Goal: Information Seeking & Learning: Learn about a topic

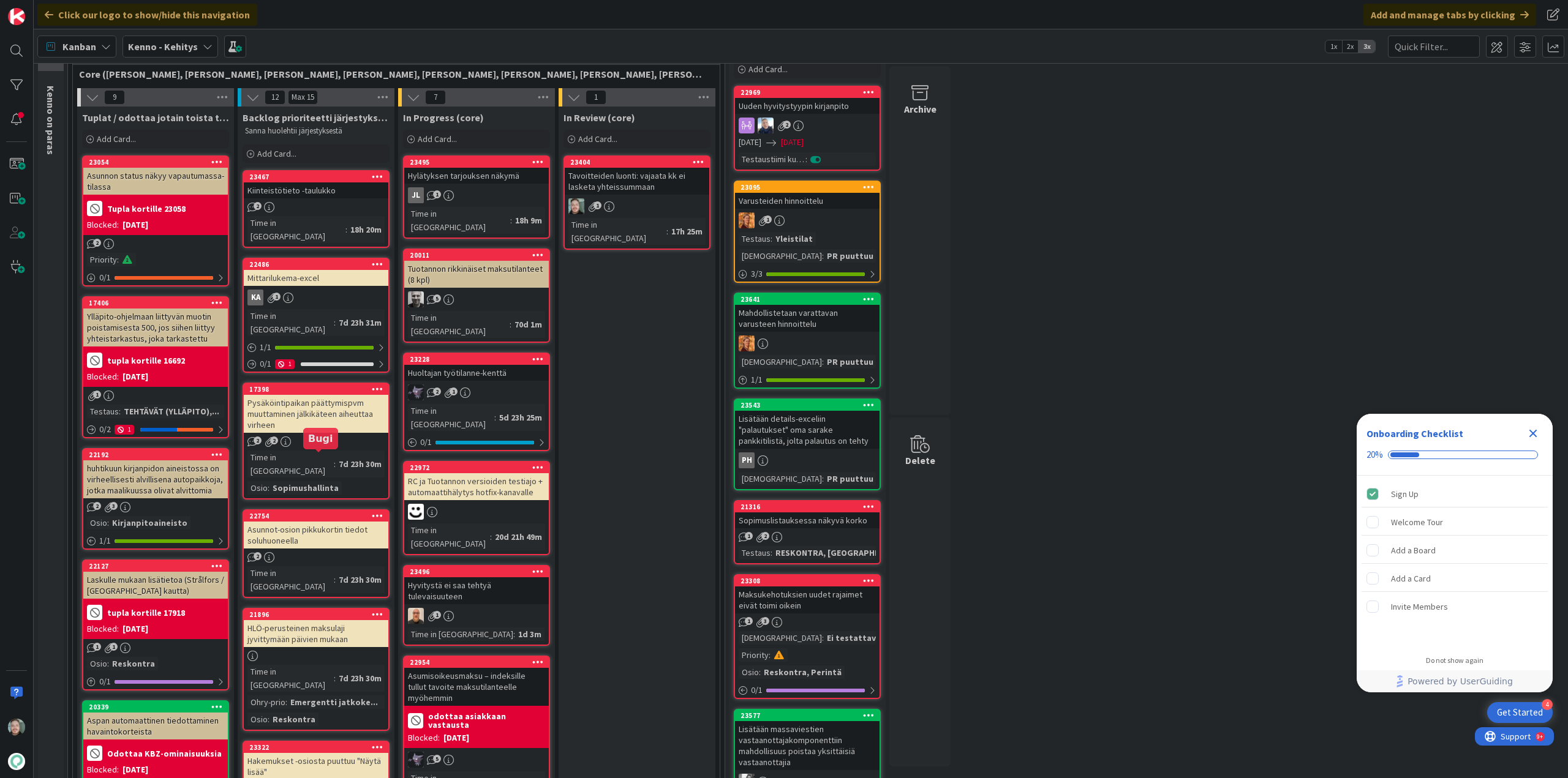
scroll to position [61, 0]
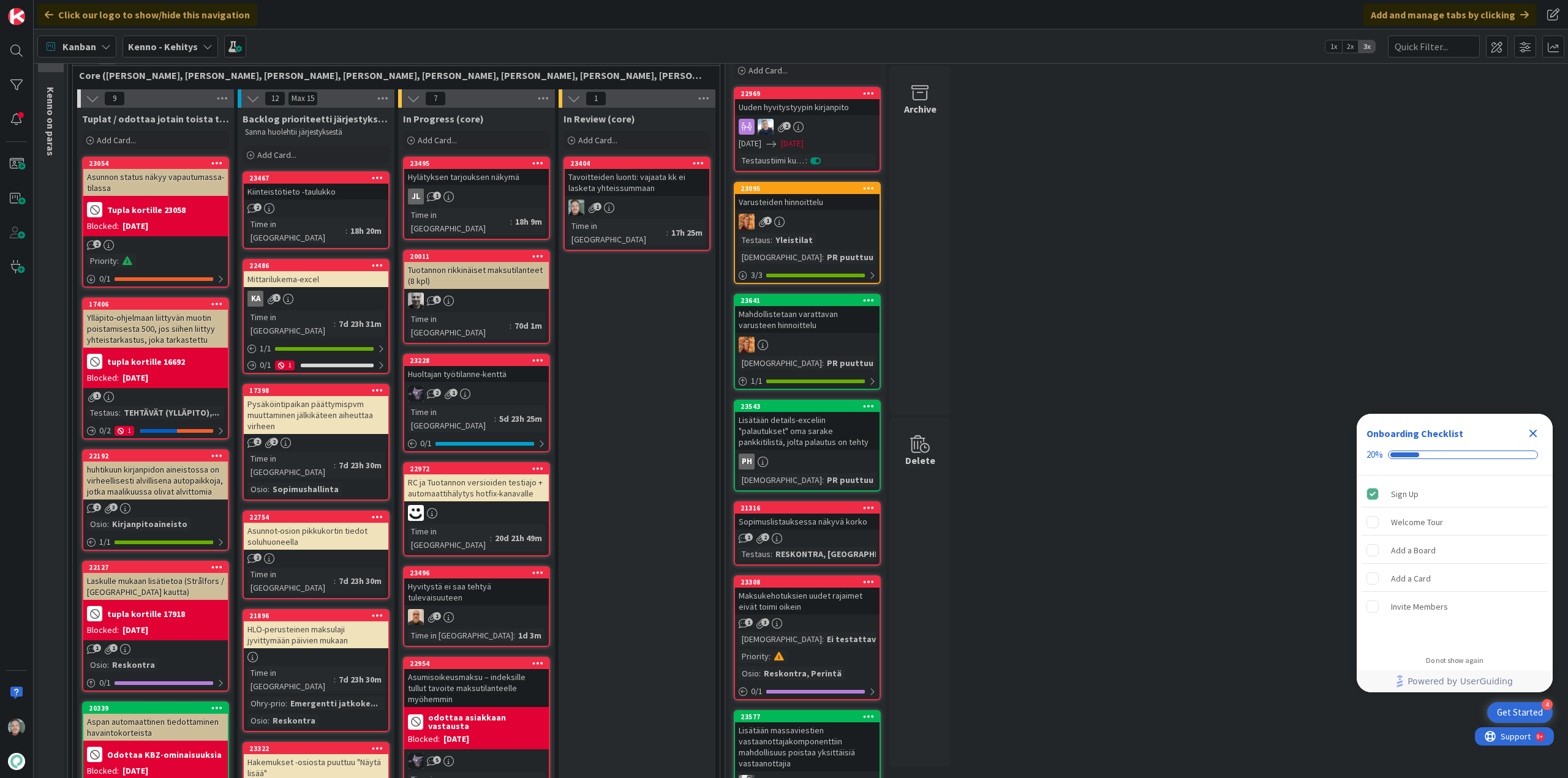
click at [307, 523] on div "Asunnot-osion pikkukortin tiedot soluhuoneella" at bounding box center [316, 536] width 145 height 27
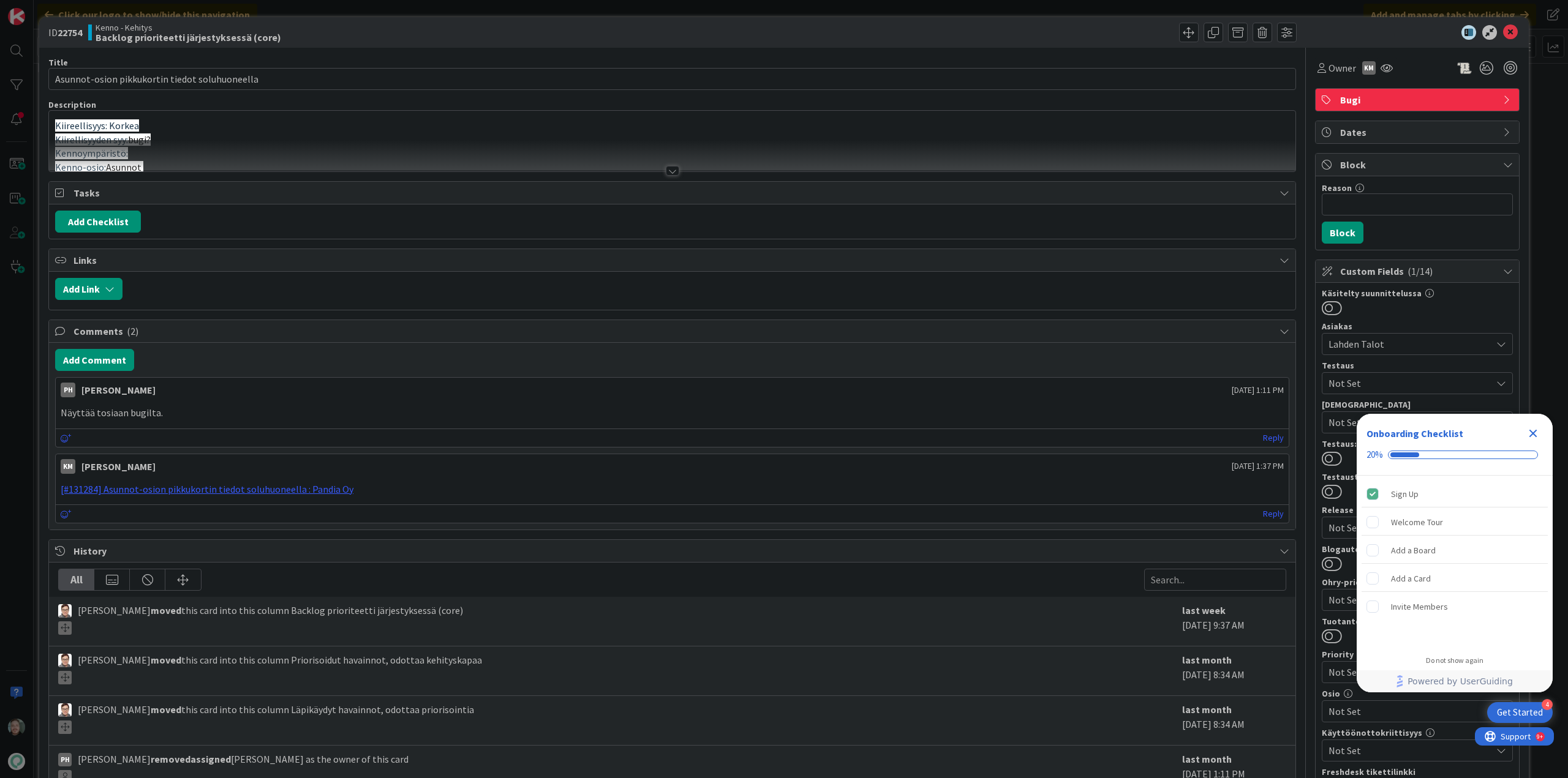
click at [669, 168] on div at bounding box center [672, 171] width 14 height 10
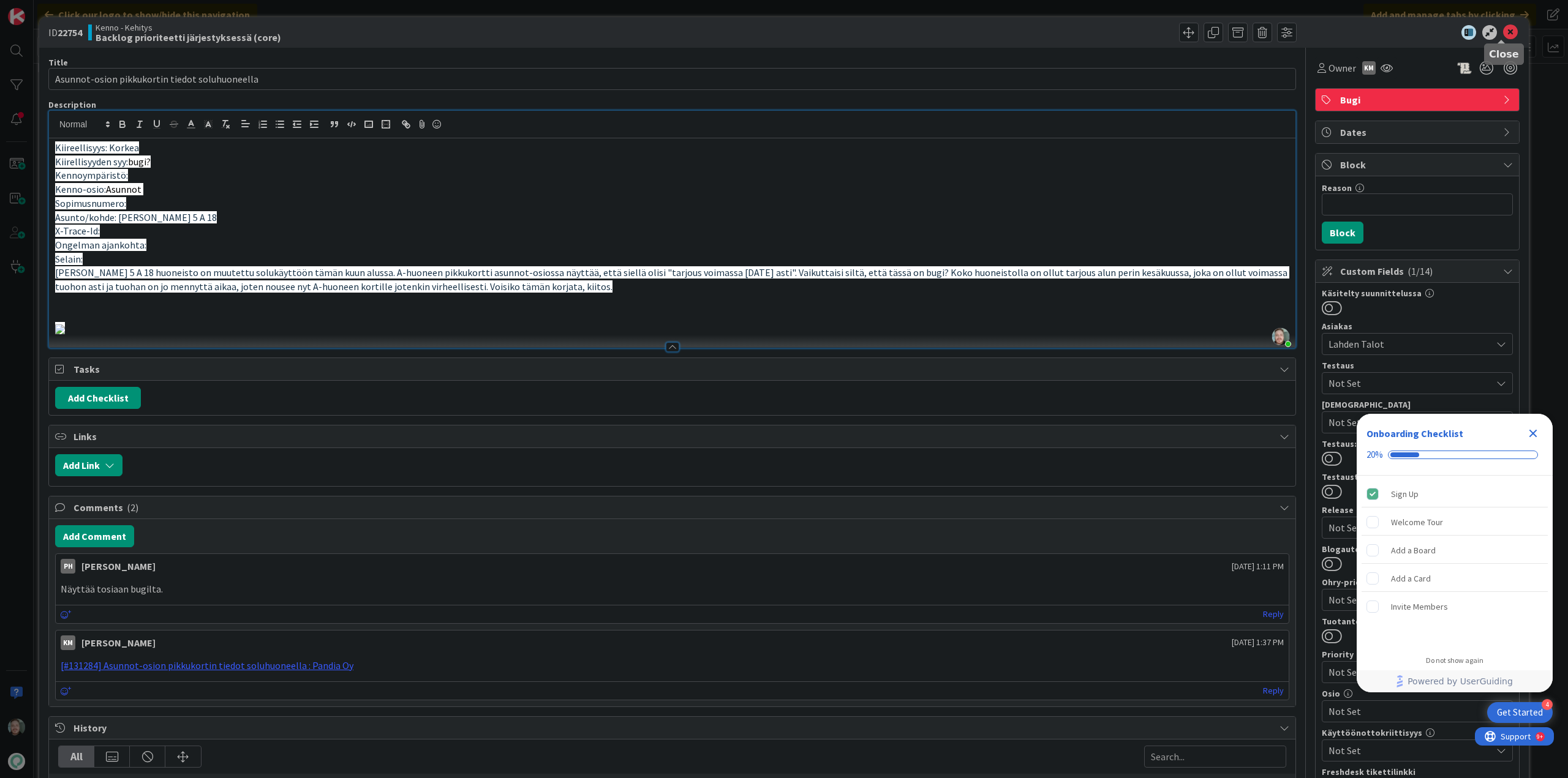
click at [1502, 34] on icon at bounding box center [1509, 32] width 14 height 14
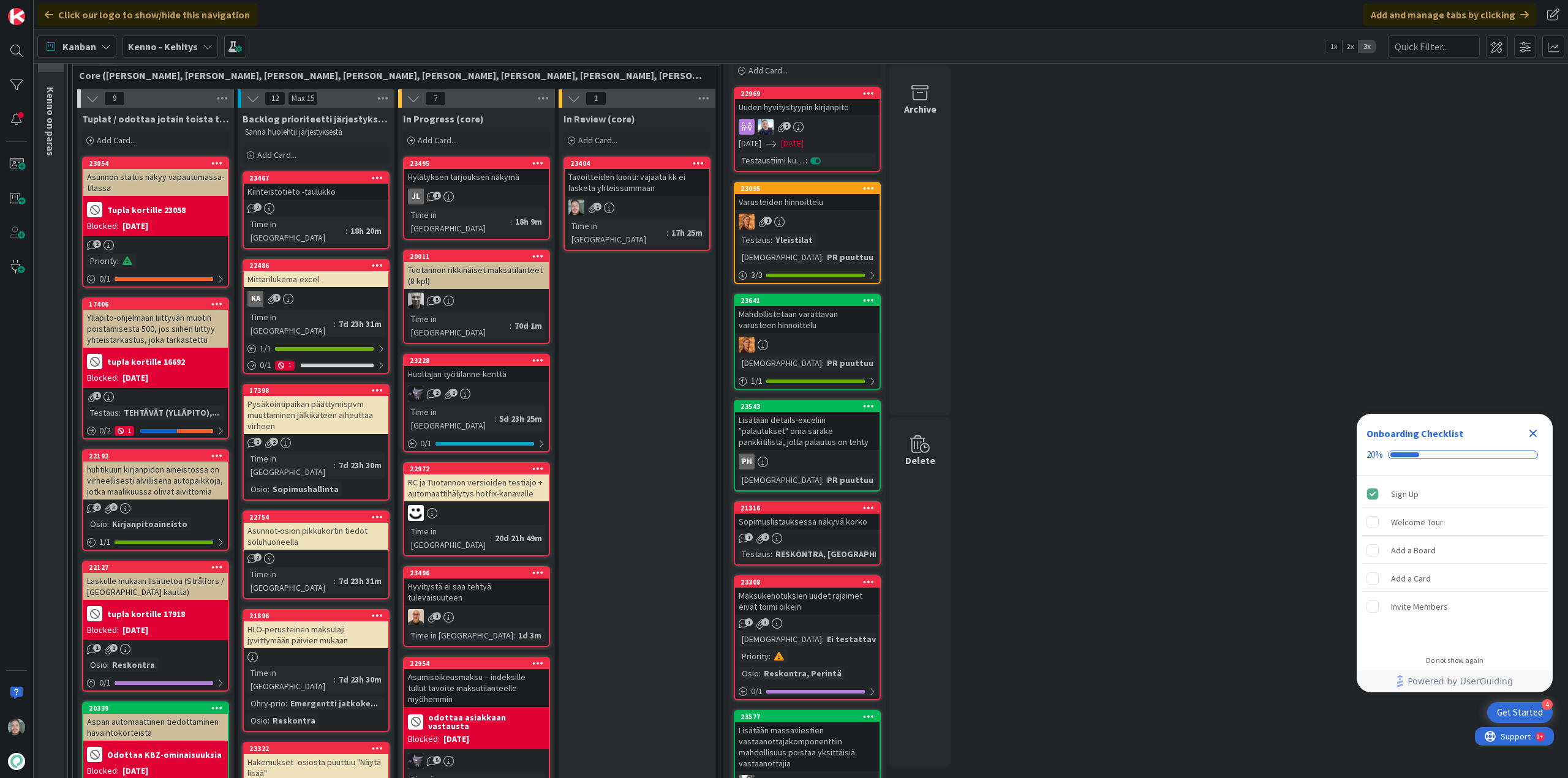
click at [1531, 427] on icon "Close Checklist" at bounding box center [1532, 433] width 14 height 14
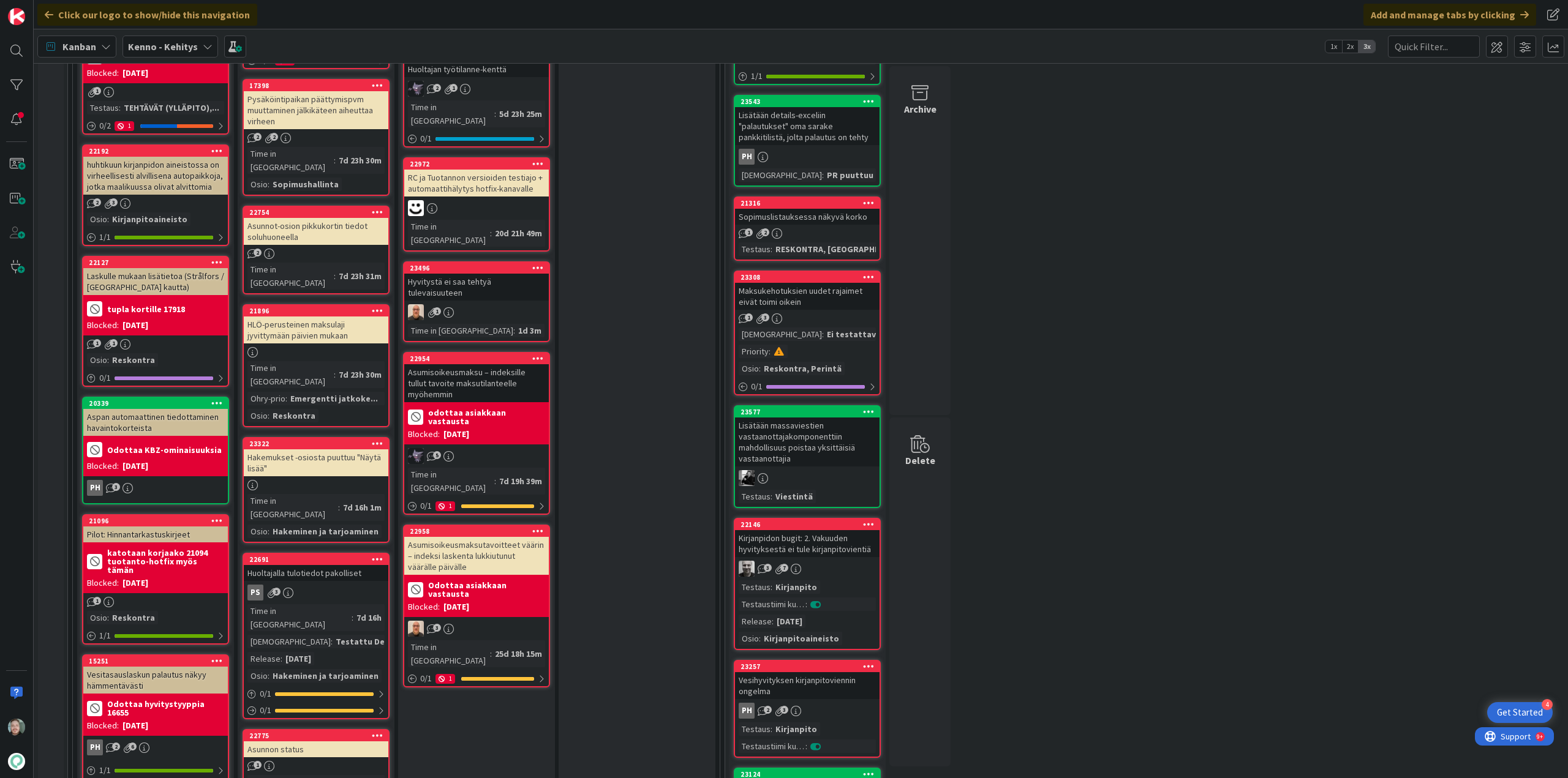
scroll to position [367, 0]
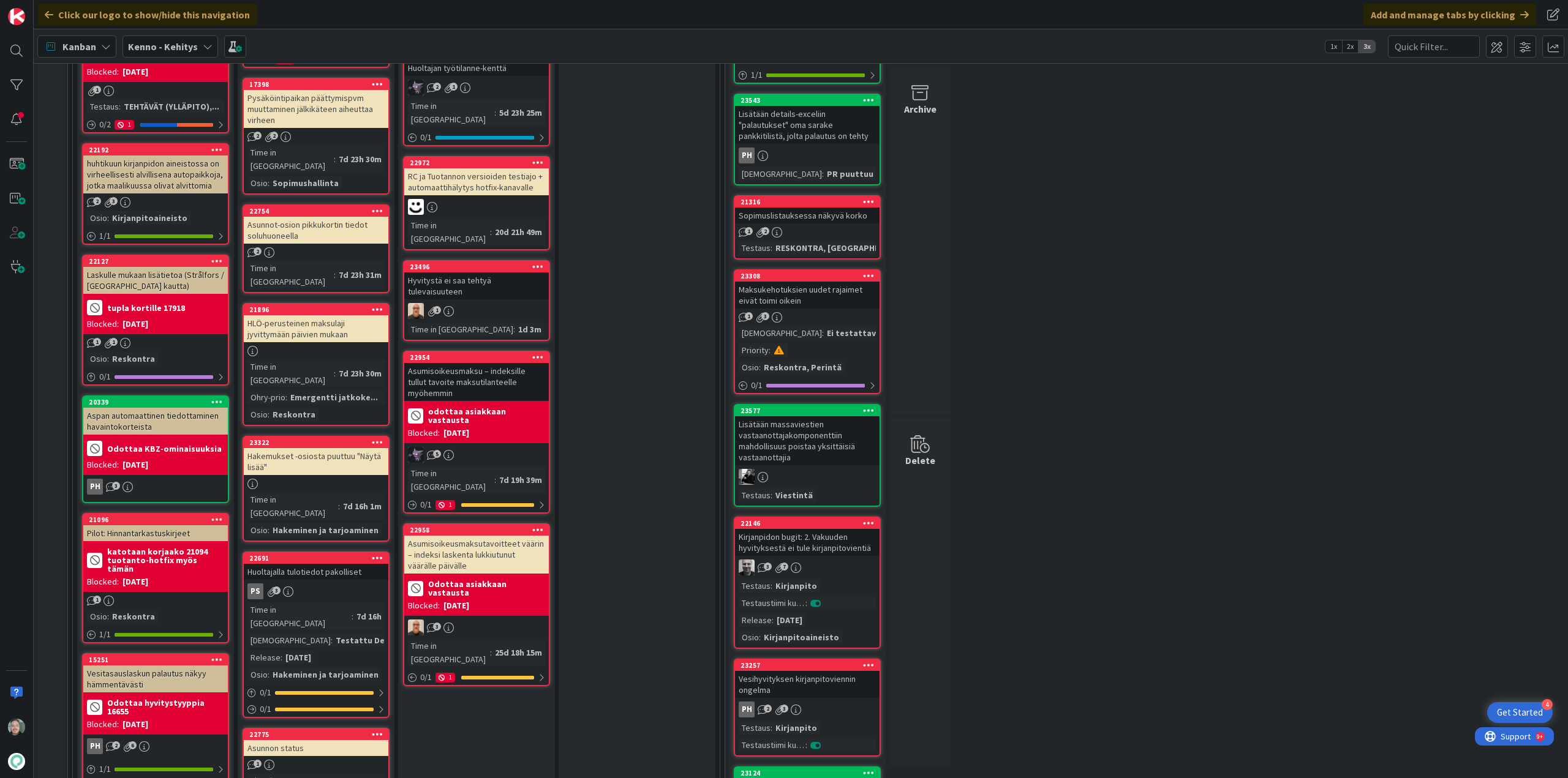
click at [322, 564] on div "Huoltajalla tulotiedot pakolliset" at bounding box center [316, 571] width 145 height 16
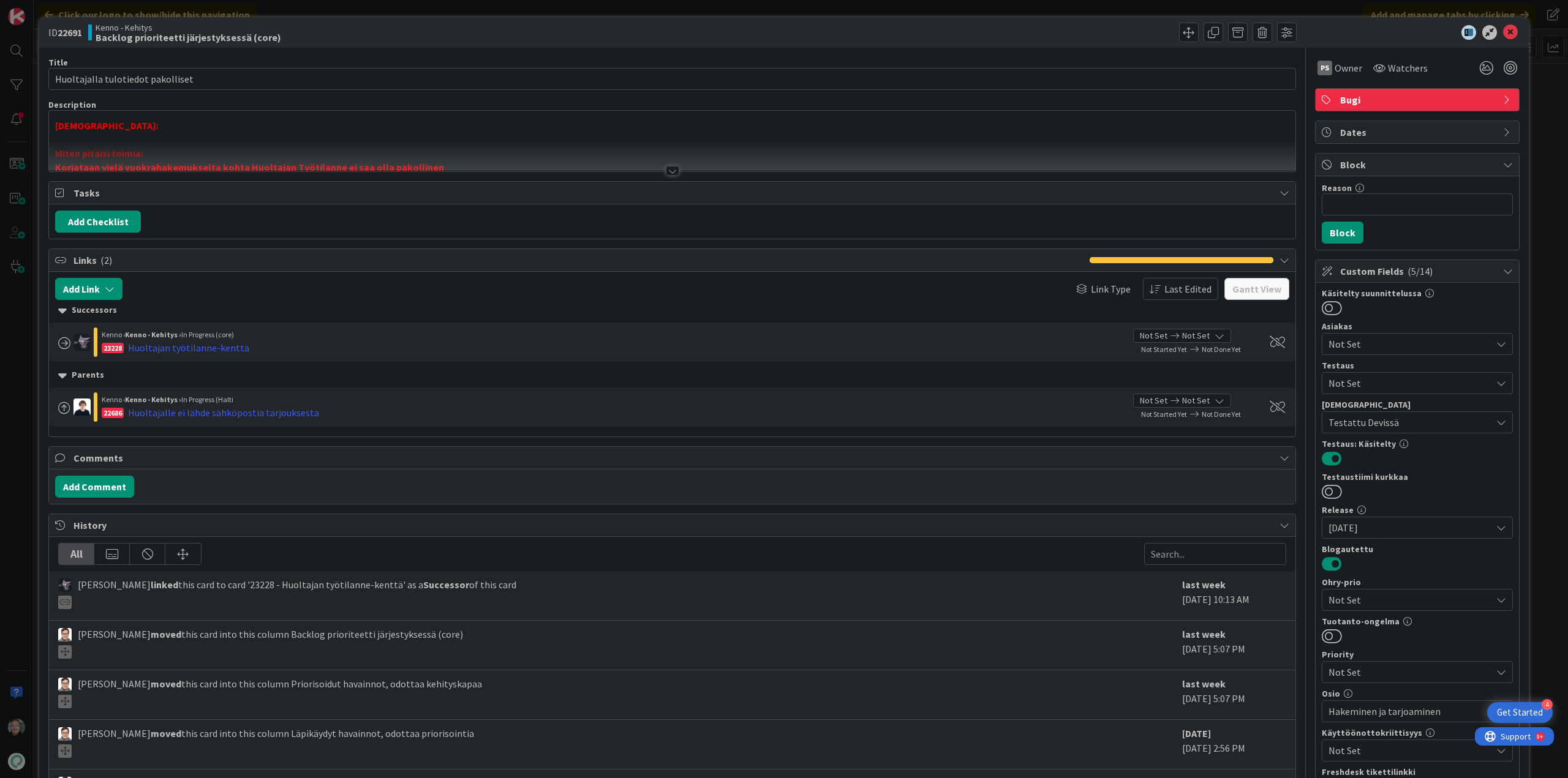
click at [665, 170] on div at bounding box center [672, 171] width 14 height 10
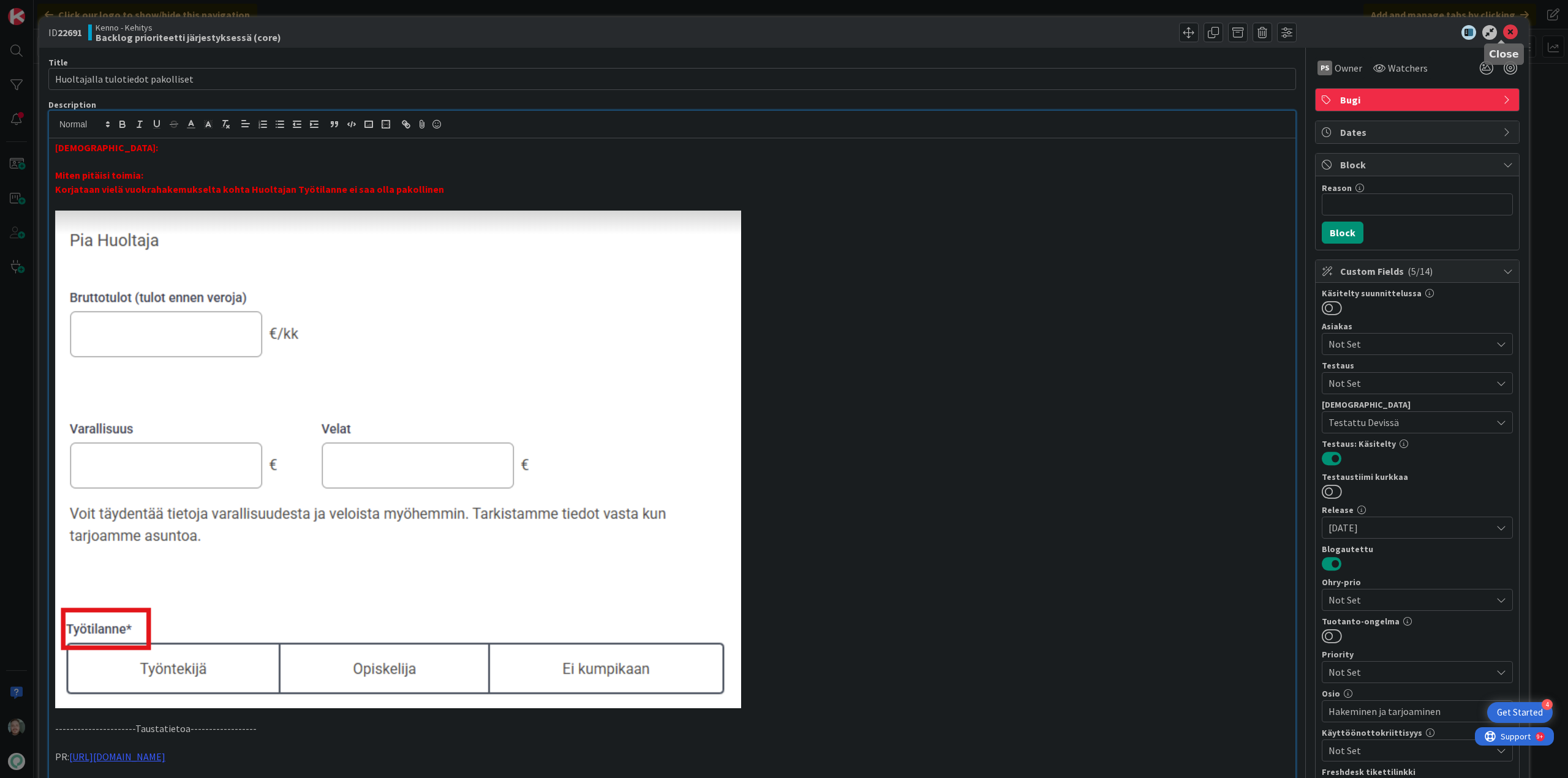
click at [1502, 33] on icon at bounding box center [1509, 32] width 14 height 14
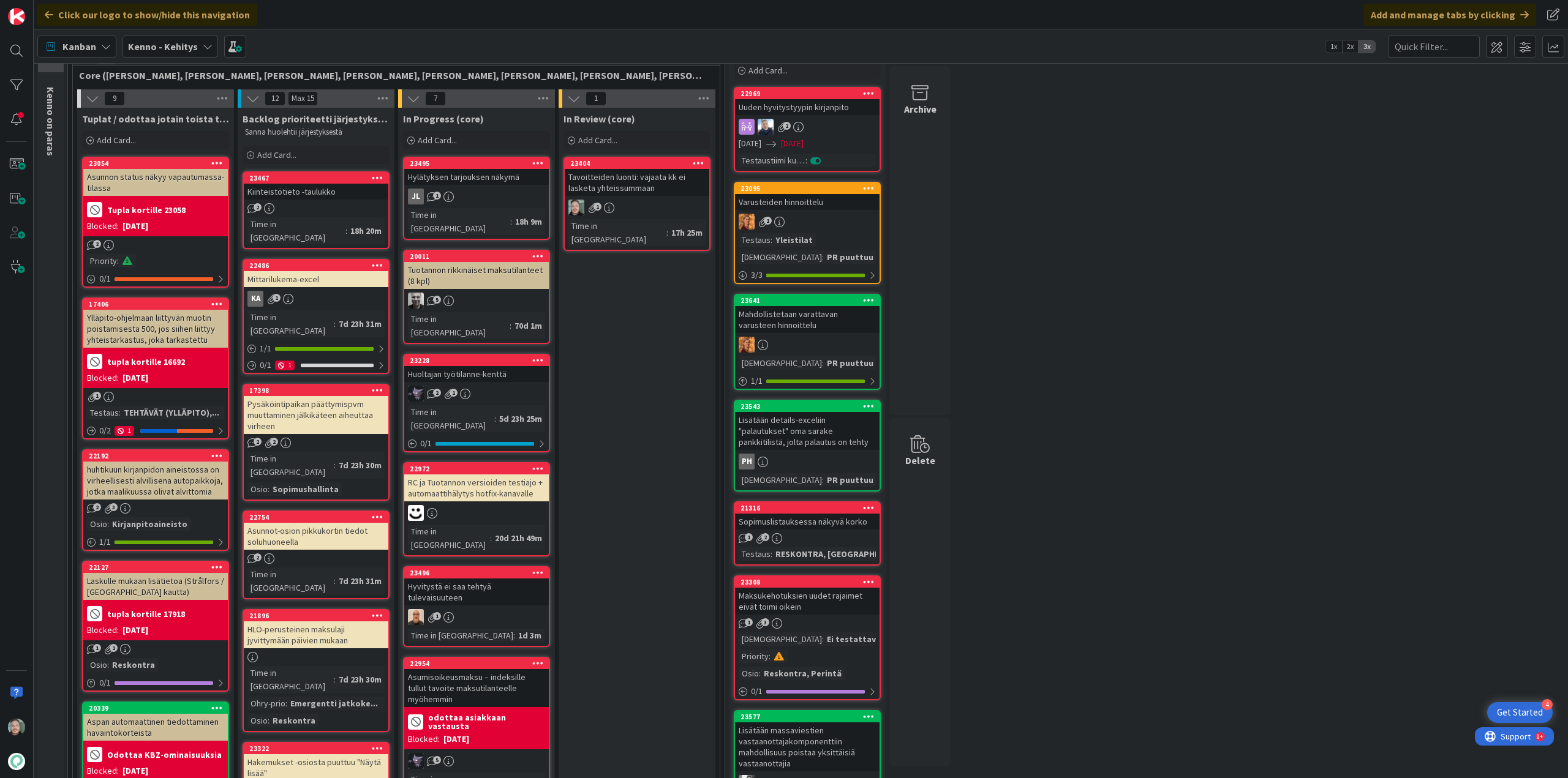
click at [313, 402] on div "Pysäköintipaikan päättymispvm muuttaminen jälkikäteen aiheuttaa virheen" at bounding box center [316, 415] width 145 height 38
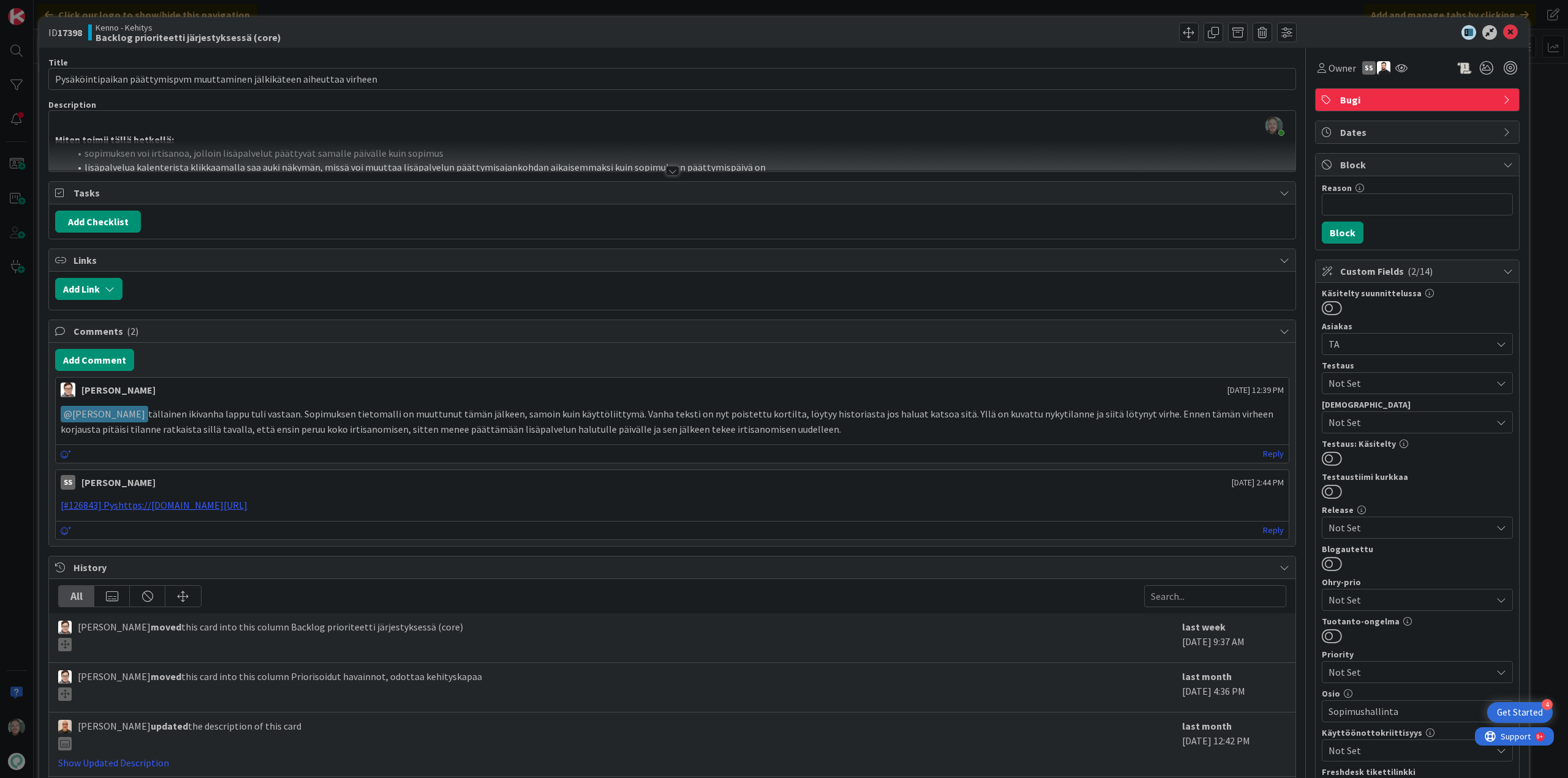
click at [667, 171] on div at bounding box center [672, 171] width 14 height 10
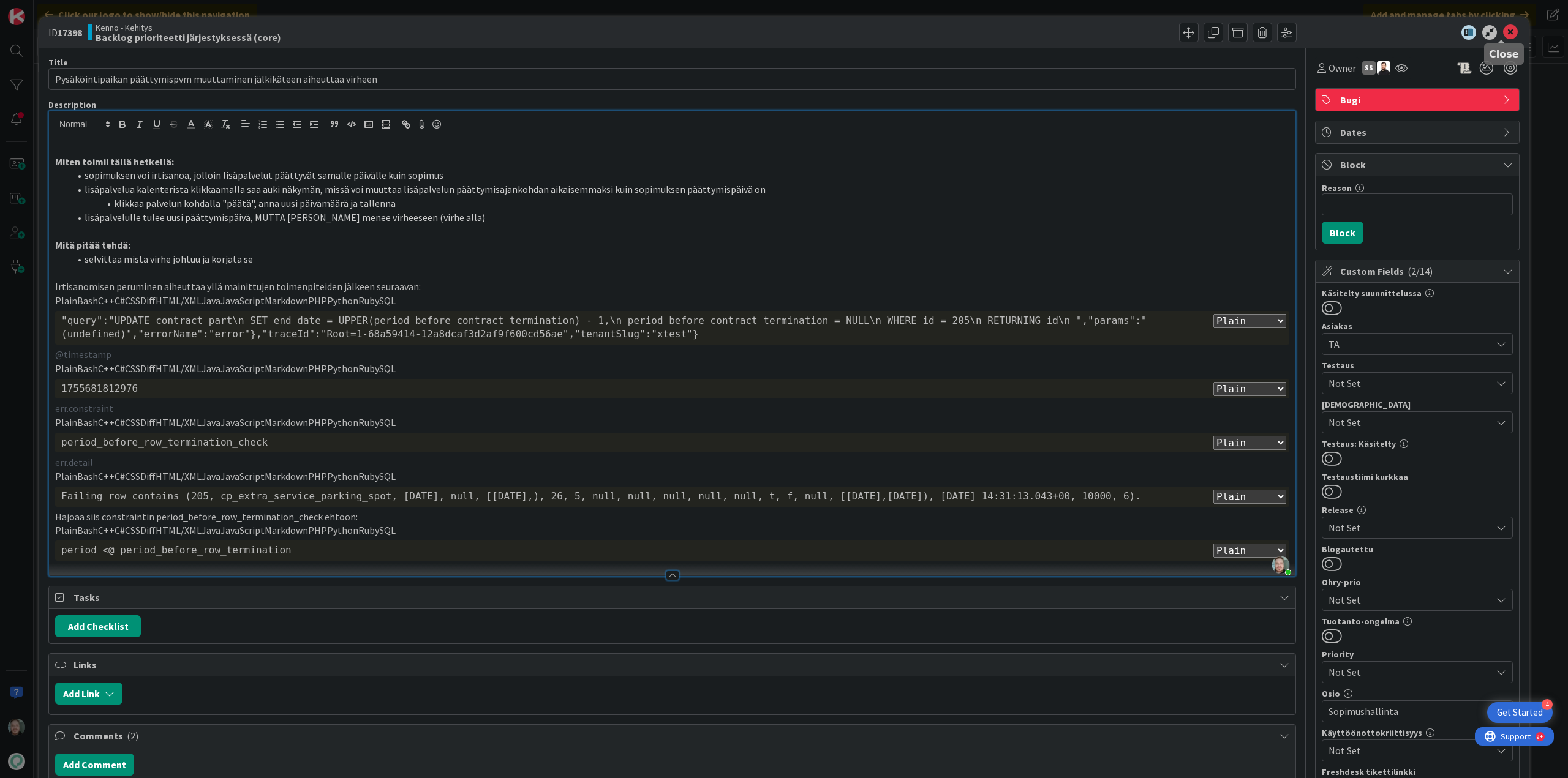
click at [1502, 34] on icon at bounding box center [1509, 32] width 14 height 14
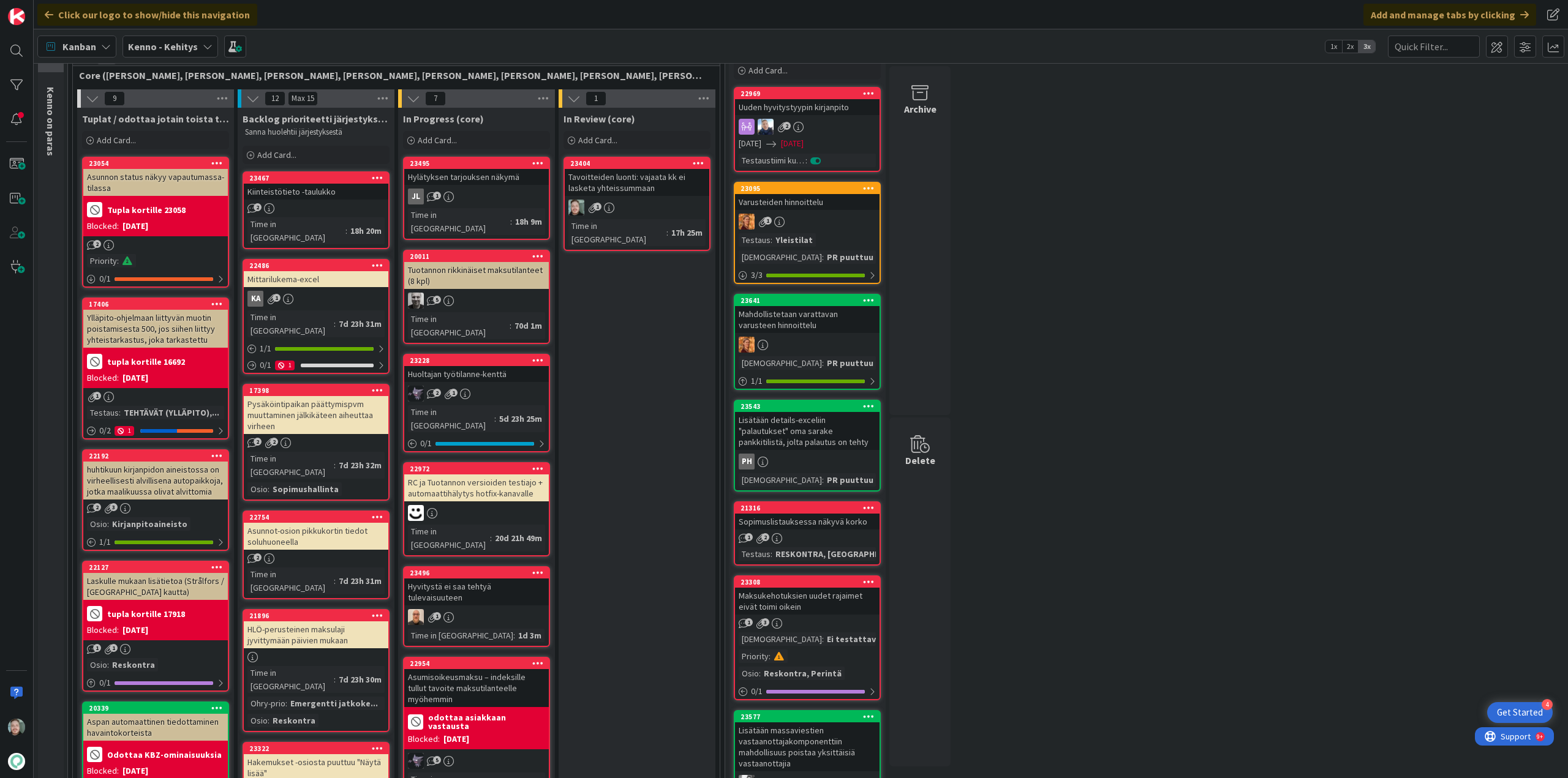
click at [300, 271] on div "Mittarilukema-excel" at bounding box center [316, 279] width 145 height 16
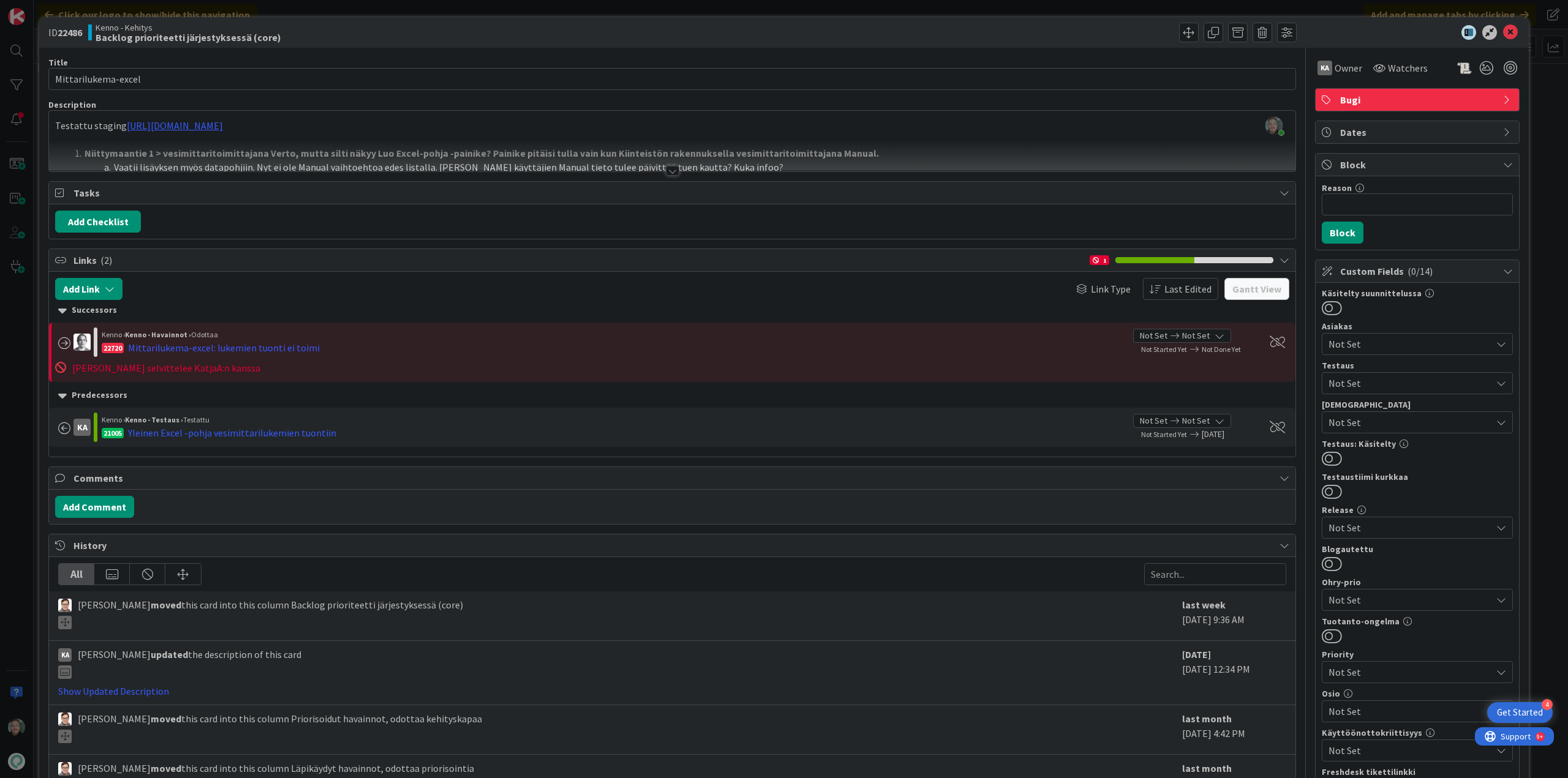
click at [667, 167] on div at bounding box center [672, 171] width 14 height 10
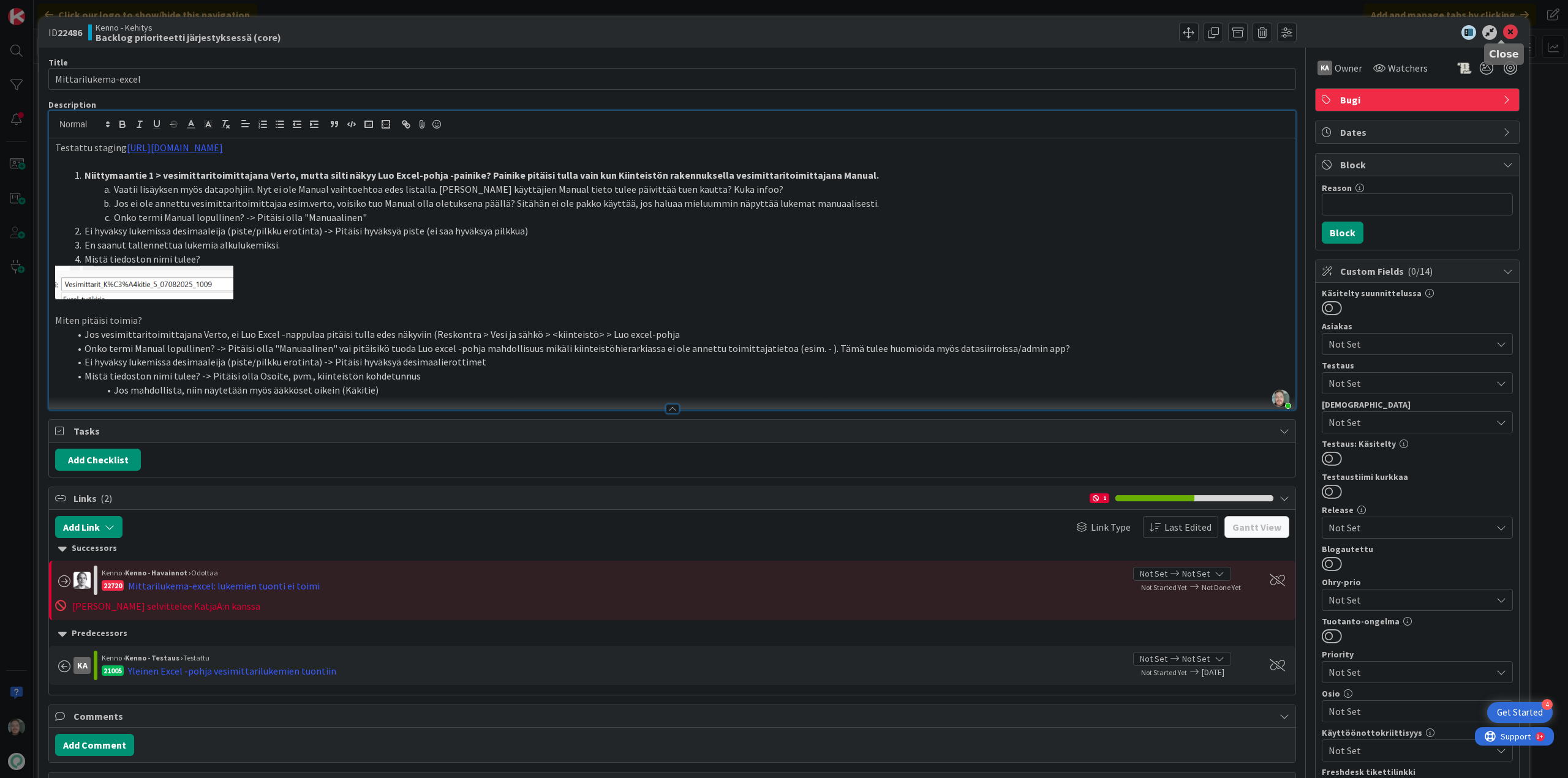
click at [1506, 30] on icon at bounding box center [1509, 32] width 14 height 14
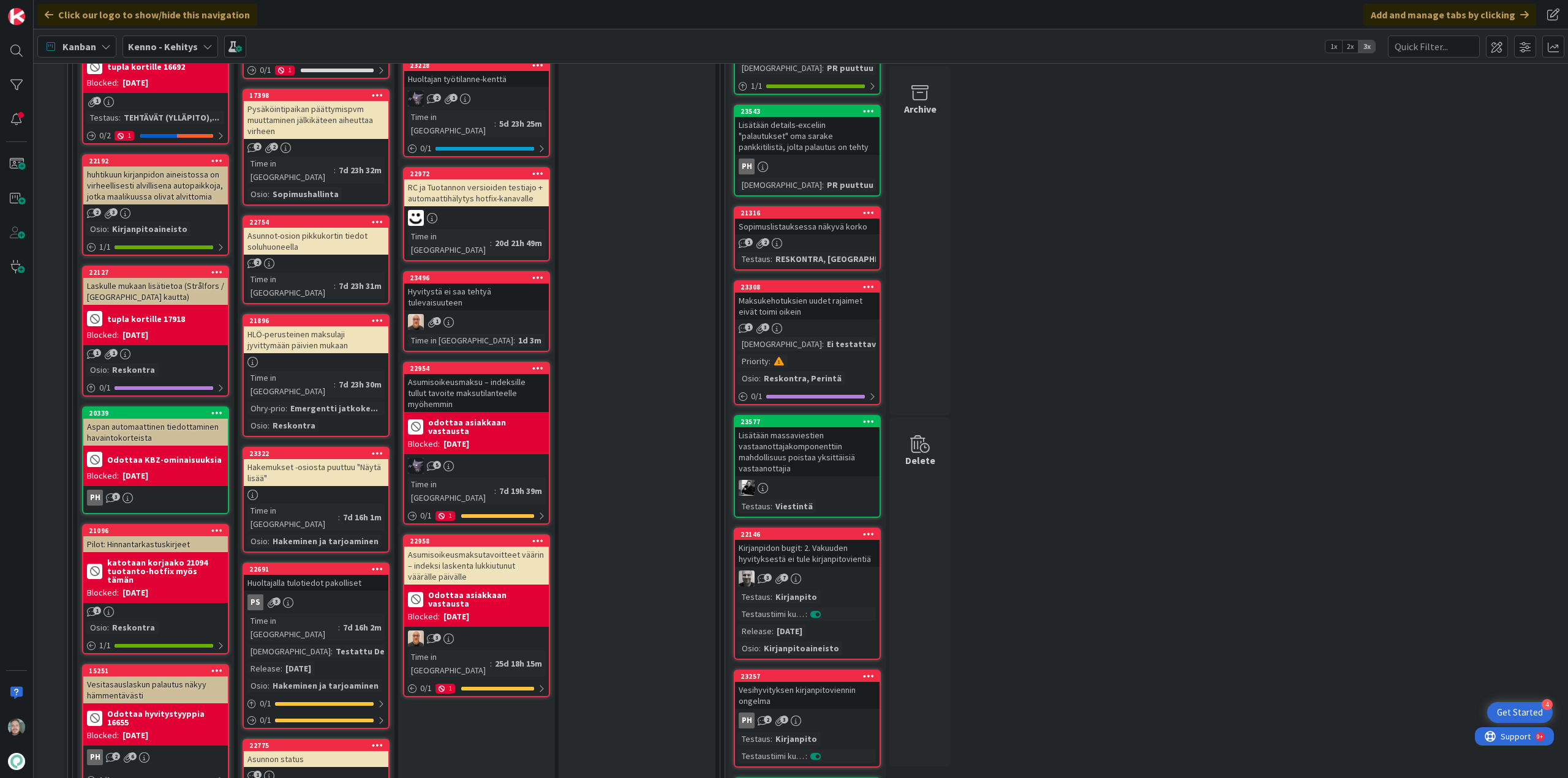
scroll to position [367, 0]
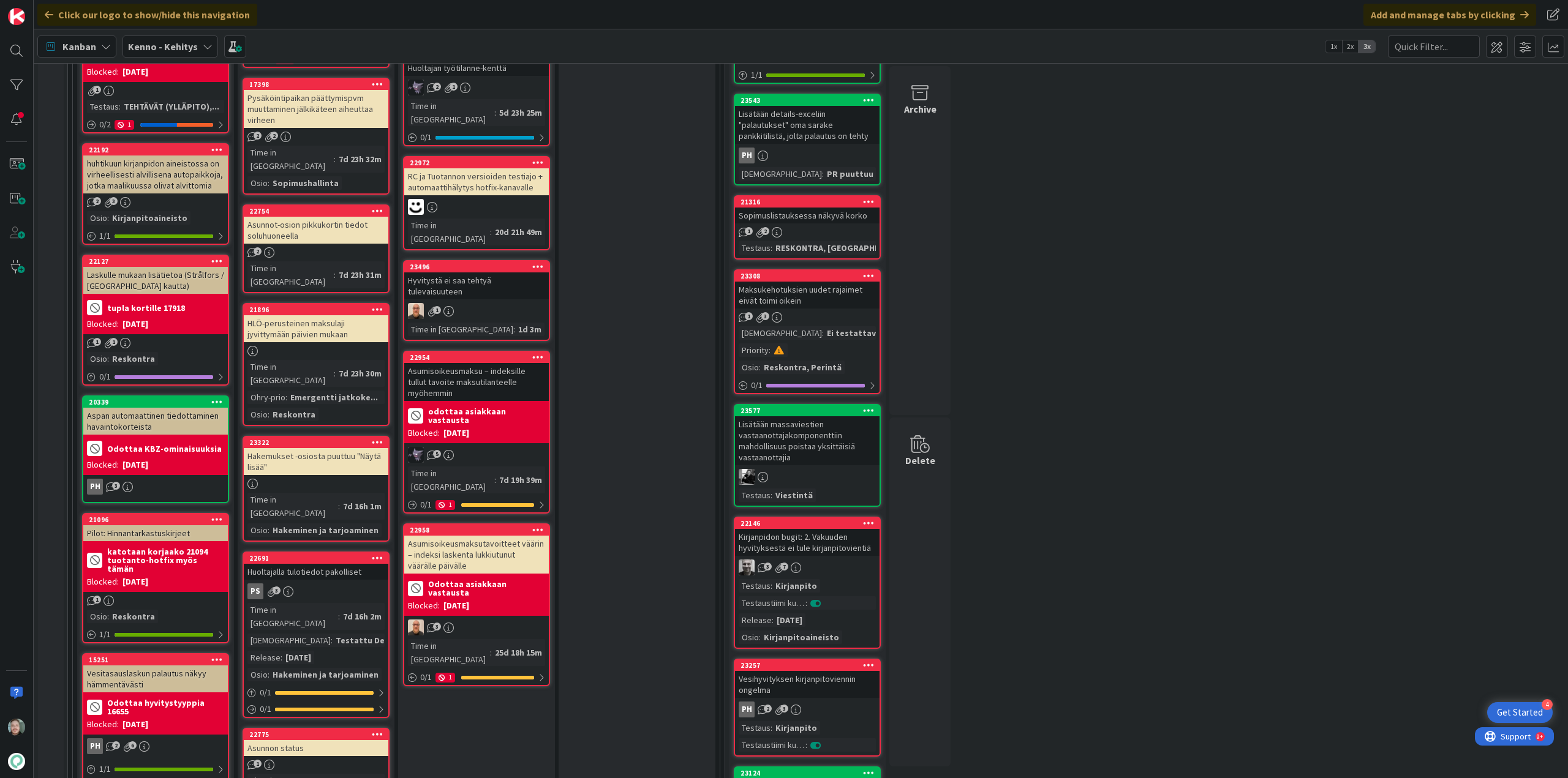
click at [322, 315] on div "HLÖ-perusteinen maksulaji jyvittymään päivien mukaan" at bounding box center [316, 328] width 145 height 27
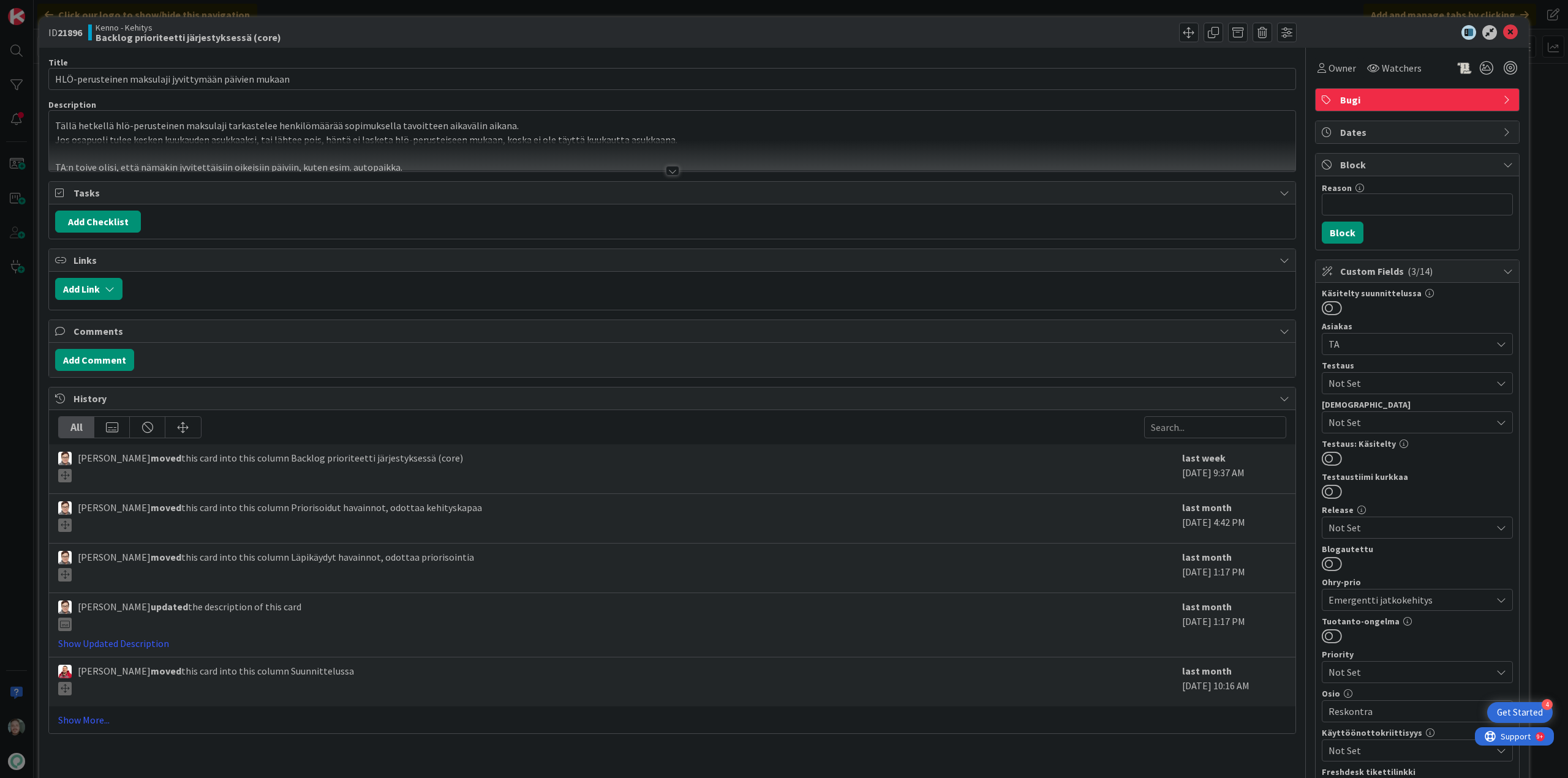
click at [665, 167] on div at bounding box center [672, 171] width 14 height 10
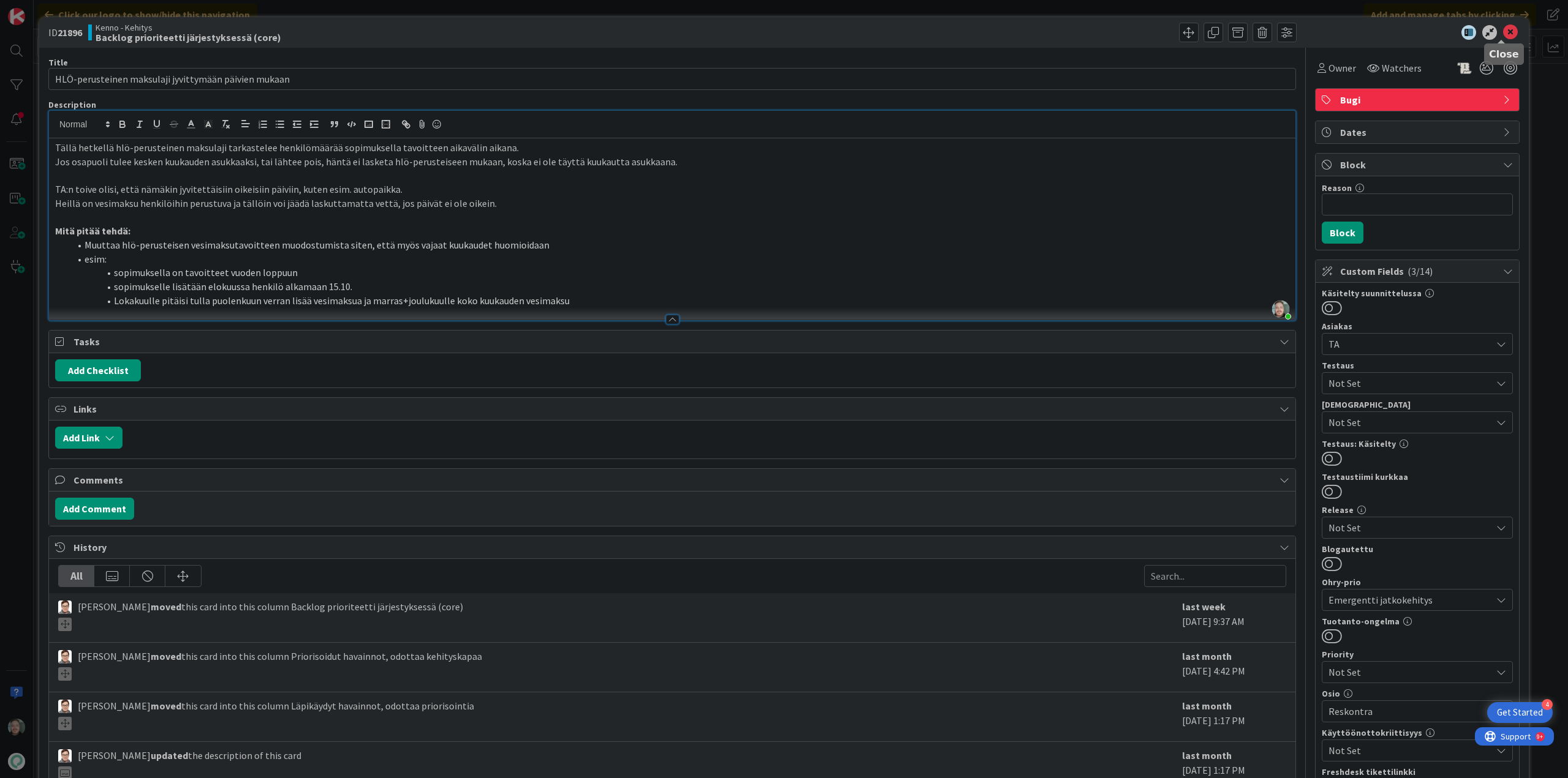
click at [1502, 35] on icon at bounding box center [1509, 32] width 14 height 14
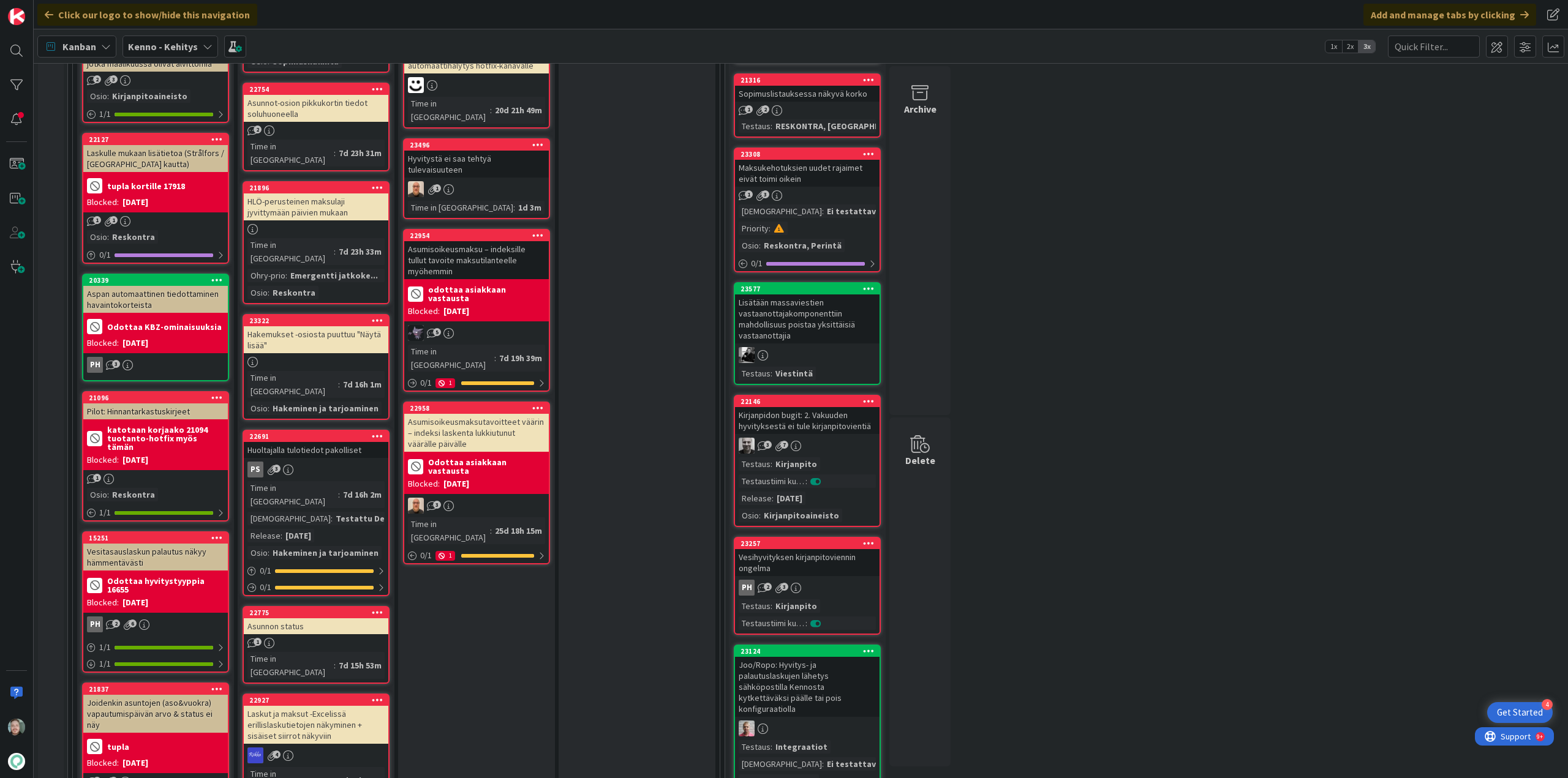
scroll to position [490, 0]
click at [357, 357] on div at bounding box center [316, 362] width 145 height 11
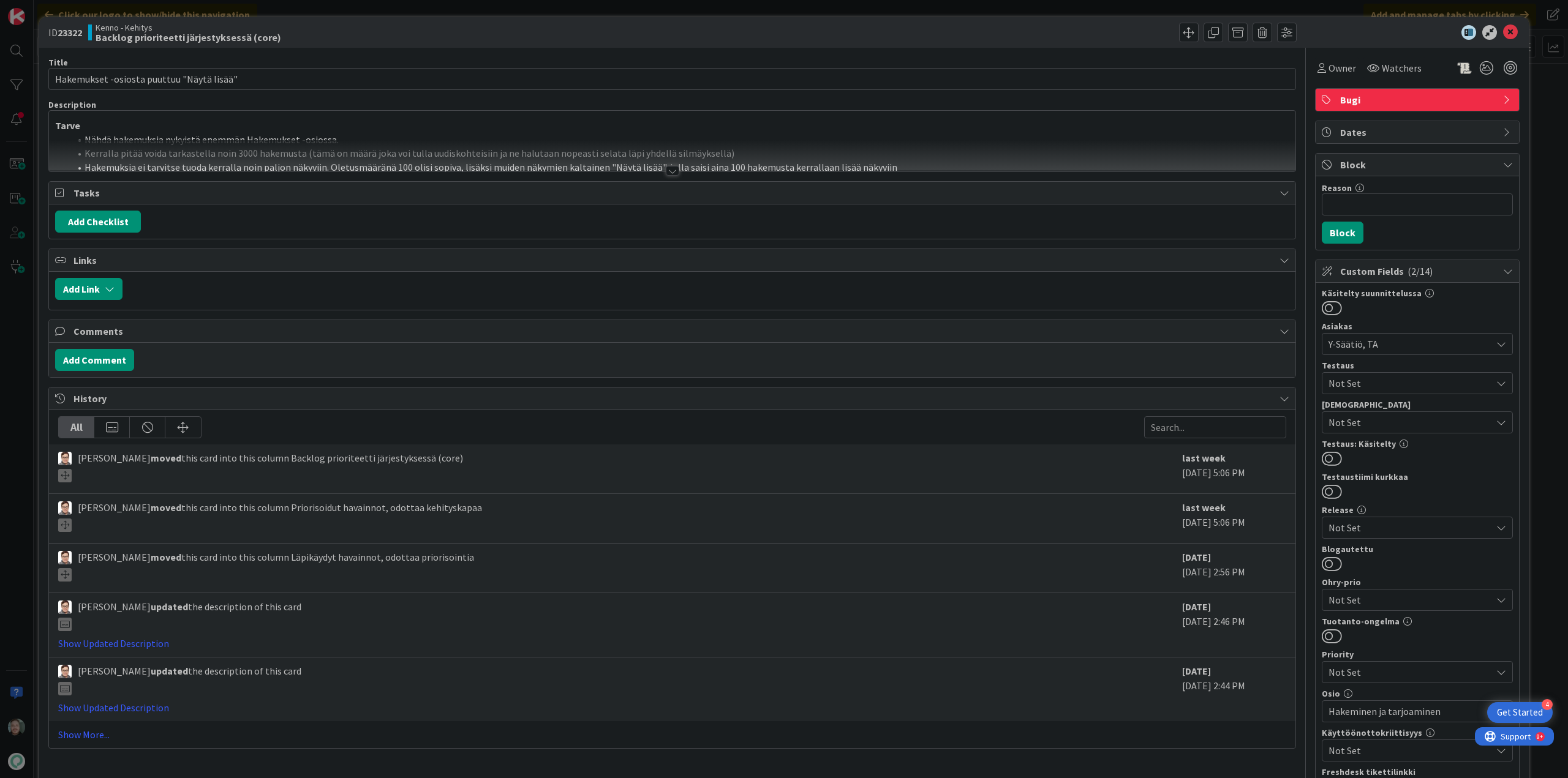
click at [666, 170] on div at bounding box center [672, 171] width 14 height 10
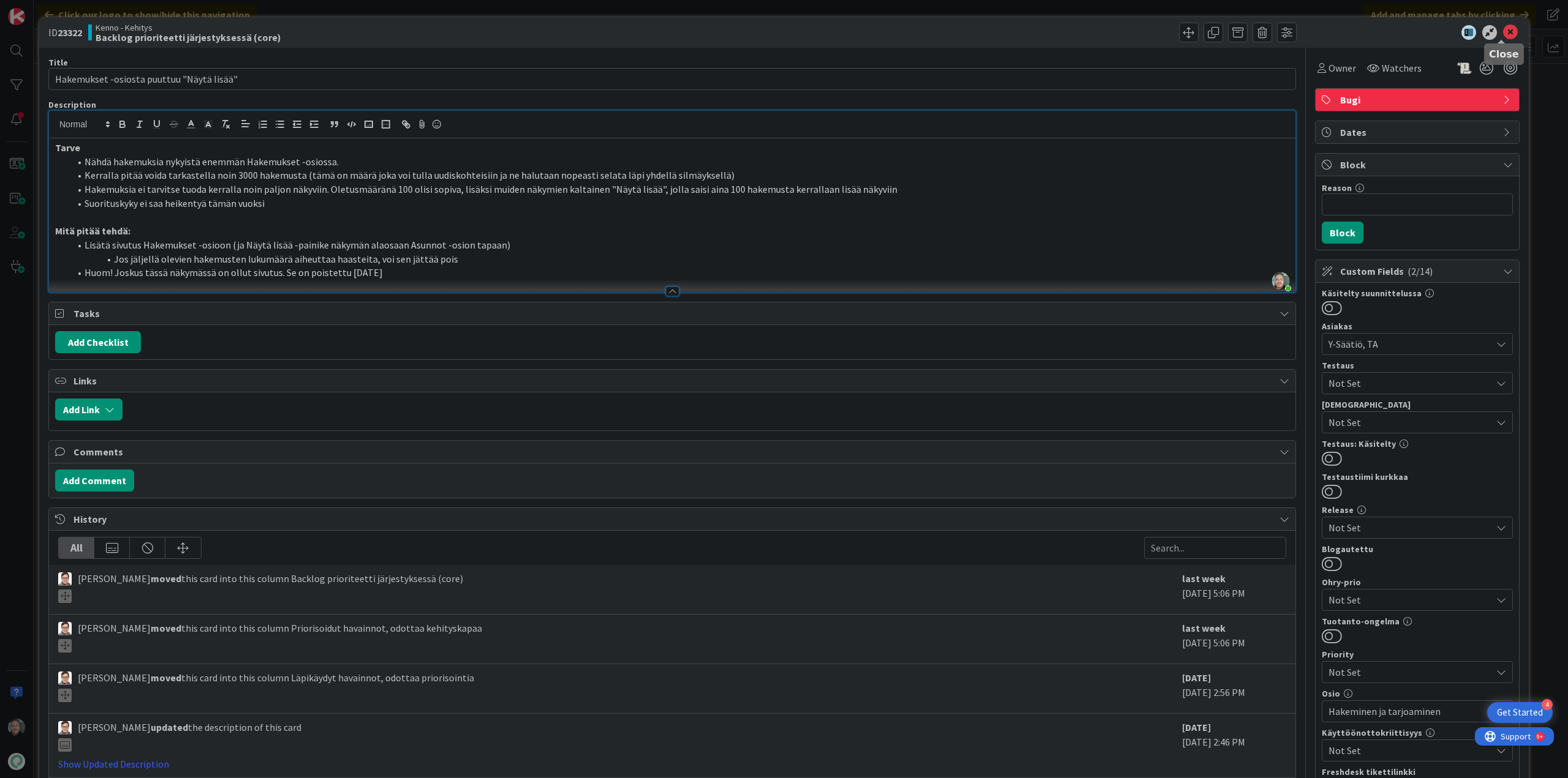
click at [1502, 37] on icon at bounding box center [1509, 32] width 14 height 14
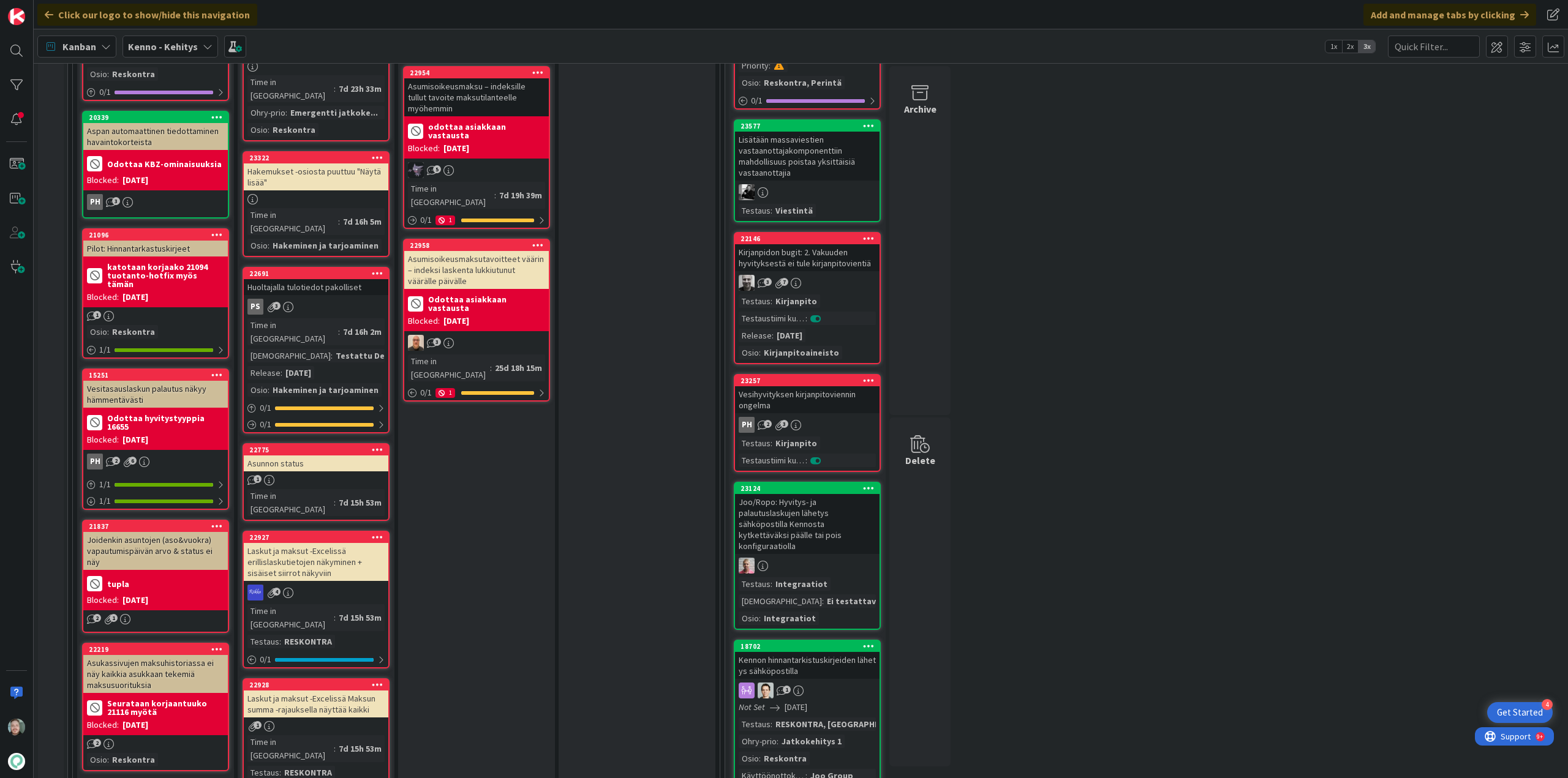
scroll to position [735, 0]
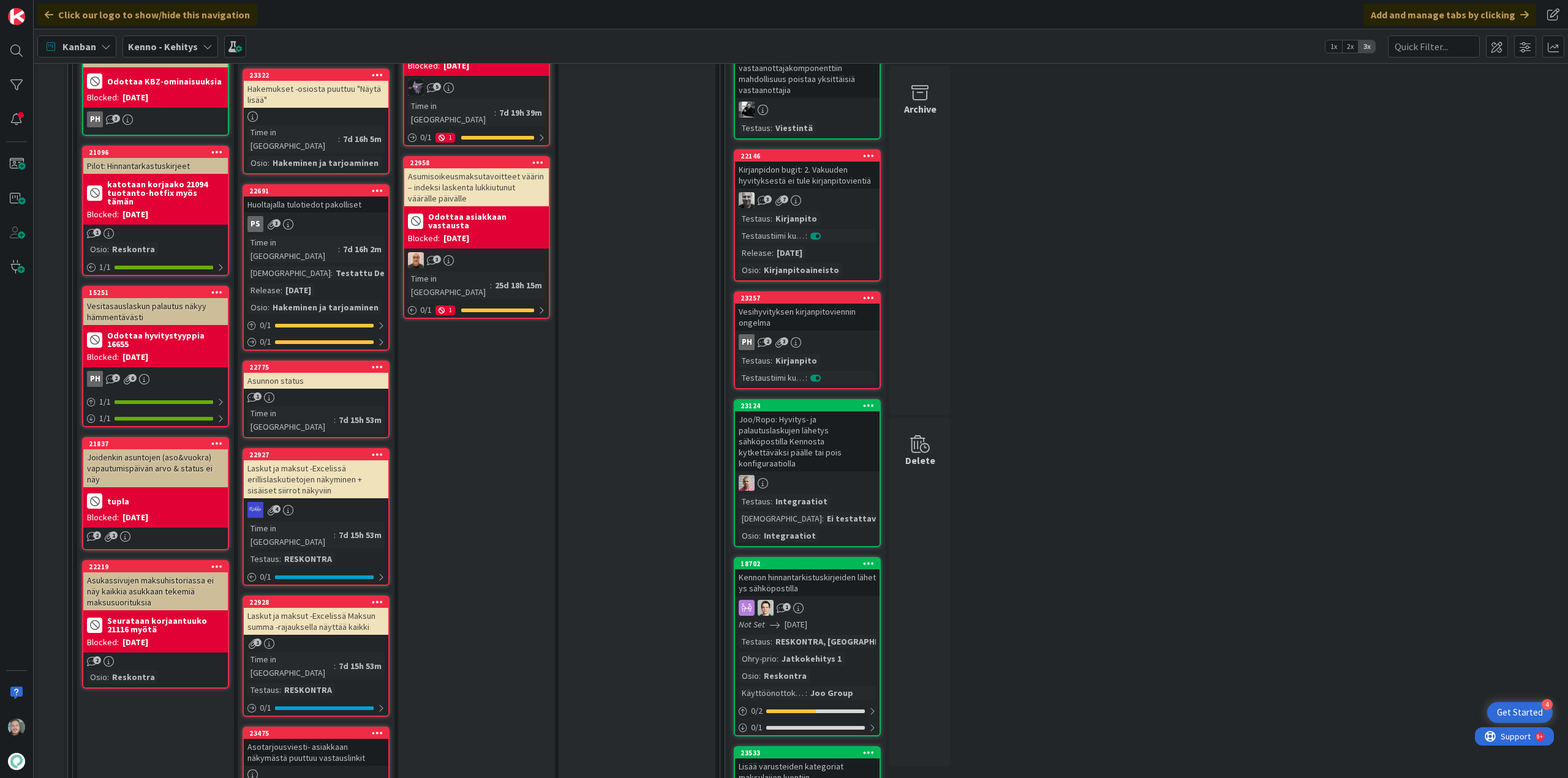
click at [291, 608] on div "Laskut ja maksut -Excelissä Maksun summa -rajauksella näyttää kaikki" at bounding box center [316, 621] width 145 height 27
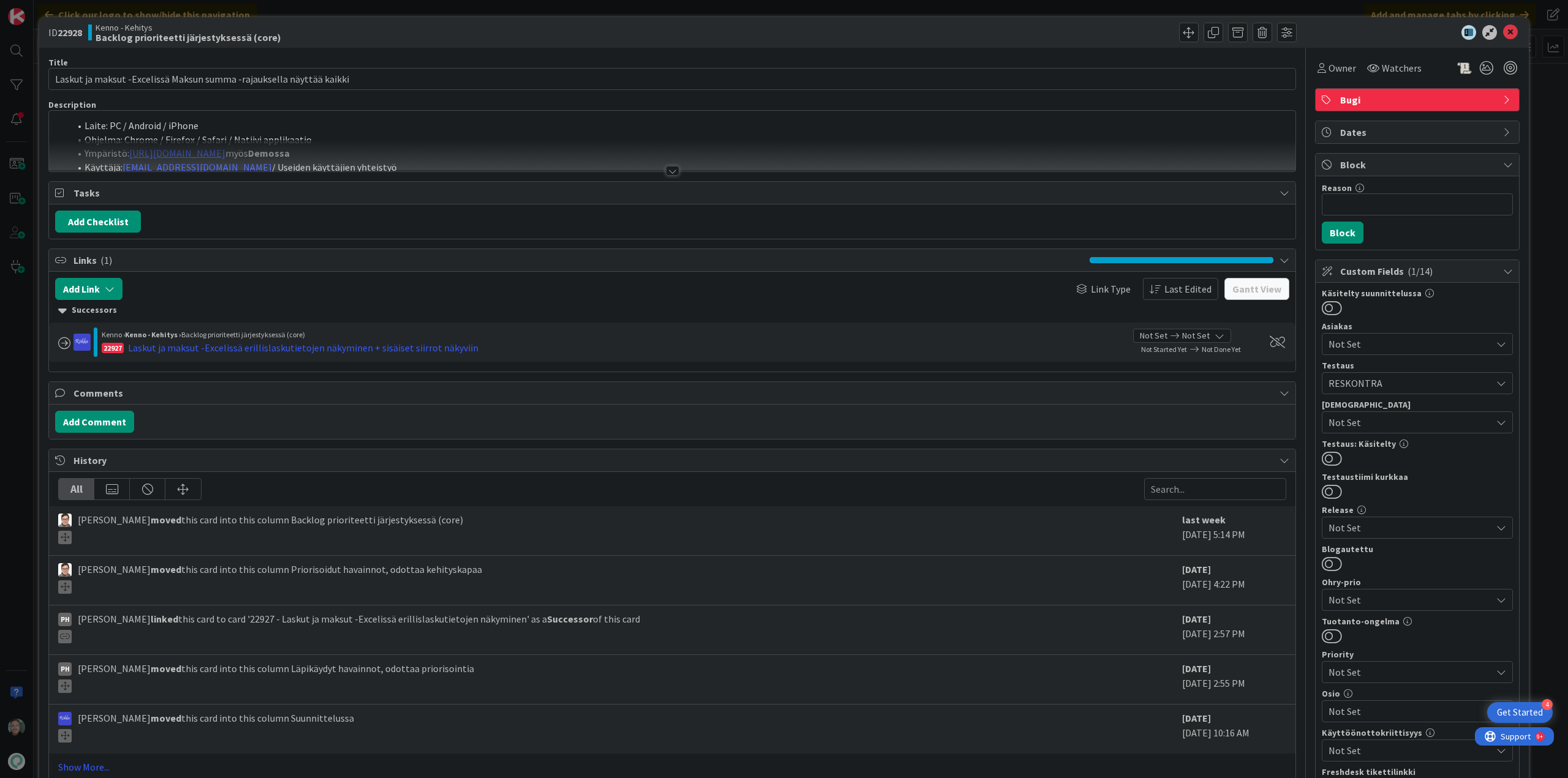
click at [665, 169] on div at bounding box center [672, 171] width 14 height 10
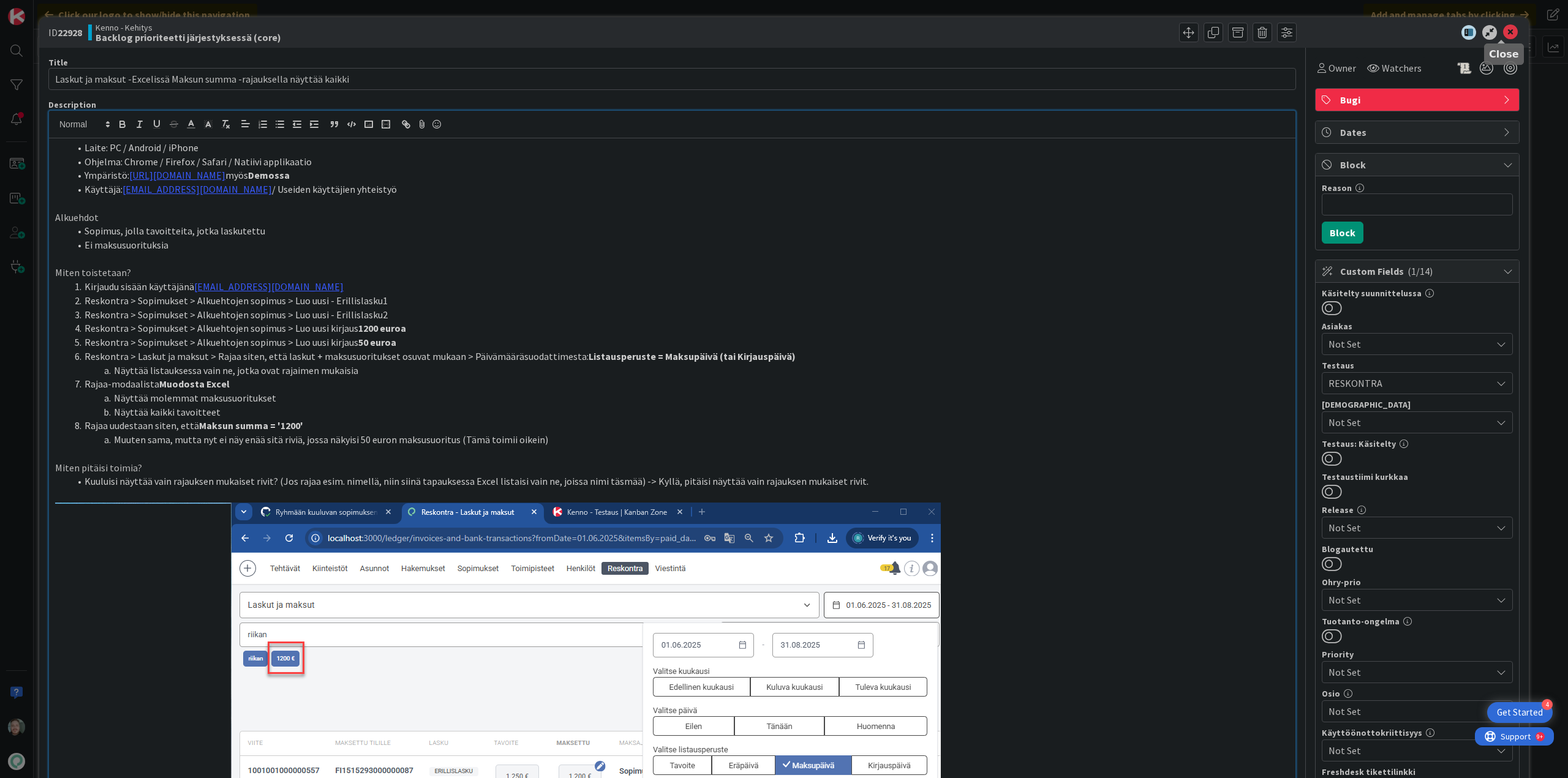
click at [1503, 30] on icon at bounding box center [1509, 32] width 14 height 14
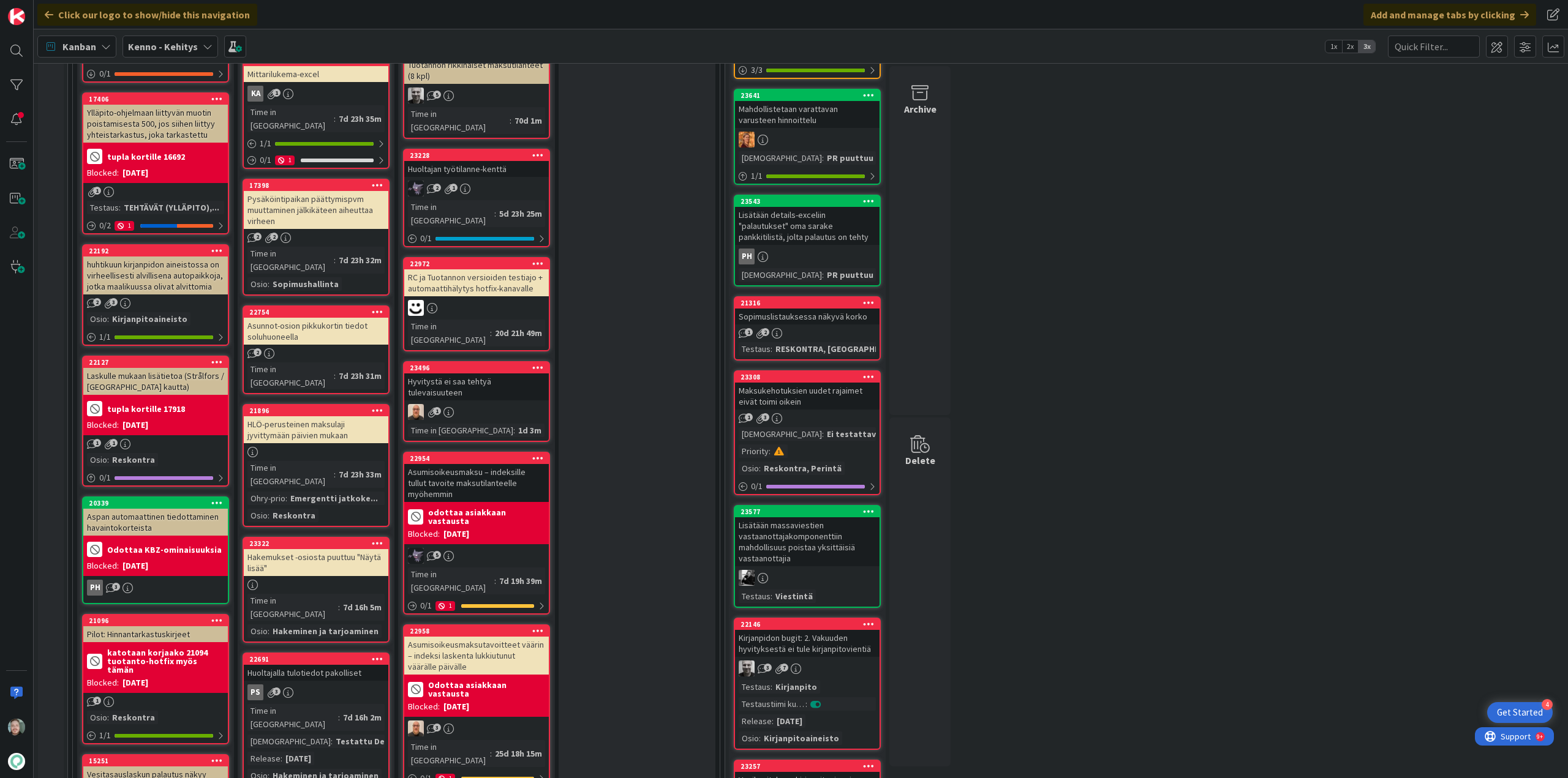
scroll to position [184, 0]
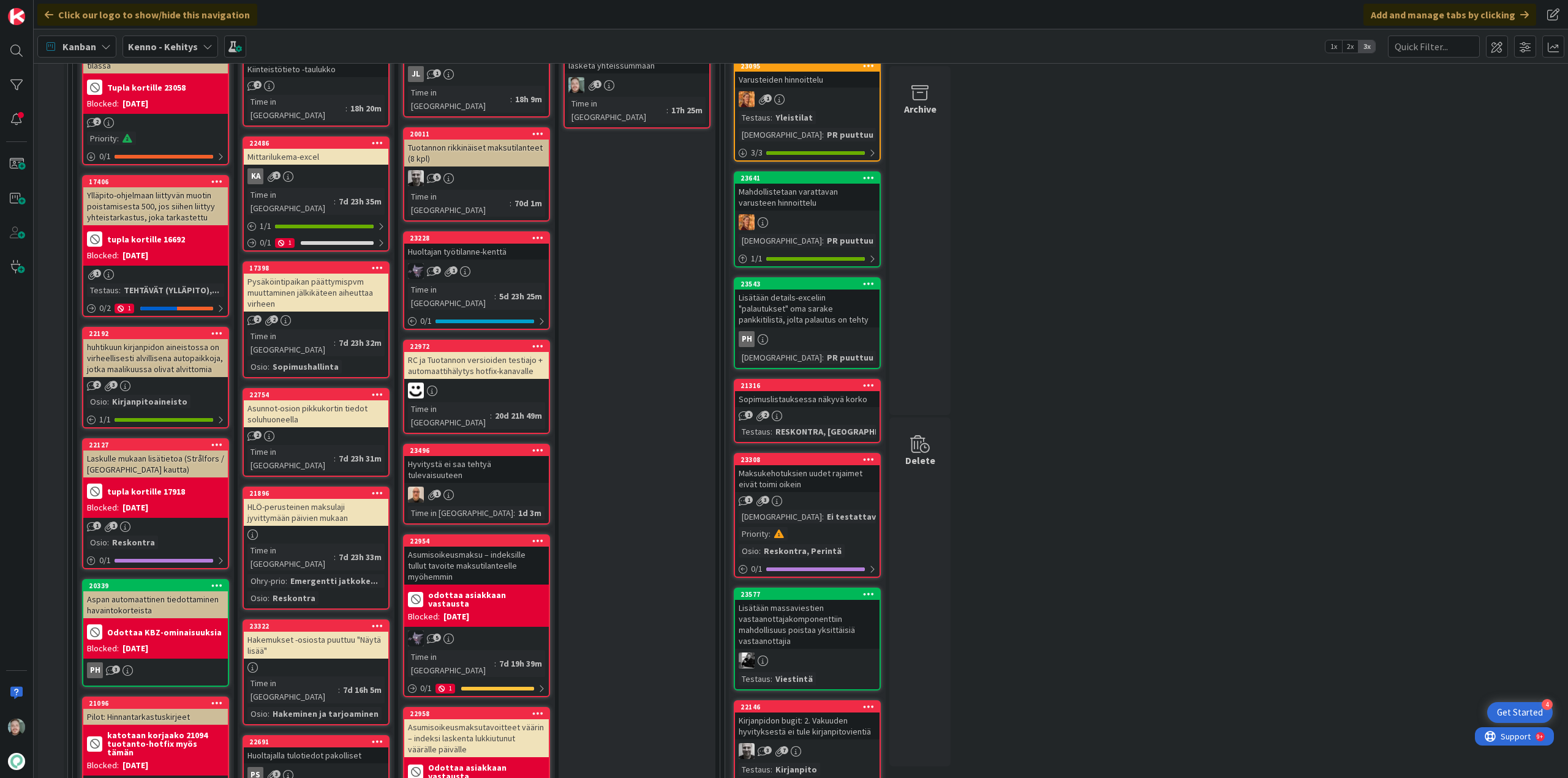
click at [317, 400] on div "Asunnot-osion pikkukortin tiedot soluhuoneella" at bounding box center [316, 413] width 145 height 27
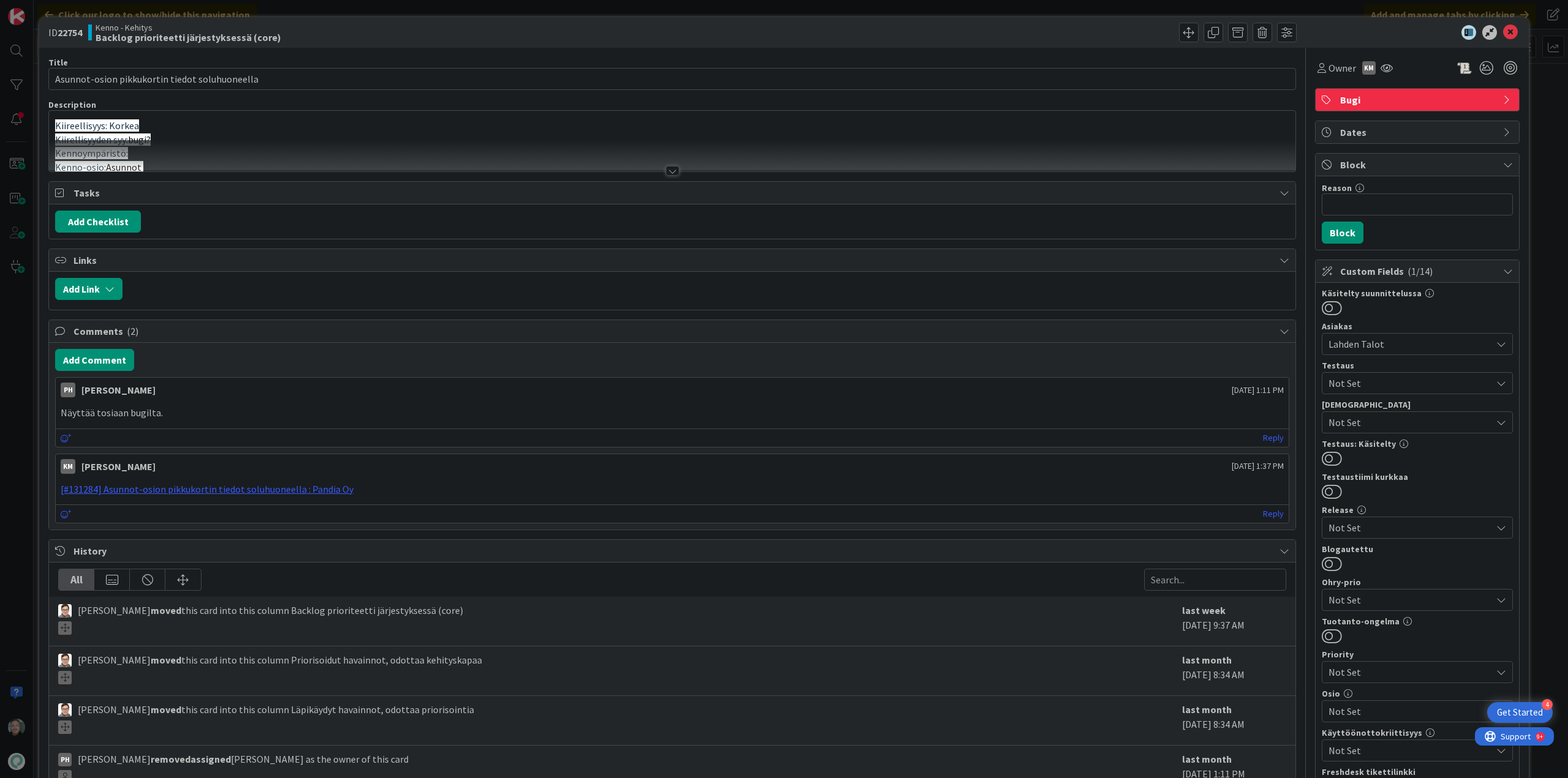
click at [672, 167] on div at bounding box center [672, 171] width 14 height 10
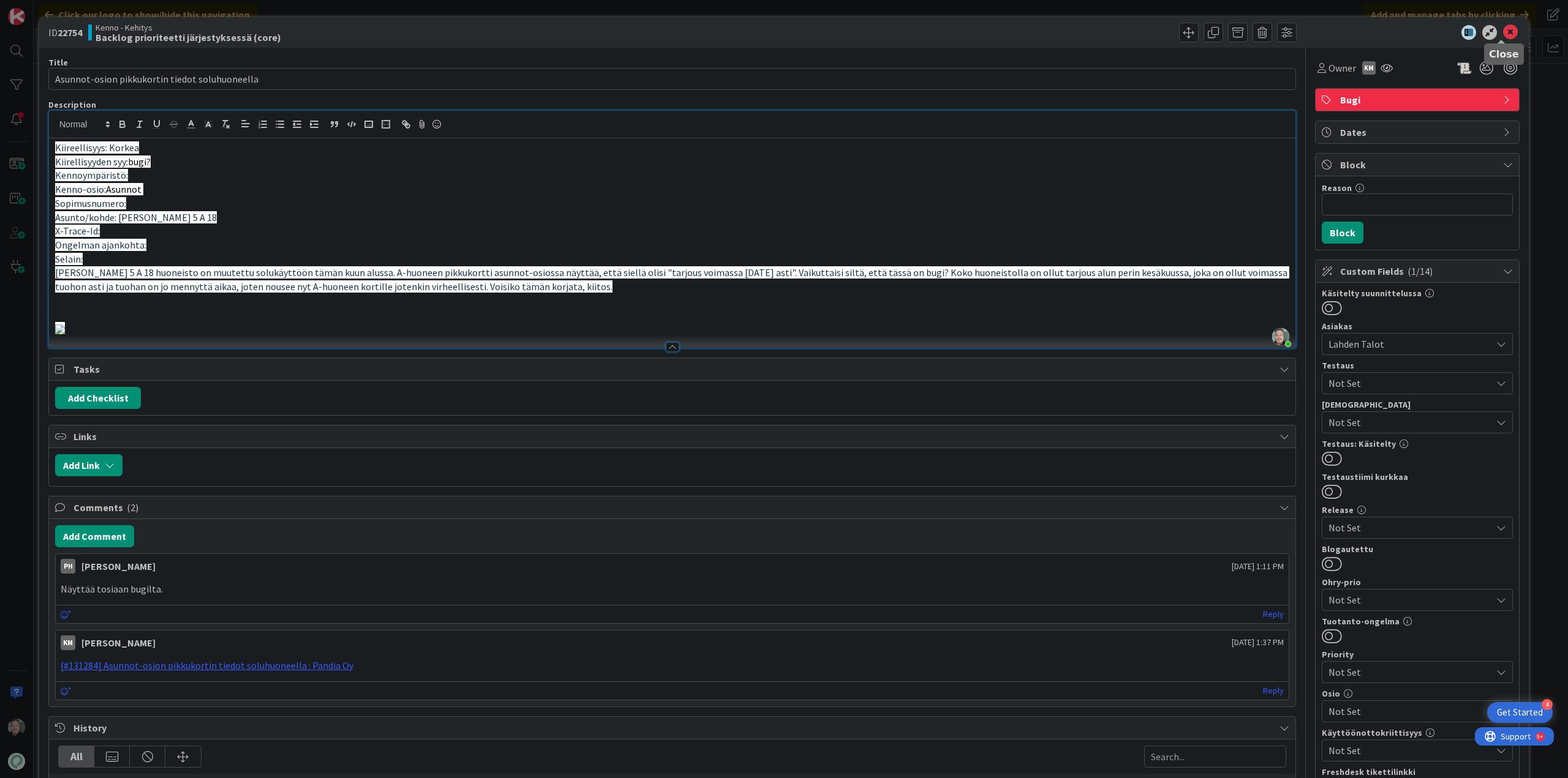
click at [1503, 28] on icon at bounding box center [1509, 32] width 14 height 14
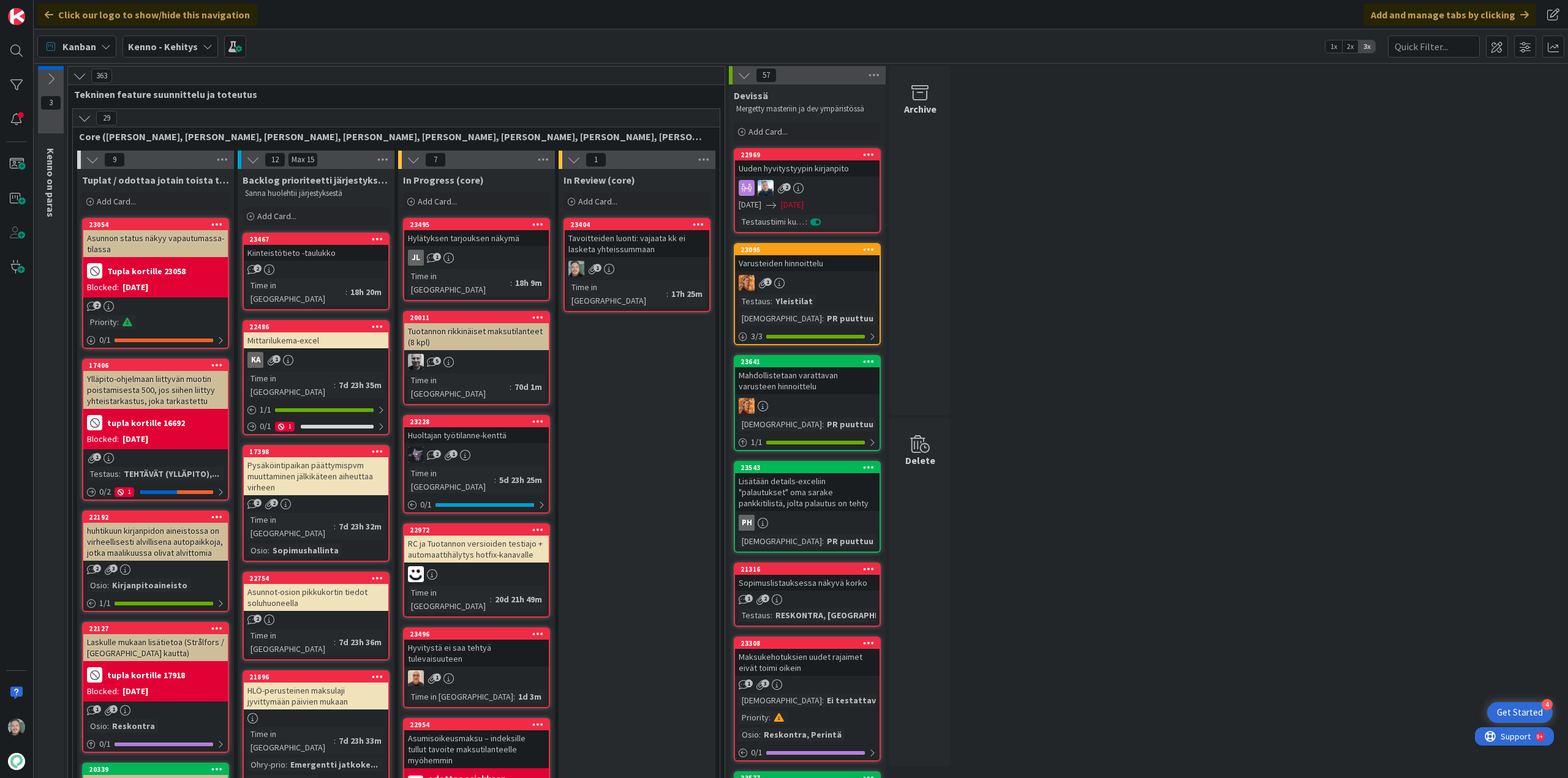
click at [338, 459] on div "Pysäköintipaikan päättymispvm muuttaminen jälkikäteen aiheuttaa virheen" at bounding box center [316, 476] width 145 height 38
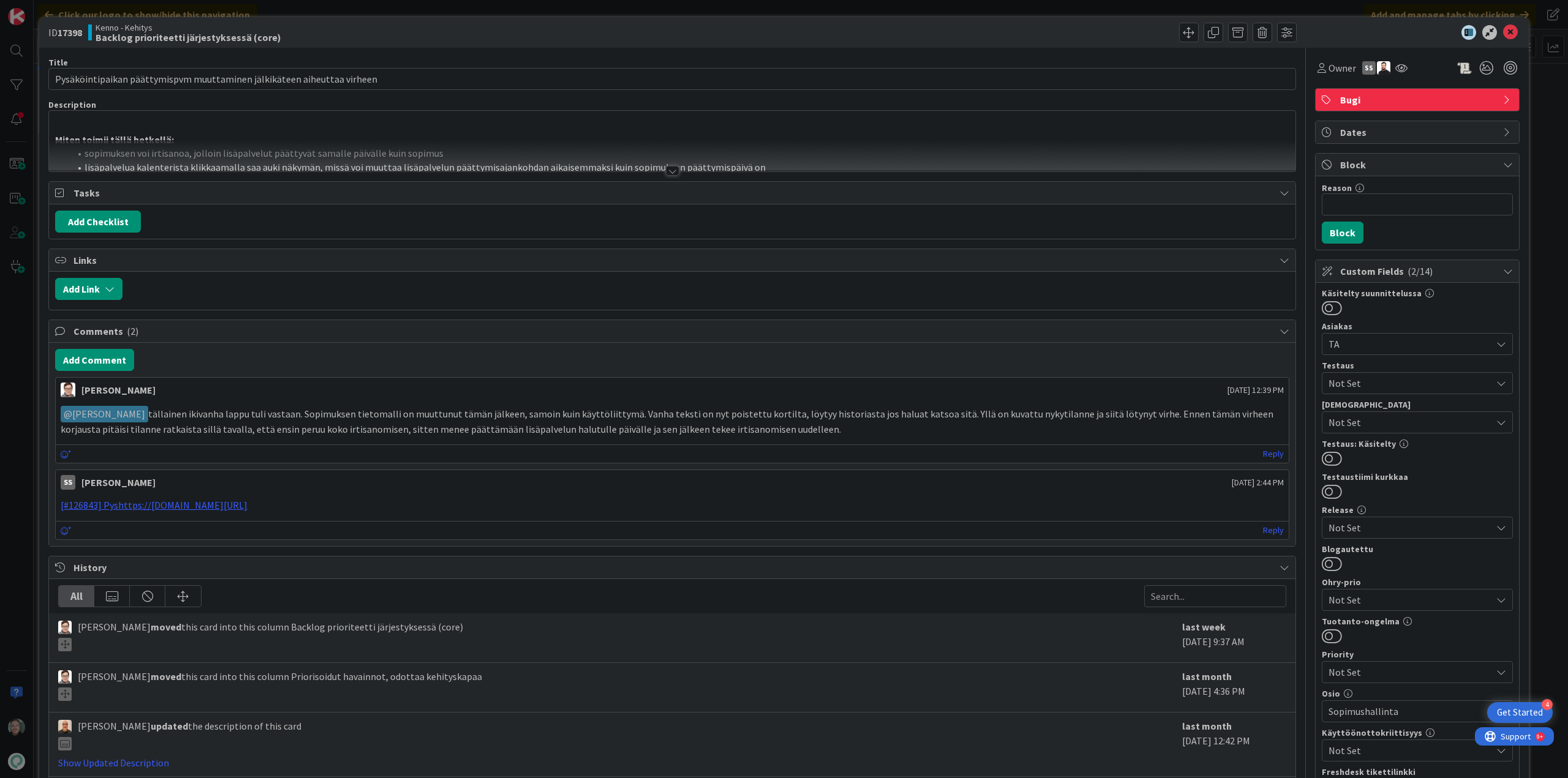
click at [665, 167] on div at bounding box center [672, 171] width 14 height 10
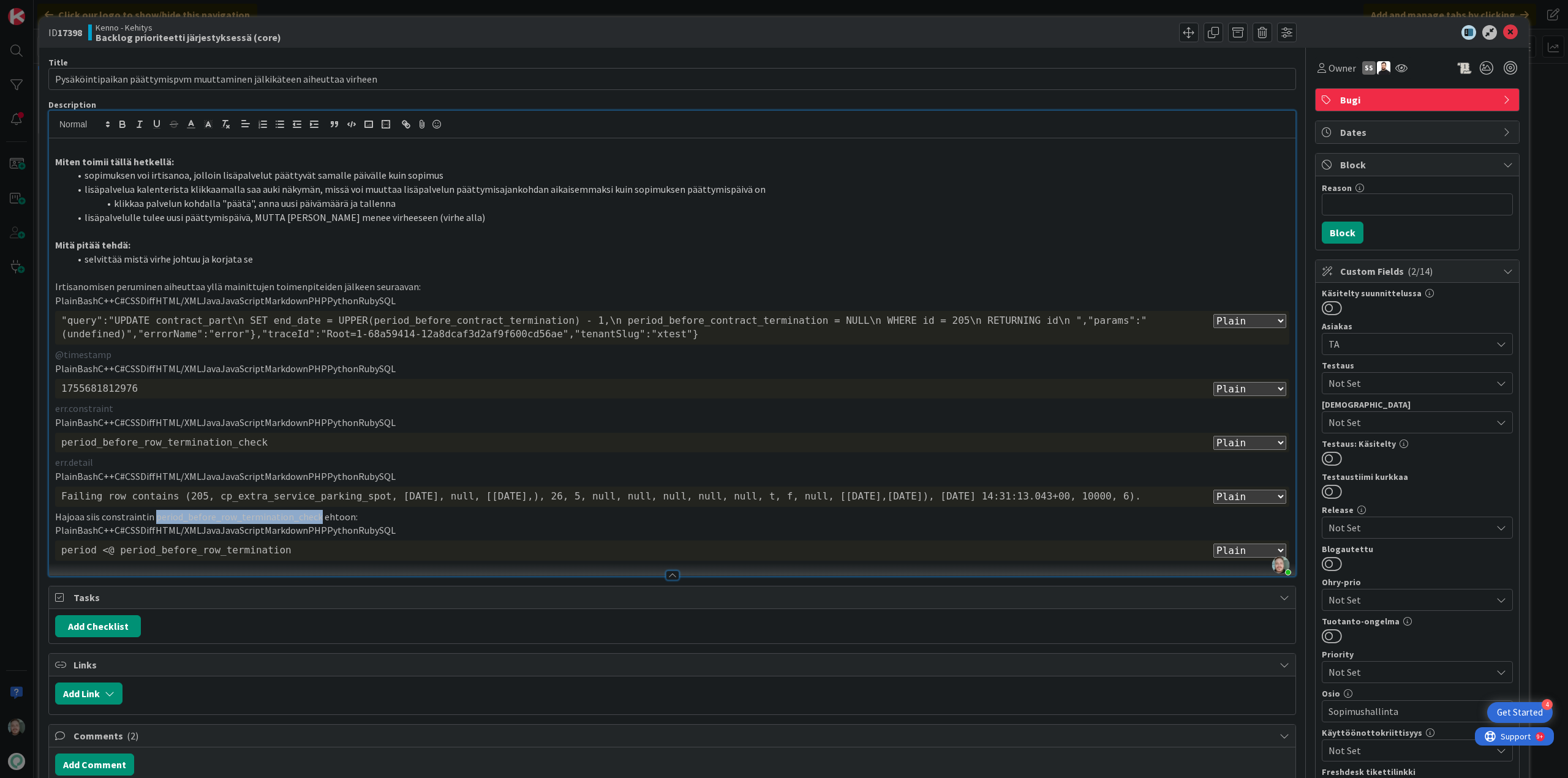
drag, startPoint x: 154, startPoint y: 519, endPoint x: 313, endPoint y: 520, distance: 159.0
click at [313, 520] on p "Hajoaa siis constraintin period_before_row_termination_check ehtoon:" at bounding box center [672, 517] width 1234 height 14
copy p "period_before_row_termination_check"
click at [1502, 36] on icon at bounding box center [1509, 32] width 14 height 14
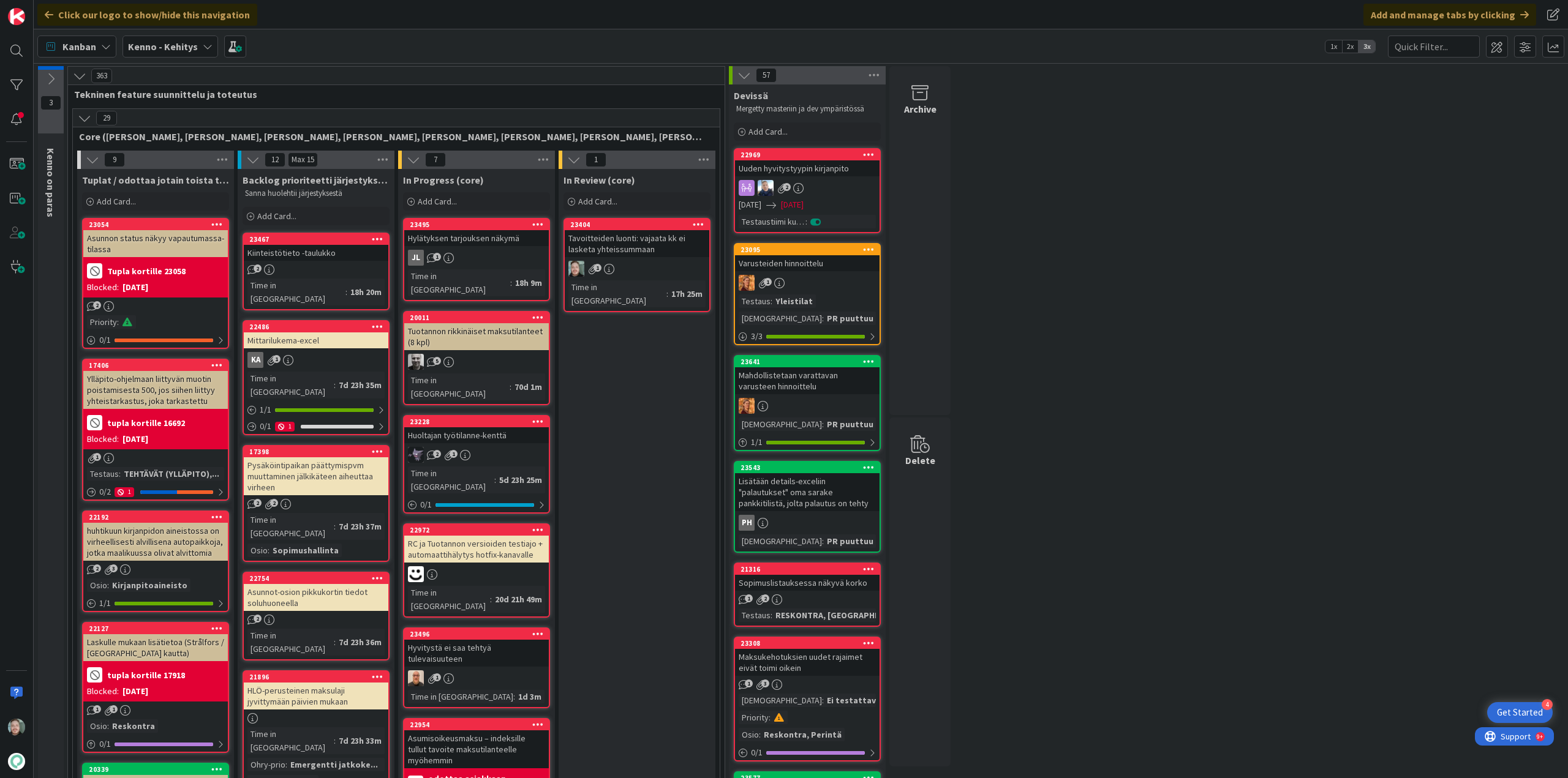
click at [316, 260] on div "Kiinteistötieto -taulukko" at bounding box center [316, 252] width 145 height 16
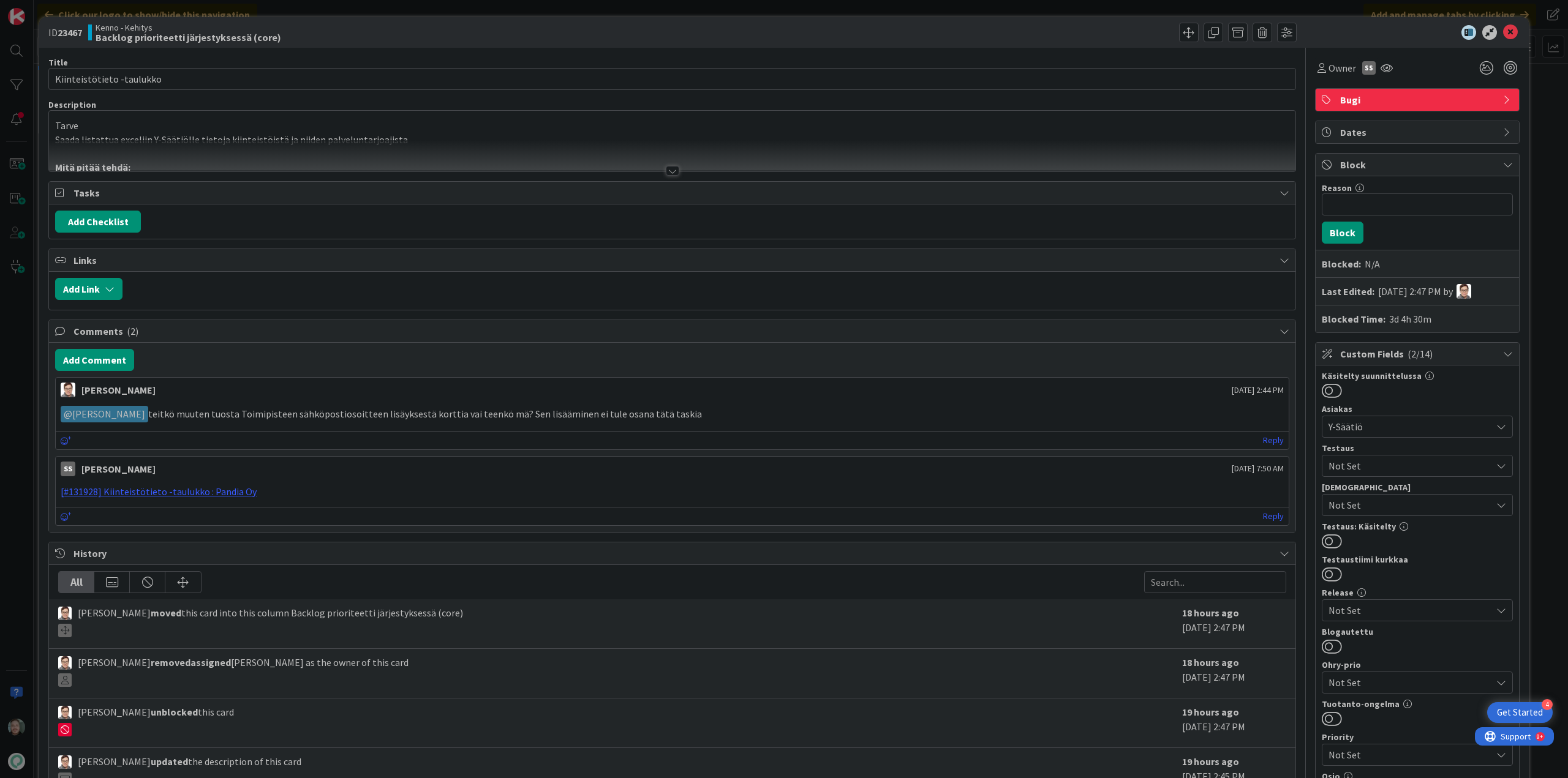
click at [665, 169] on div at bounding box center [672, 171] width 14 height 10
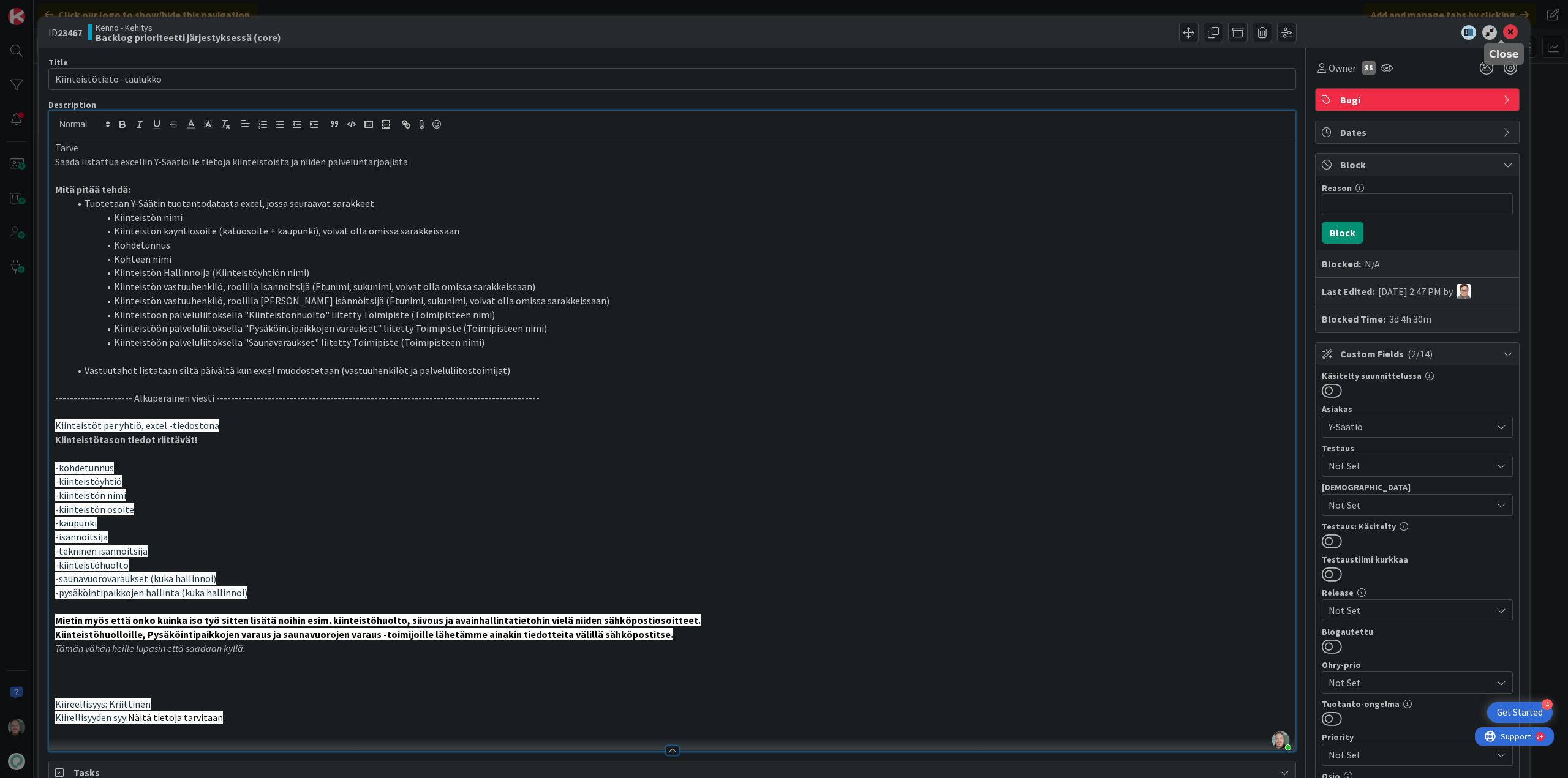
click at [1503, 34] on icon at bounding box center [1509, 32] width 14 height 14
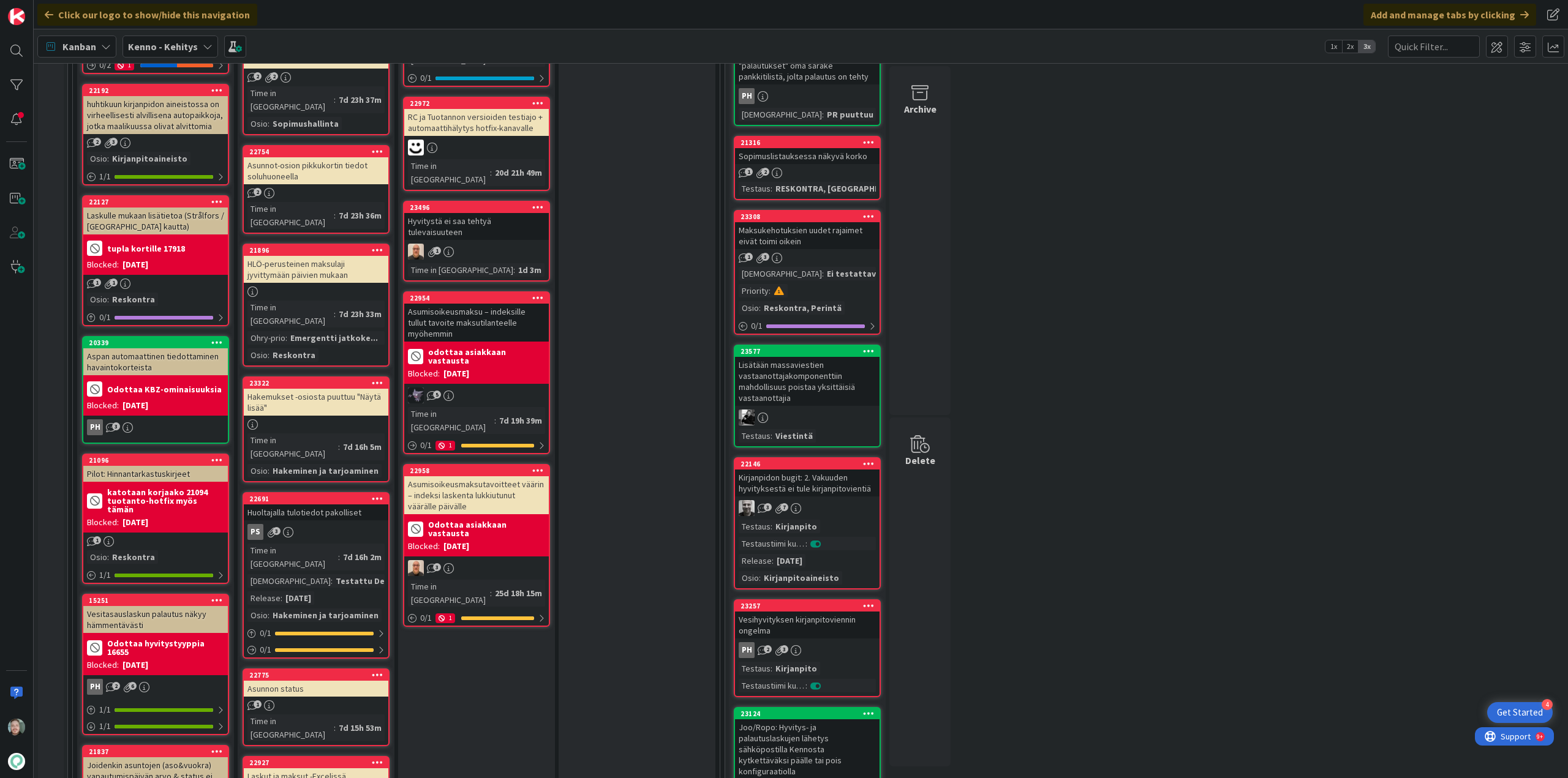
scroll to position [306, 0]
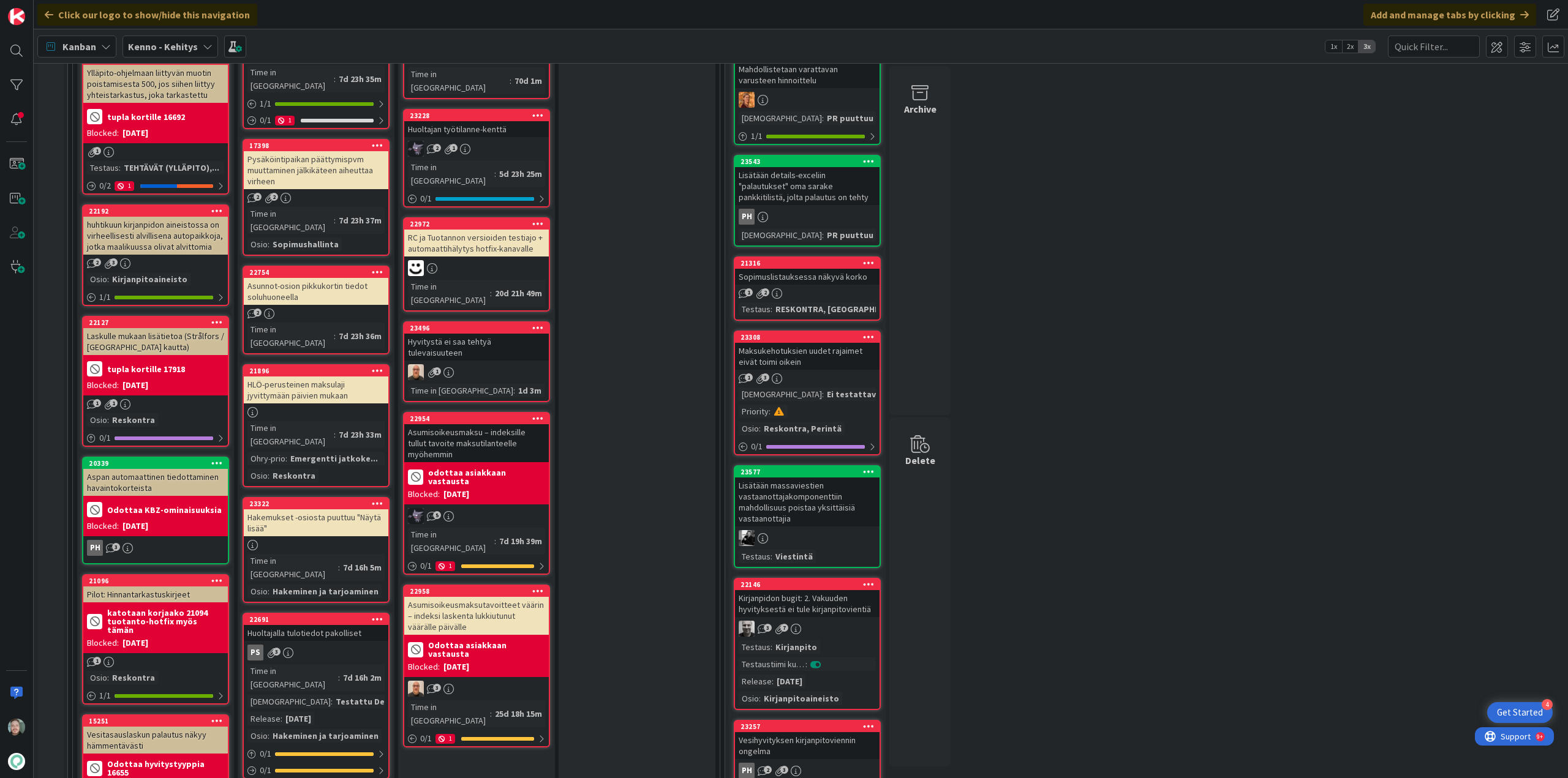
click at [317, 376] on div "HLÖ-perusteinen maksulaji jyvittymään päivien mukaan" at bounding box center [316, 389] width 145 height 27
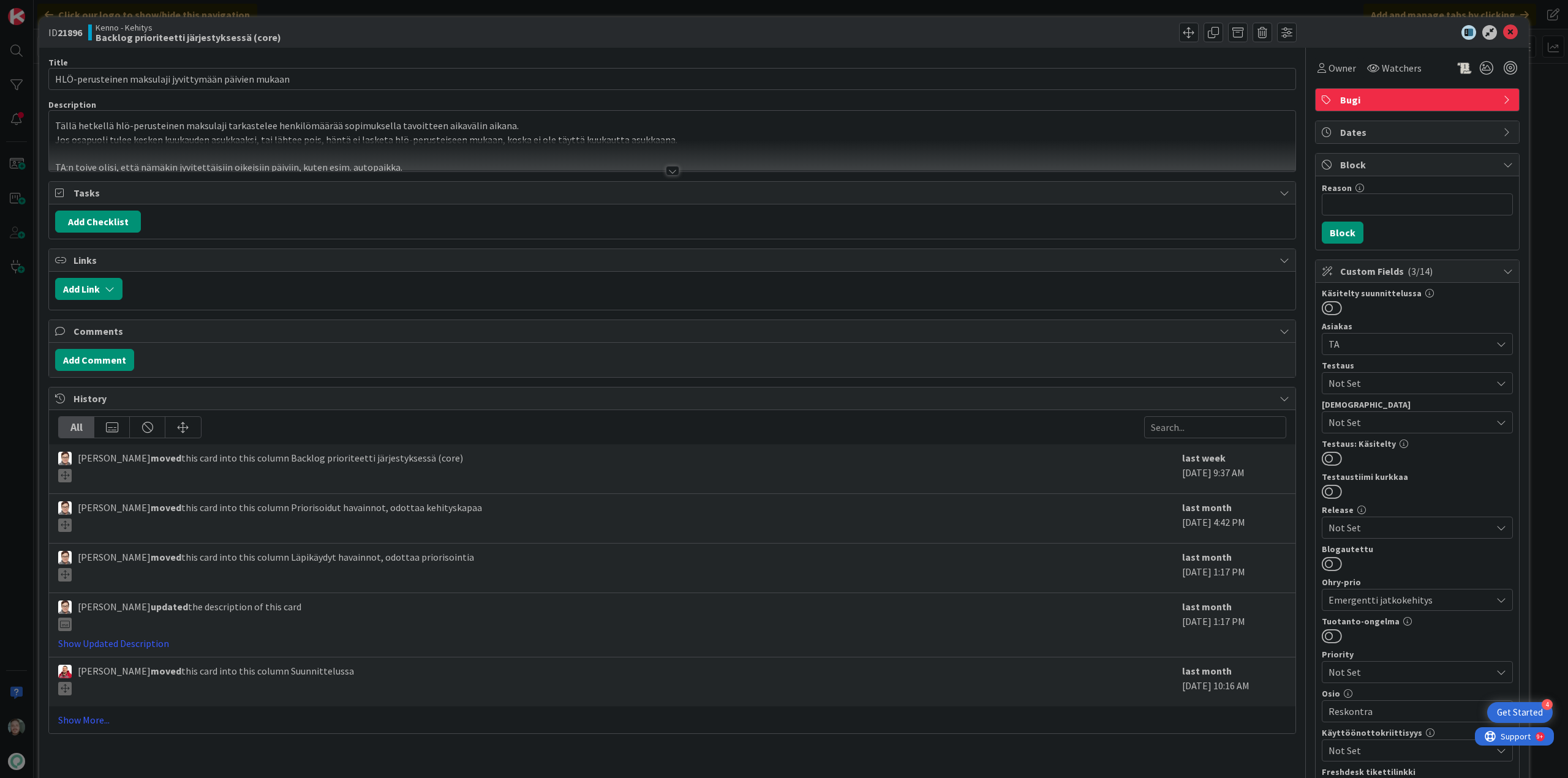
click at [665, 171] on div at bounding box center [672, 171] width 14 height 10
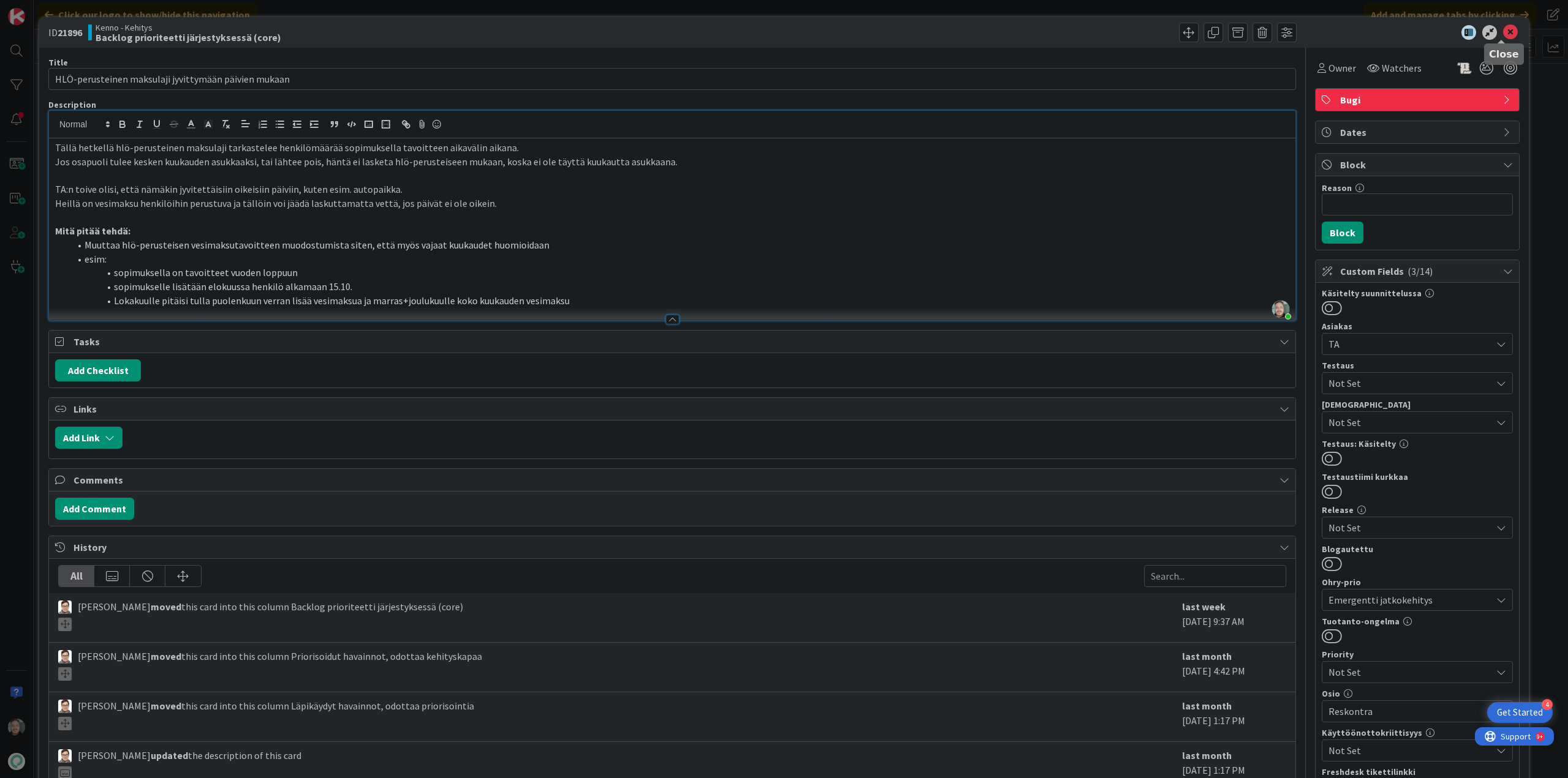
click at [1502, 31] on icon at bounding box center [1509, 32] width 14 height 14
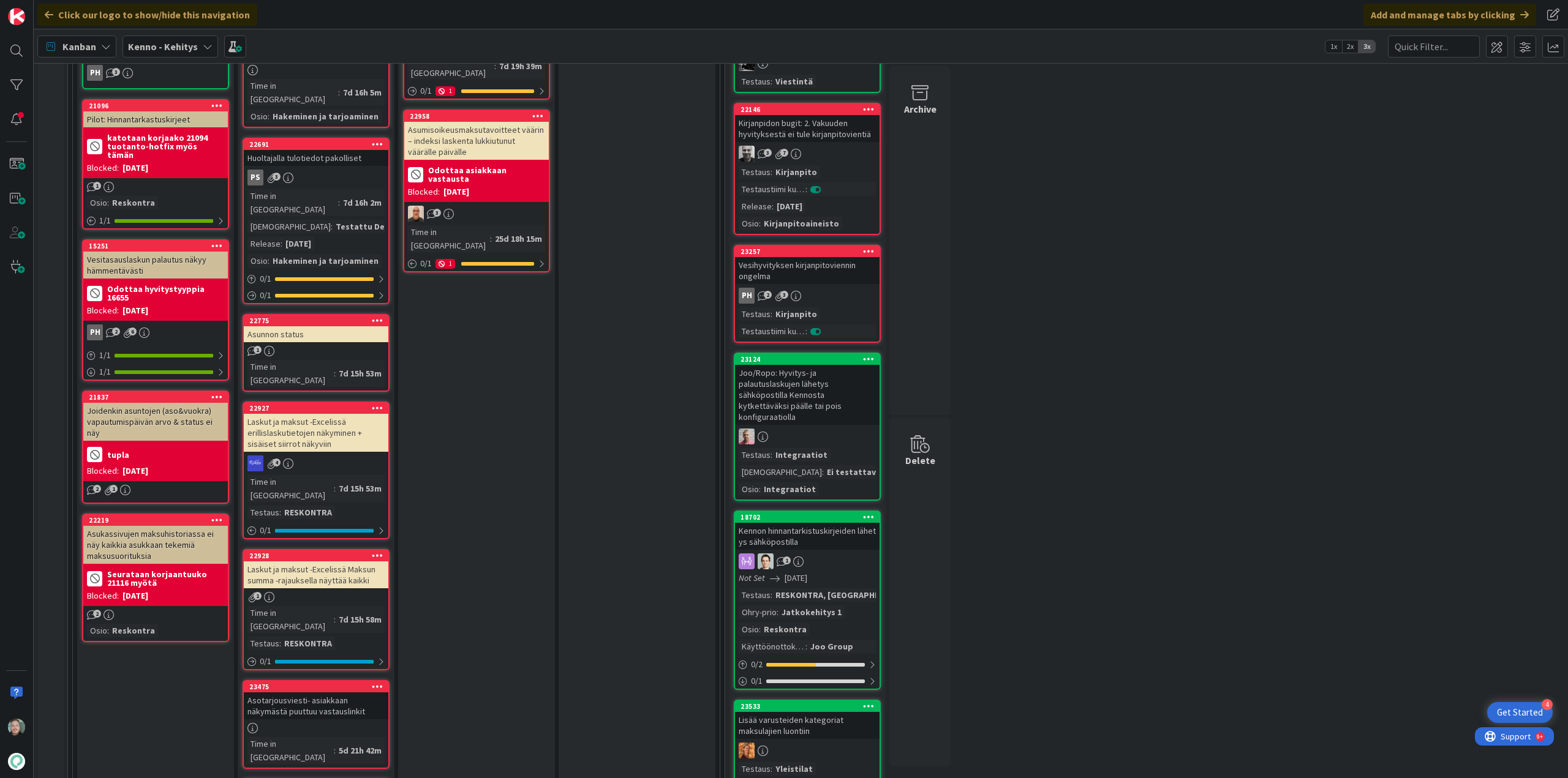
scroll to position [796, 0]
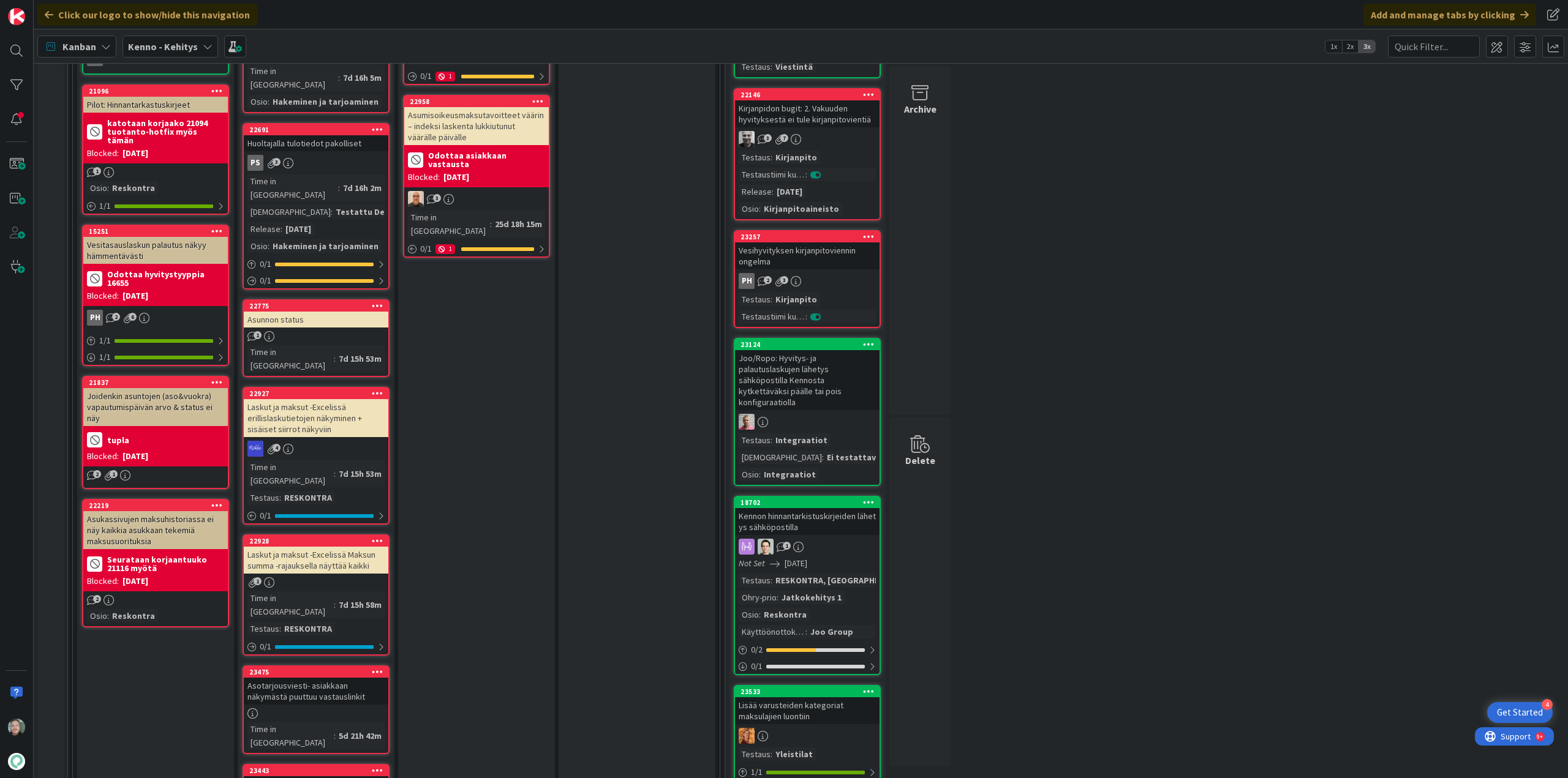
click at [350, 677] on div "Asotarjousviesti- asiakkaan näkymästä puuttuu vastauslinkit" at bounding box center [316, 690] width 145 height 27
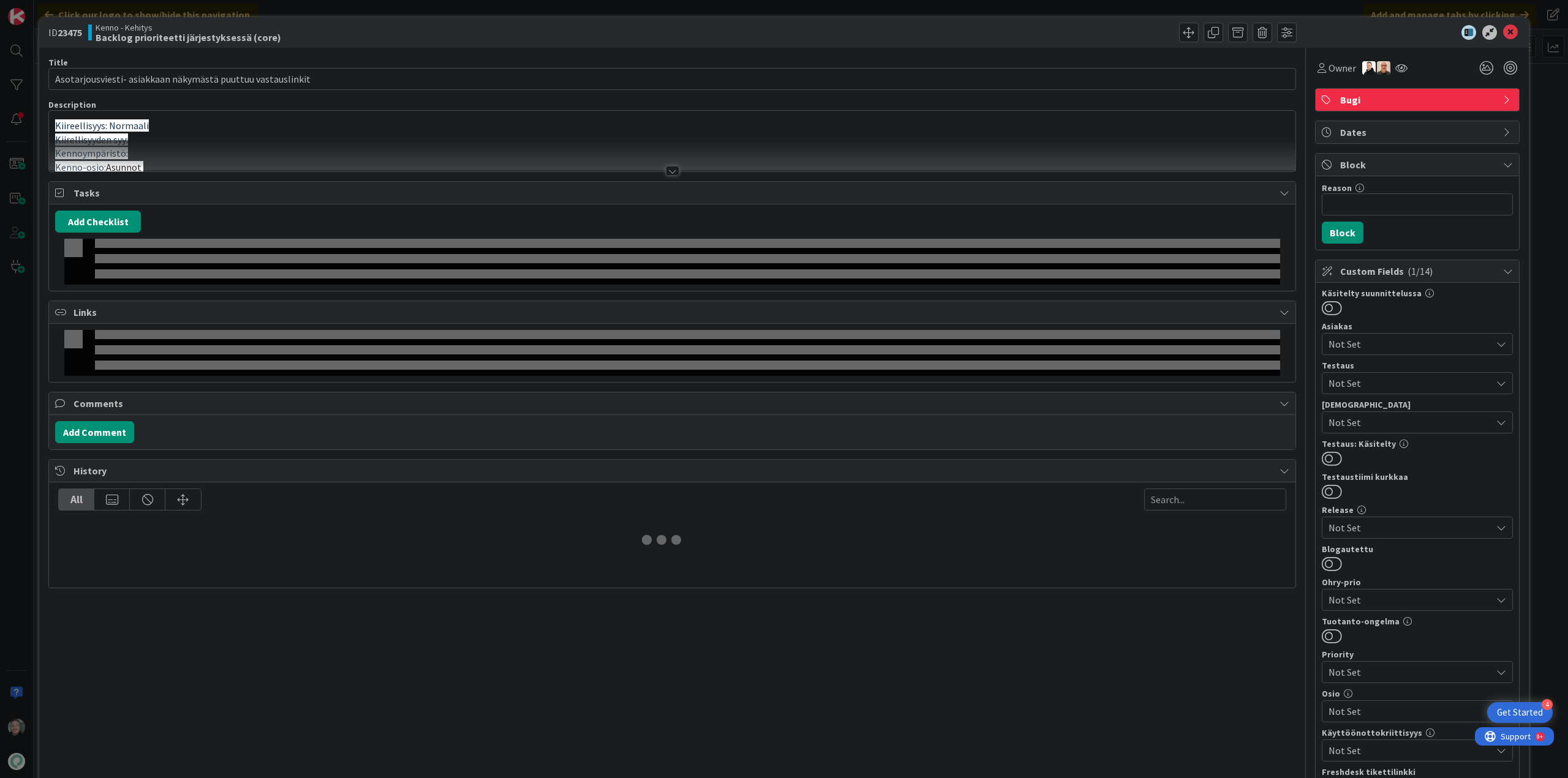
type input "Asotarjousviesti- asiakkaan näkymästä puuttuu vastauslinkit"
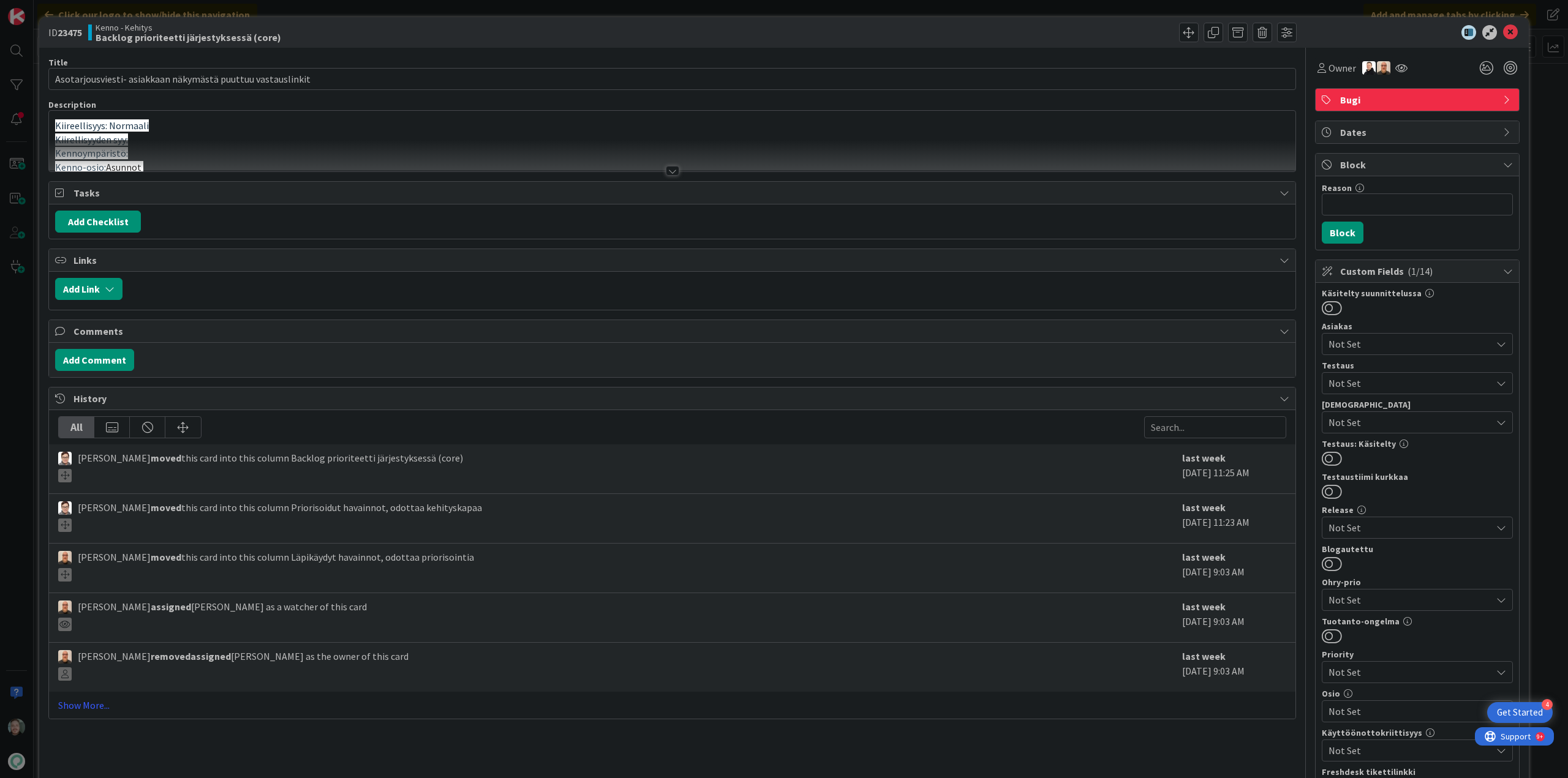
click at [665, 168] on div at bounding box center [672, 171] width 14 height 10
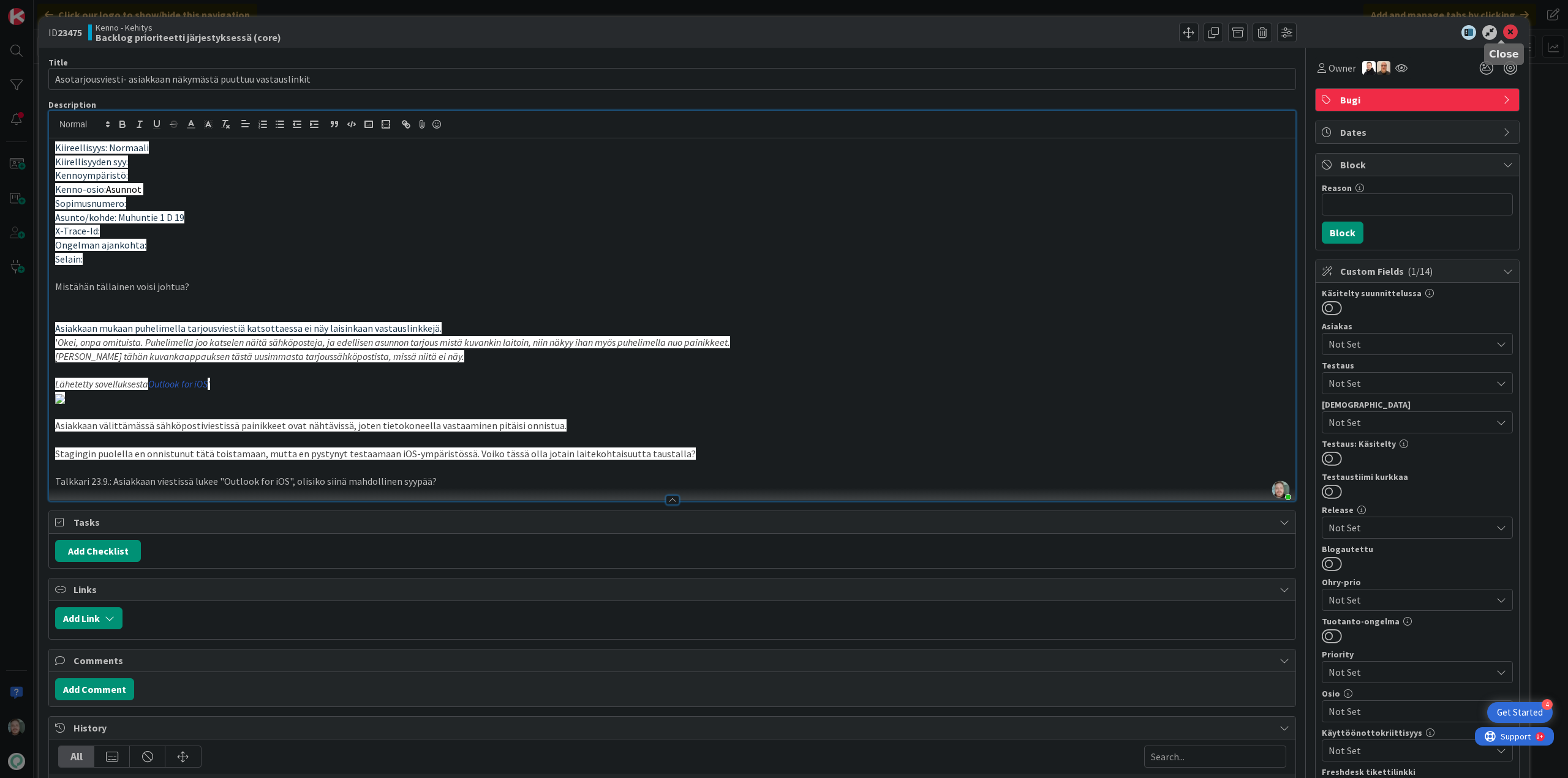
click at [1502, 36] on icon at bounding box center [1509, 32] width 14 height 14
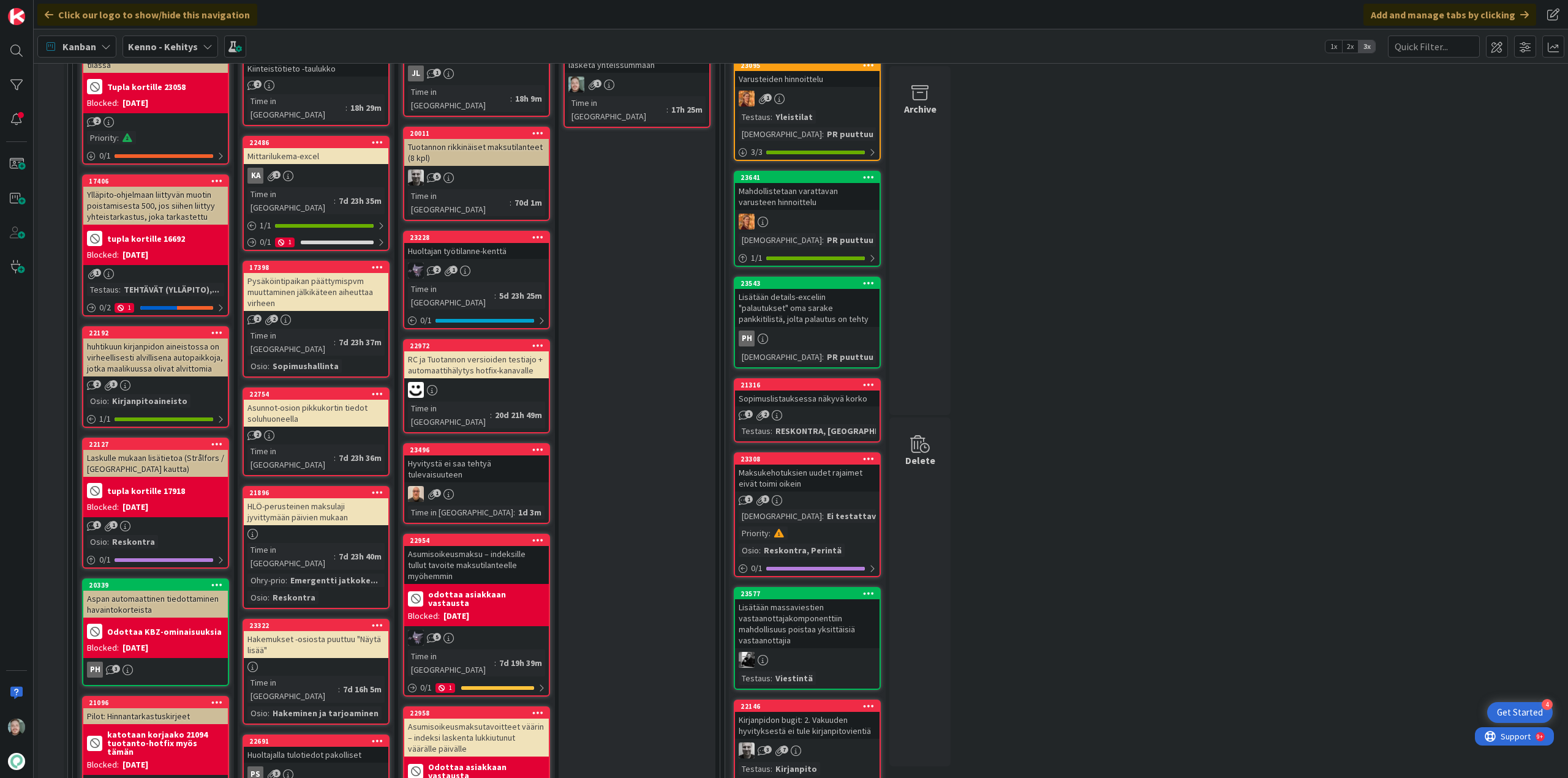
scroll to position [184, 0]
click at [309, 274] on div "Pysäköintipaikan päättymispvm muuttaminen jälkikäteen aiheuttaa virheen" at bounding box center [316, 293] width 145 height 38
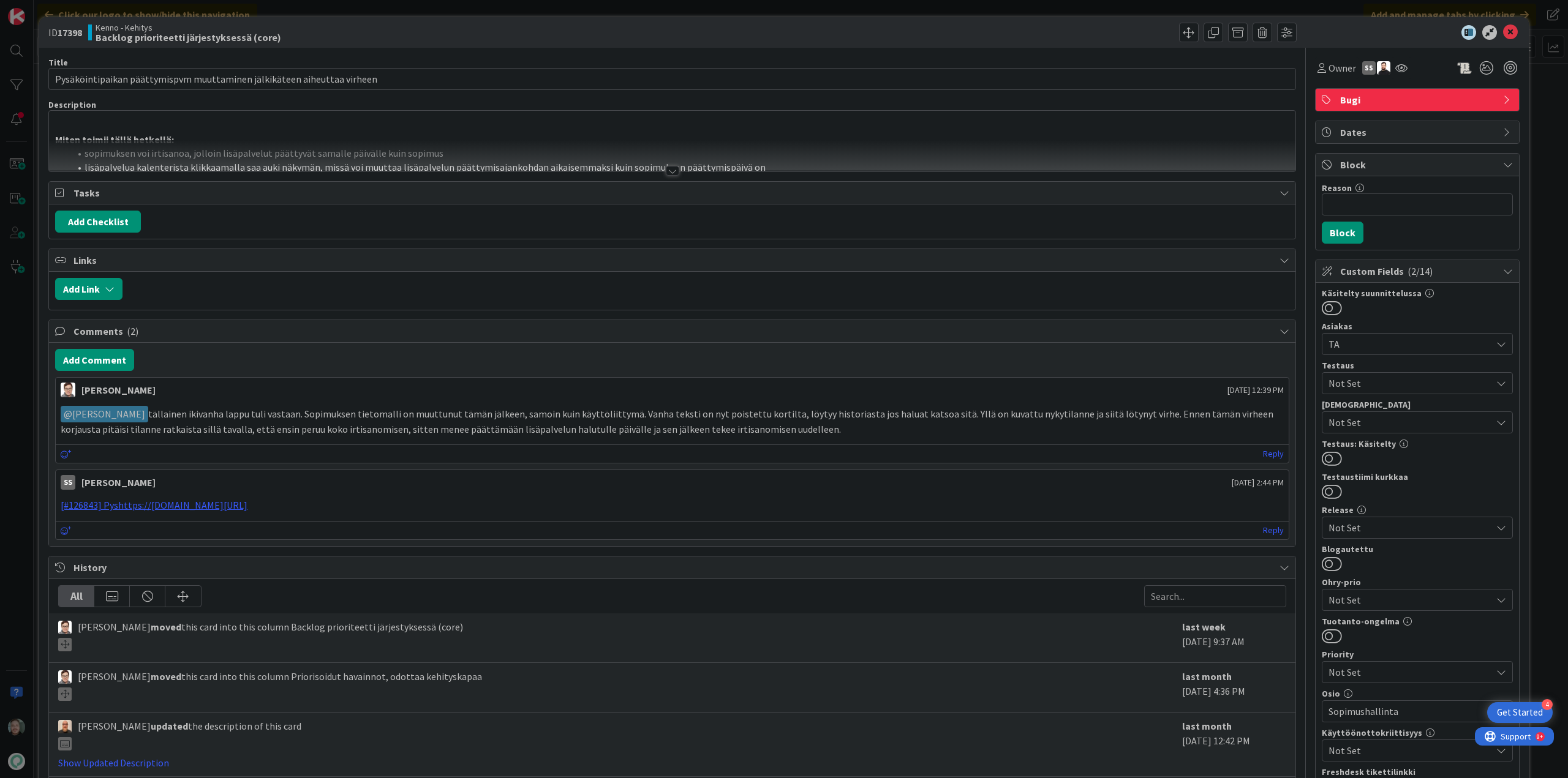
click at [665, 172] on div at bounding box center [672, 171] width 14 height 10
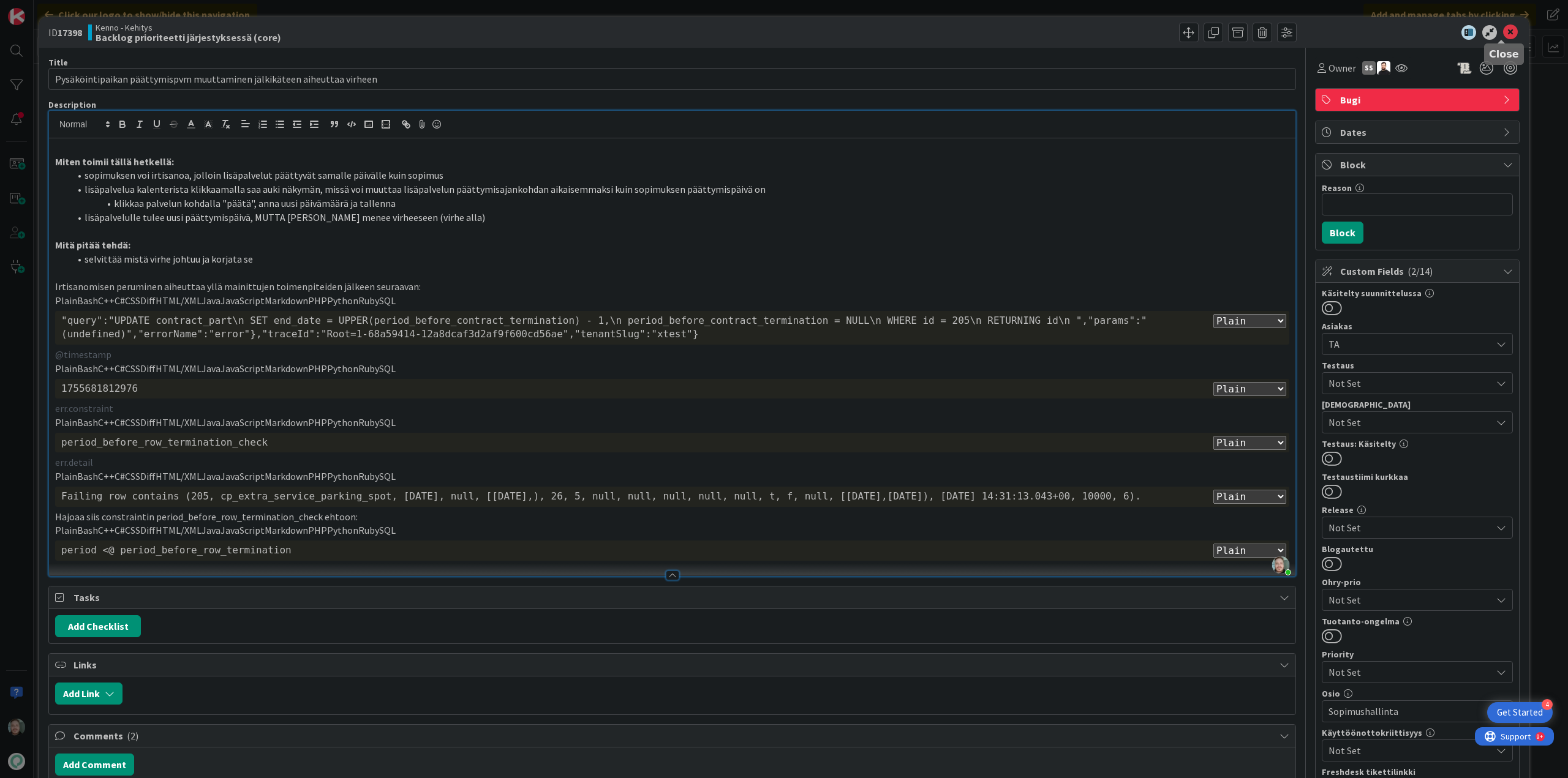
click at [1502, 32] on icon at bounding box center [1509, 32] width 14 height 14
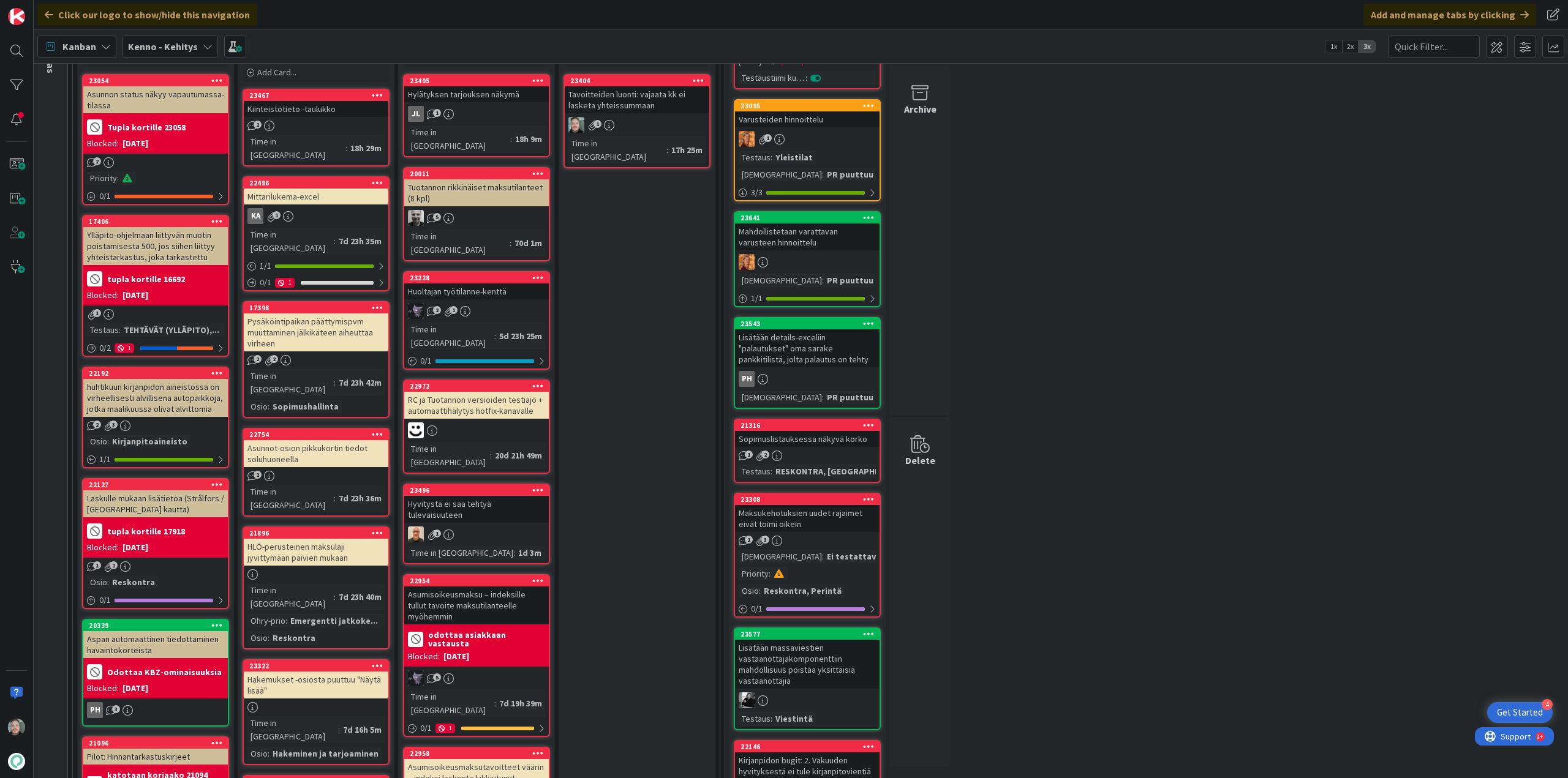
scroll to position [123, 0]
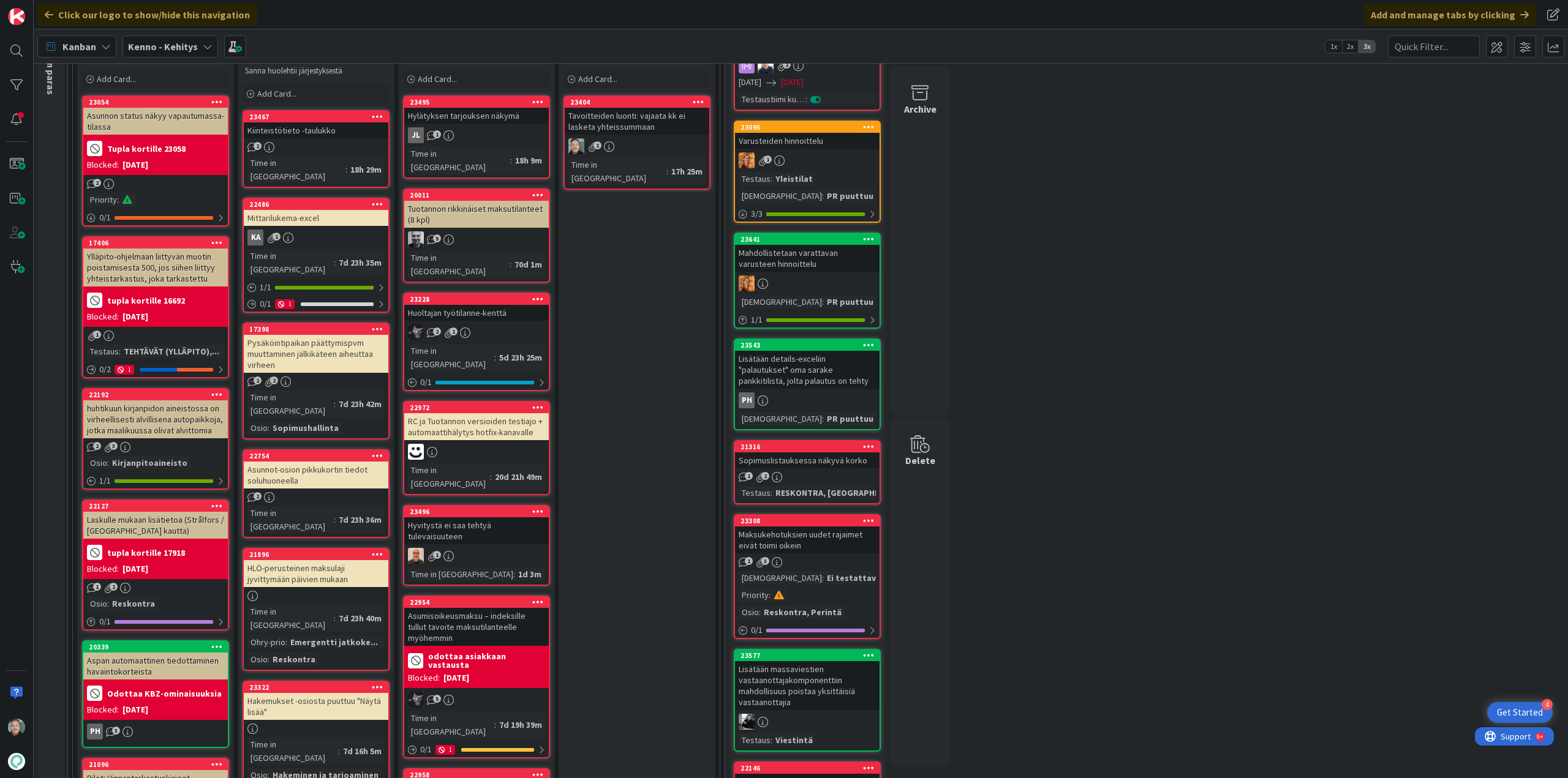
click at [351, 335] on div "Pysäköintipaikan päättymispvm muuttaminen jälkikäteen aiheuttaa virheen" at bounding box center [316, 354] width 145 height 38
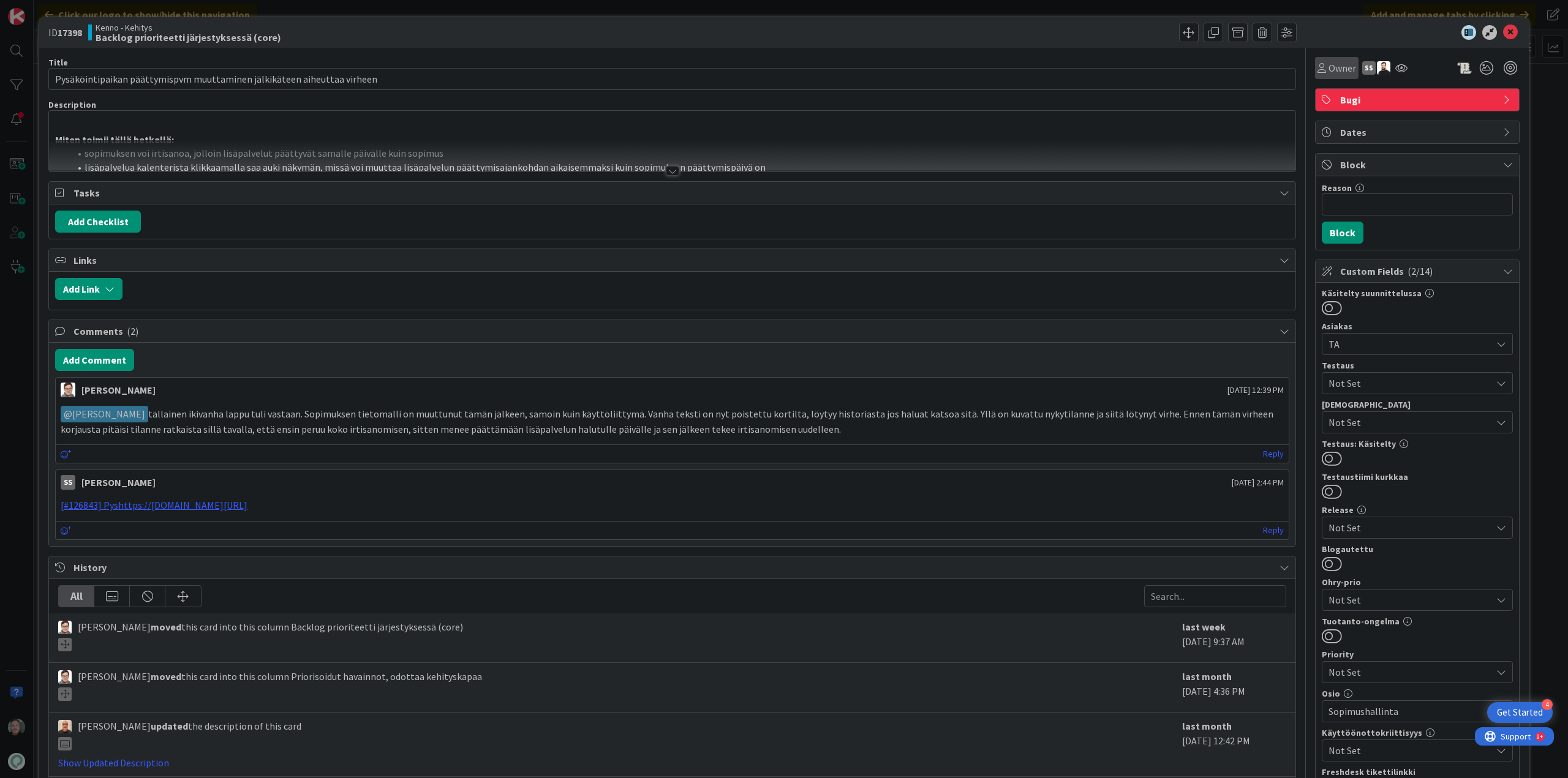
click at [1317, 67] on icon at bounding box center [1321, 68] width 8 height 10
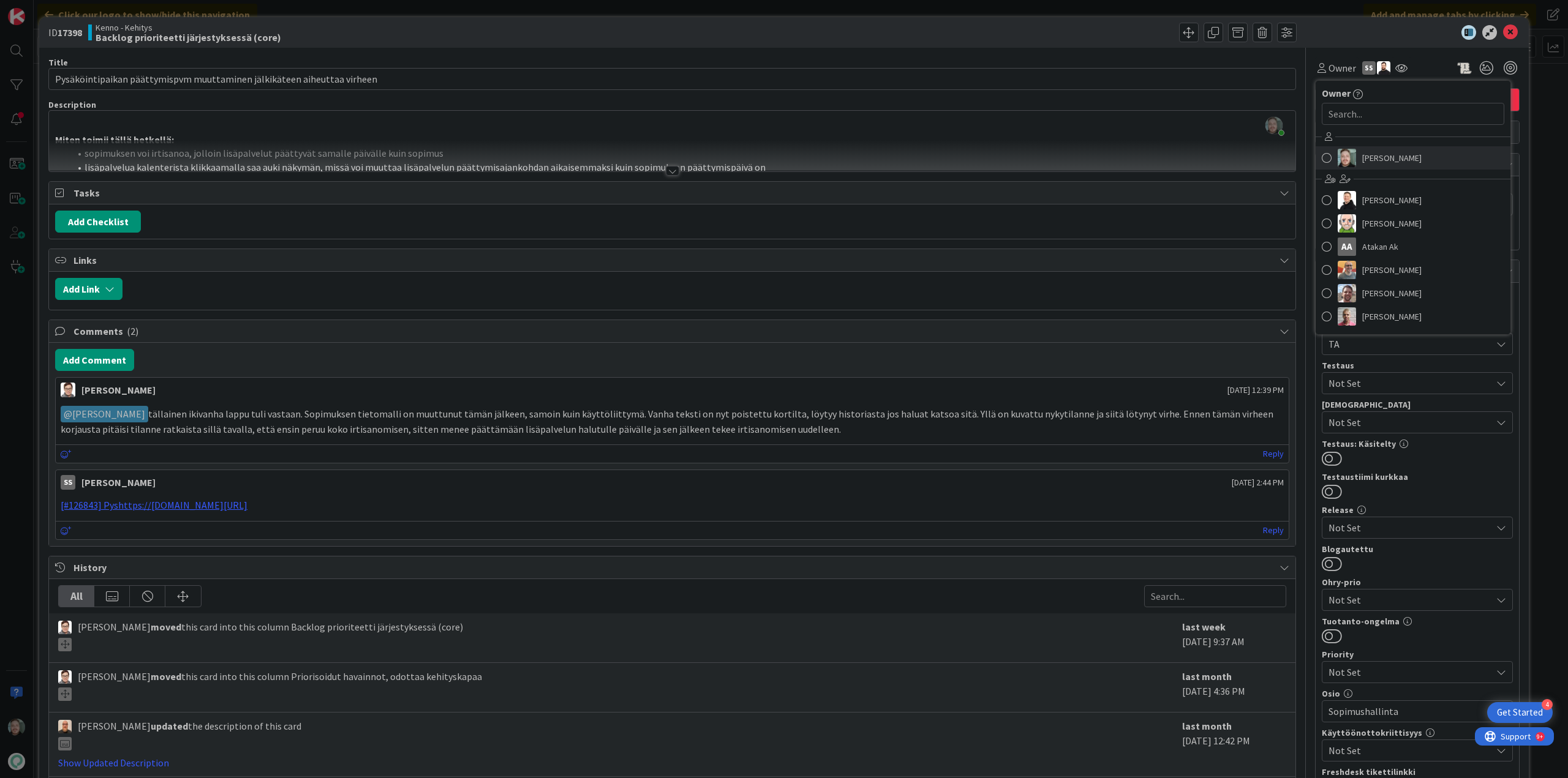
click at [1375, 154] on span "[PERSON_NAME]" at bounding box center [1392, 158] width 59 height 18
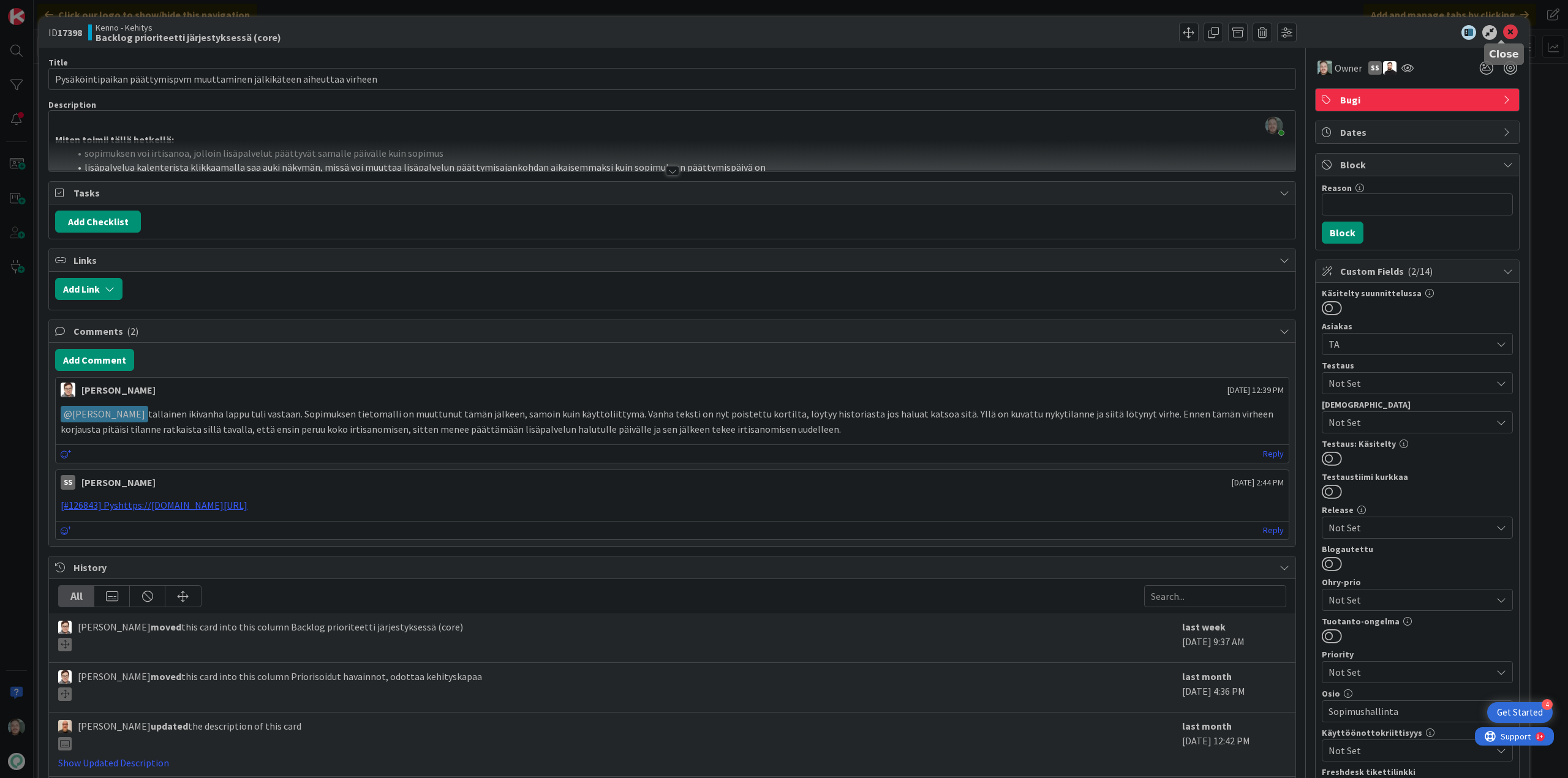
click at [1502, 28] on icon at bounding box center [1509, 32] width 14 height 14
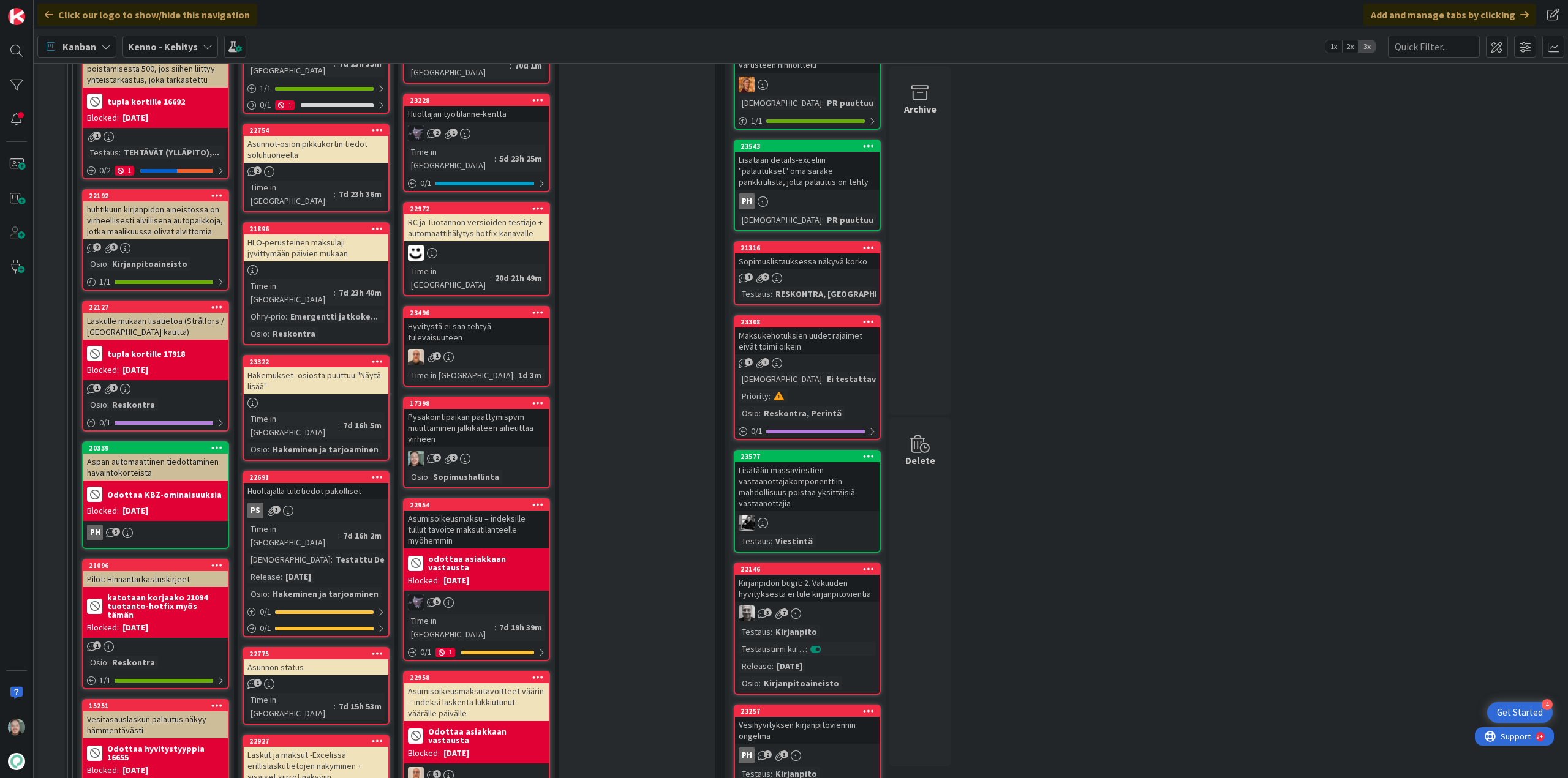
scroll to position [383, 0]
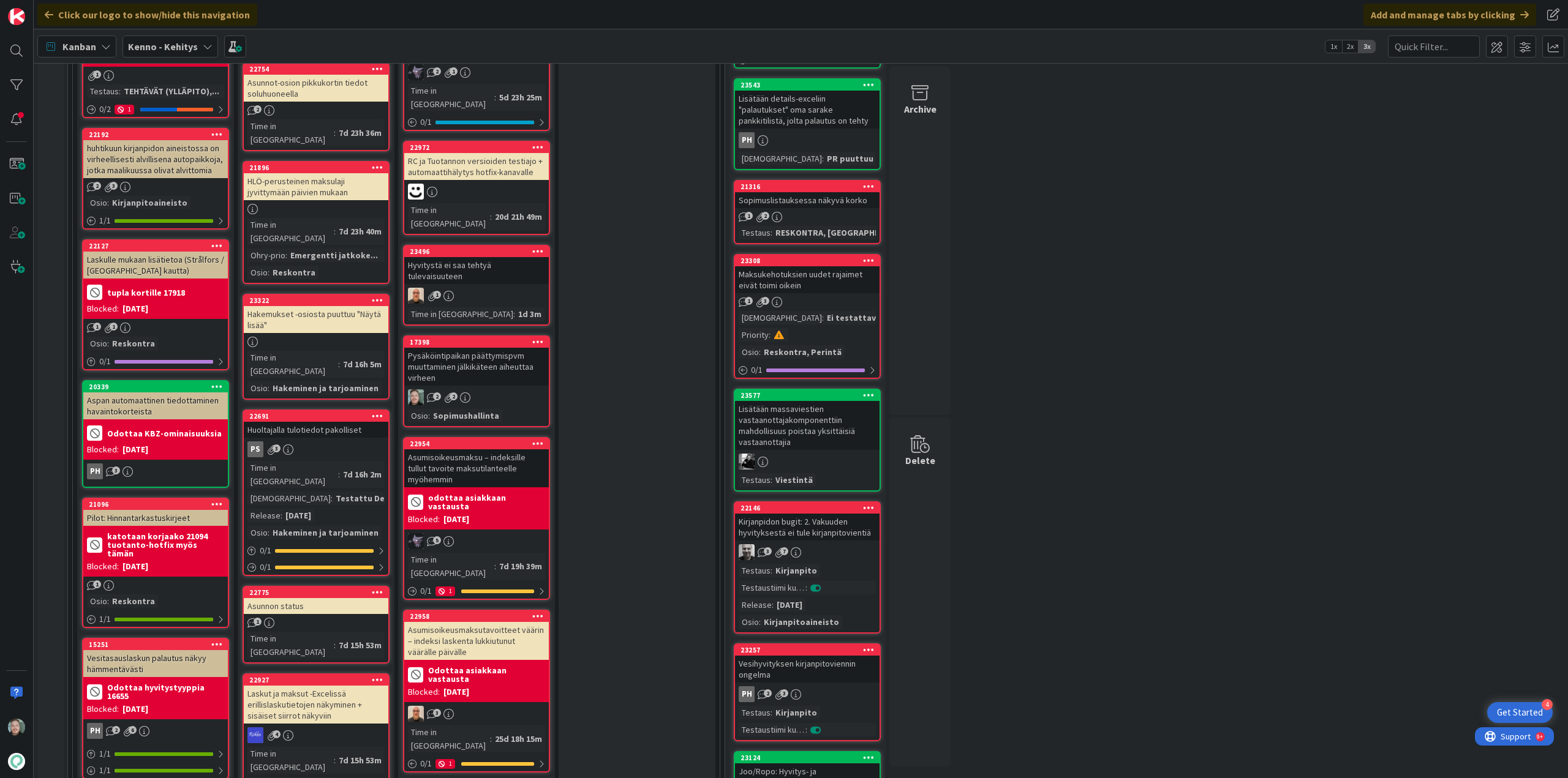
click at [491, 347] on div "Pysäköintipaikan päättymispvm muuttaminen jälkikäteen aiheuttaa virheen" at bounding box center [476, 367] width 145 height 38
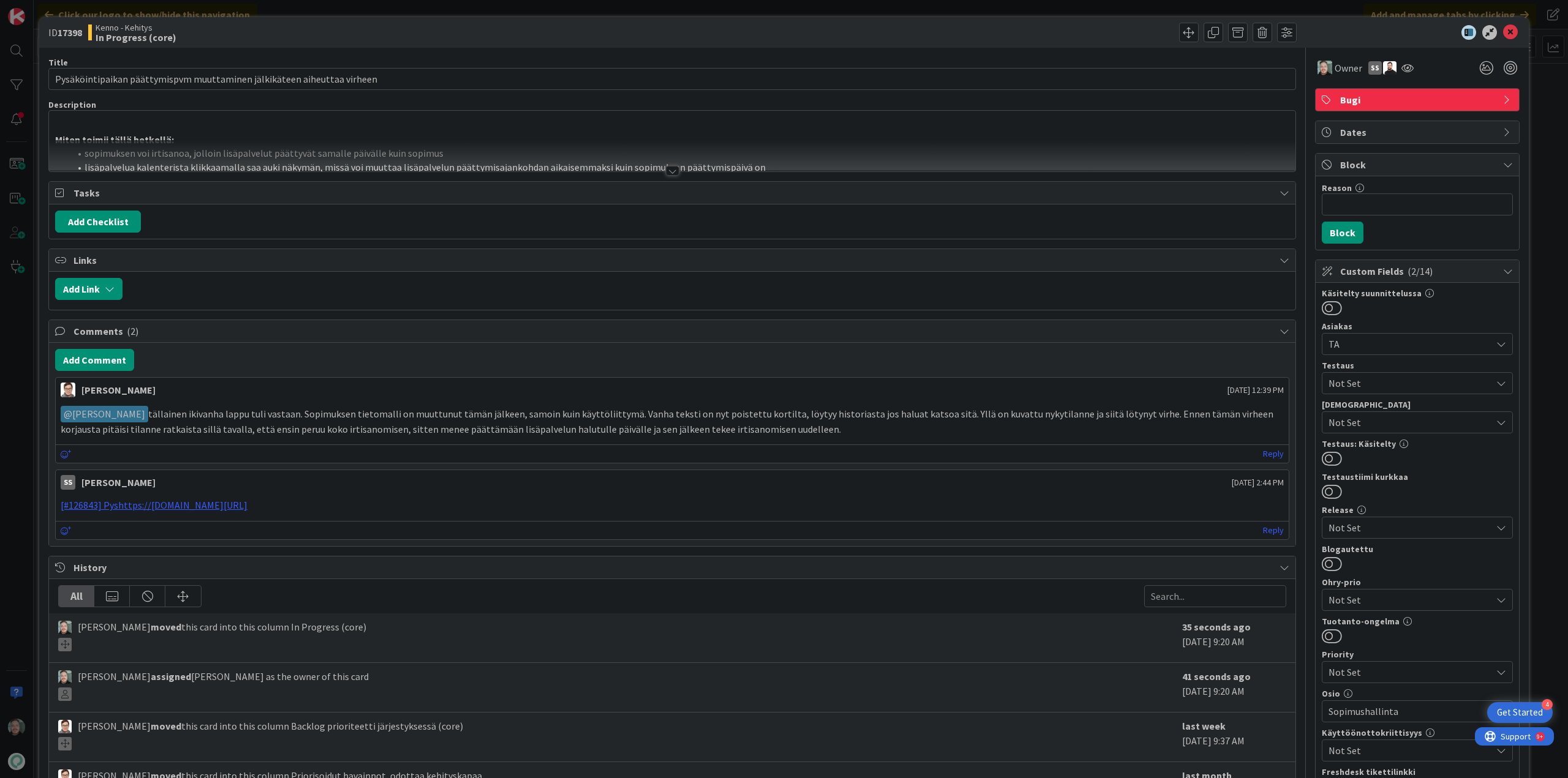
click at [667, 167] on div at bounding box center [672, 171] width 14 height 10
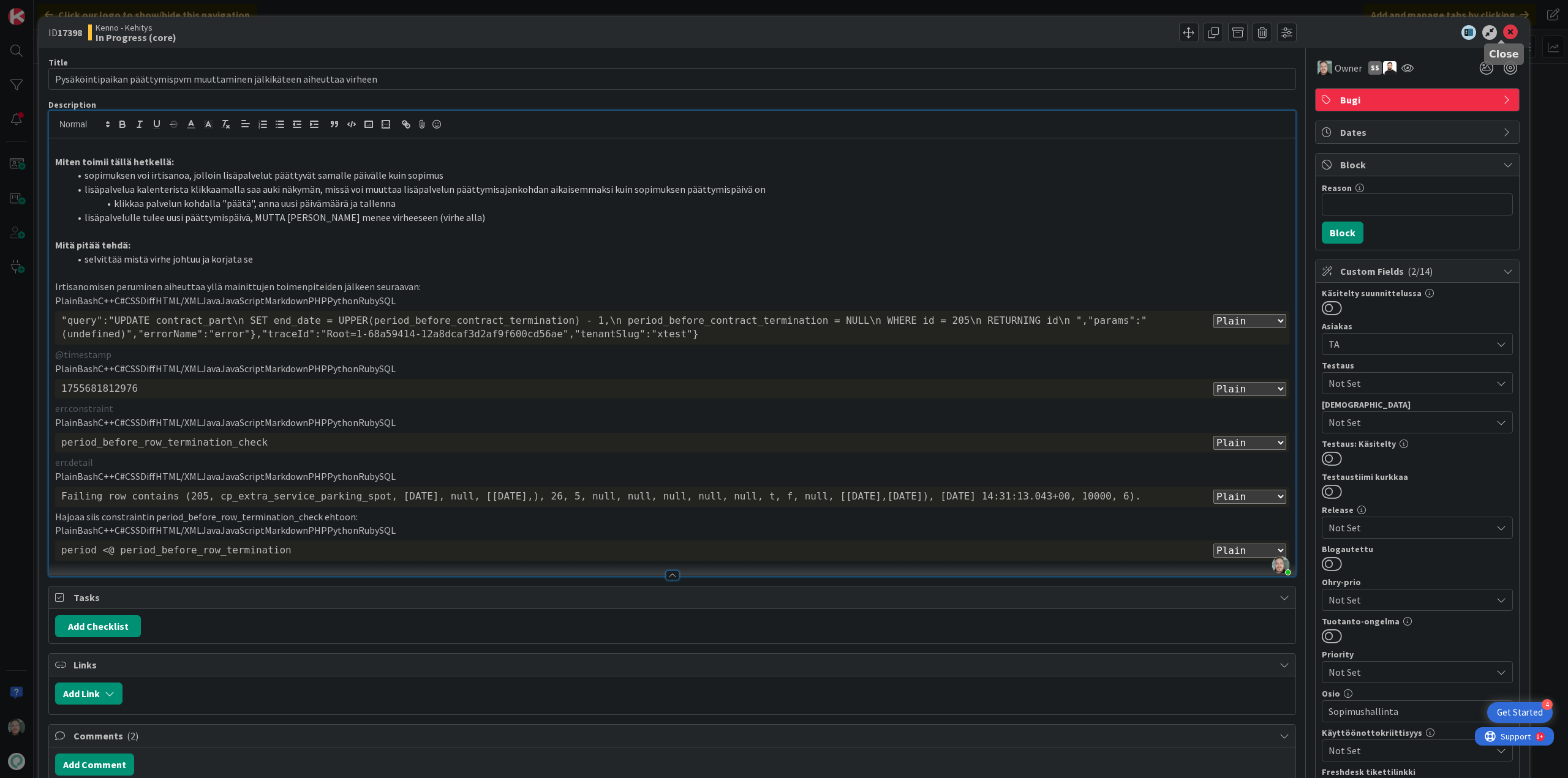
click at [1502, 27] on icon at bounding box center [1509, 32] width 14 height 14
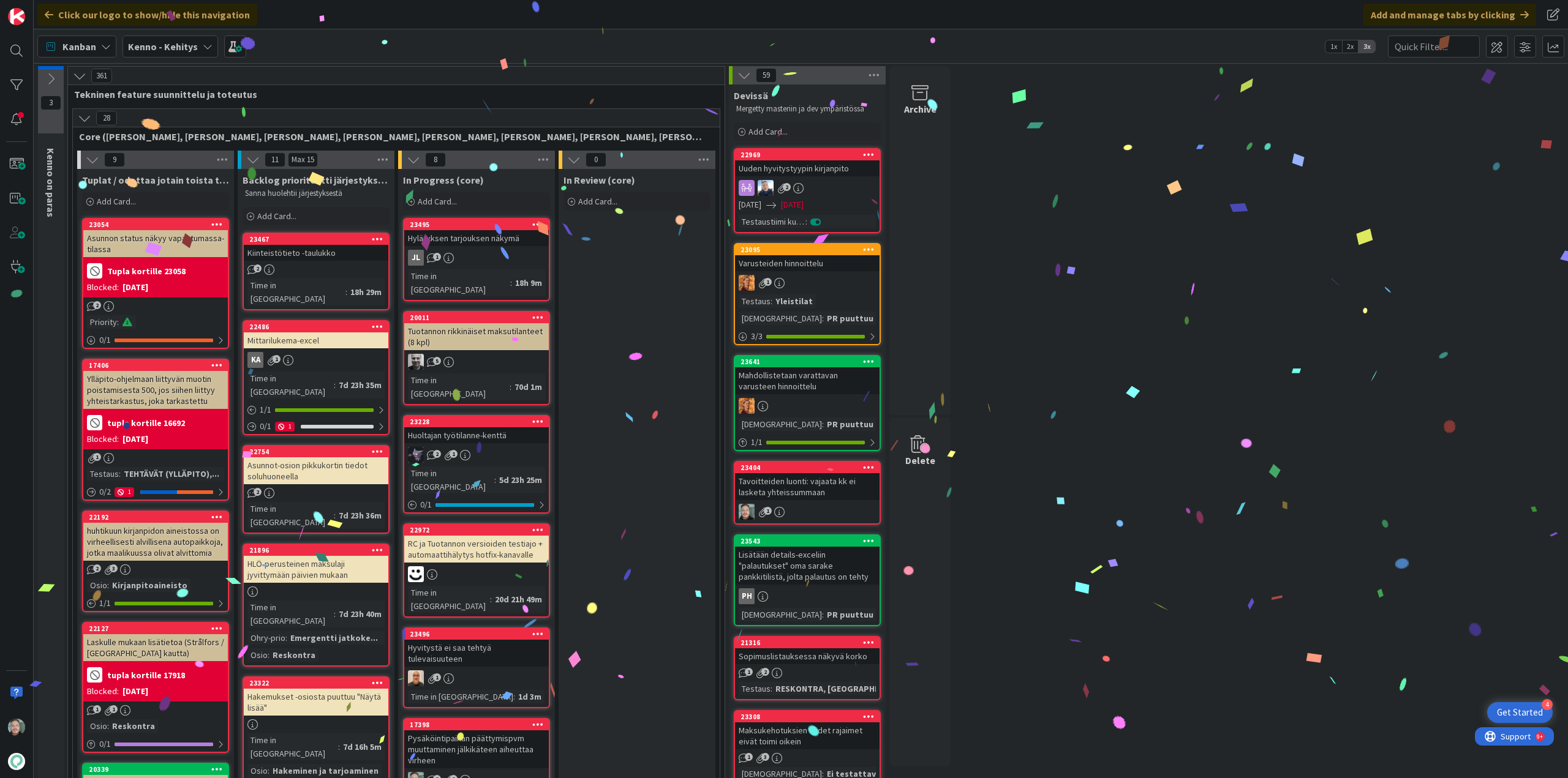
click at [866, 466] on icon at bounding box center [868, 466] width 11 height 8
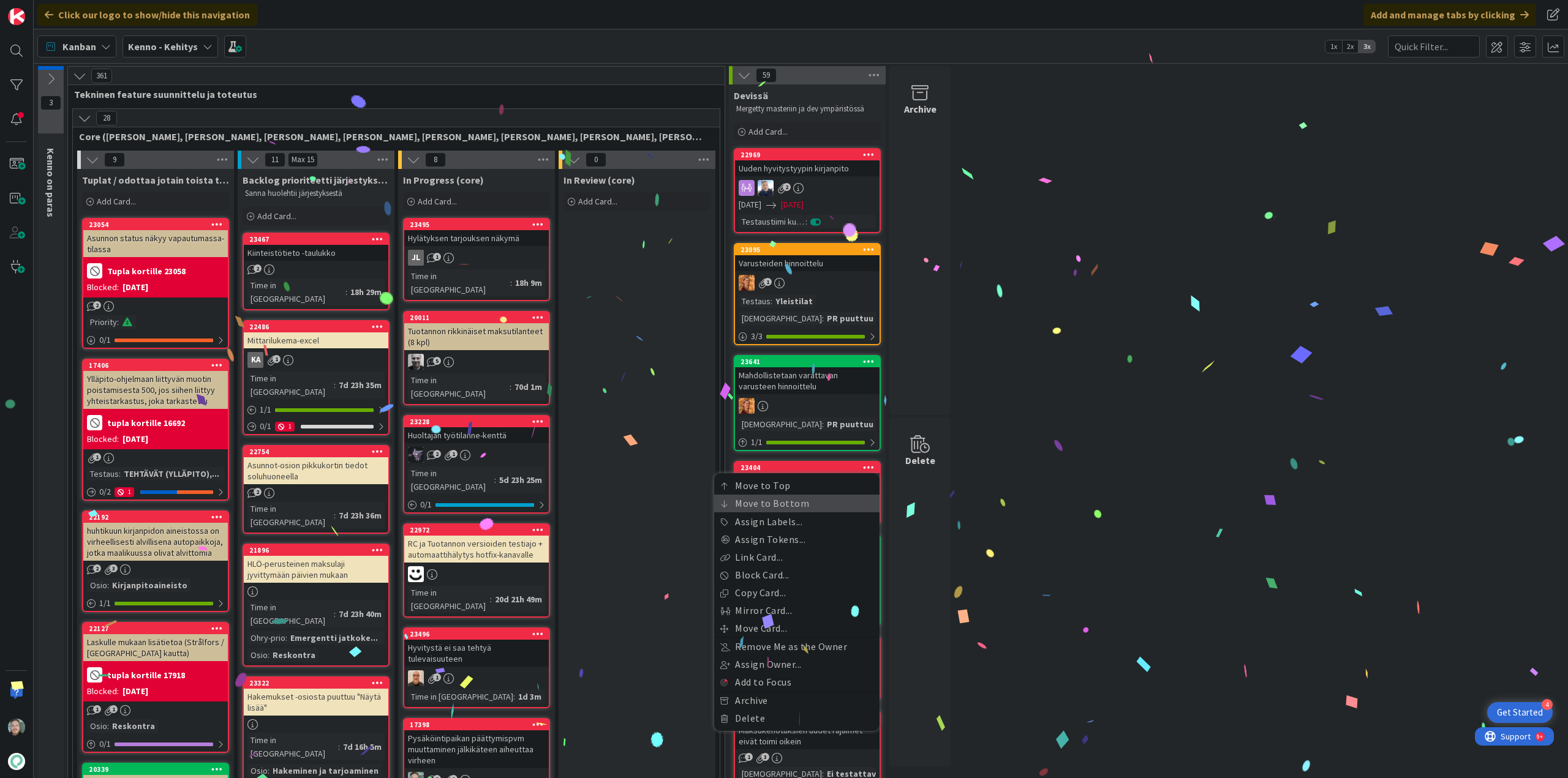
click at [820, 503] on link "Move to Bottom" at bounding box center [797, 503] width 165 height 18
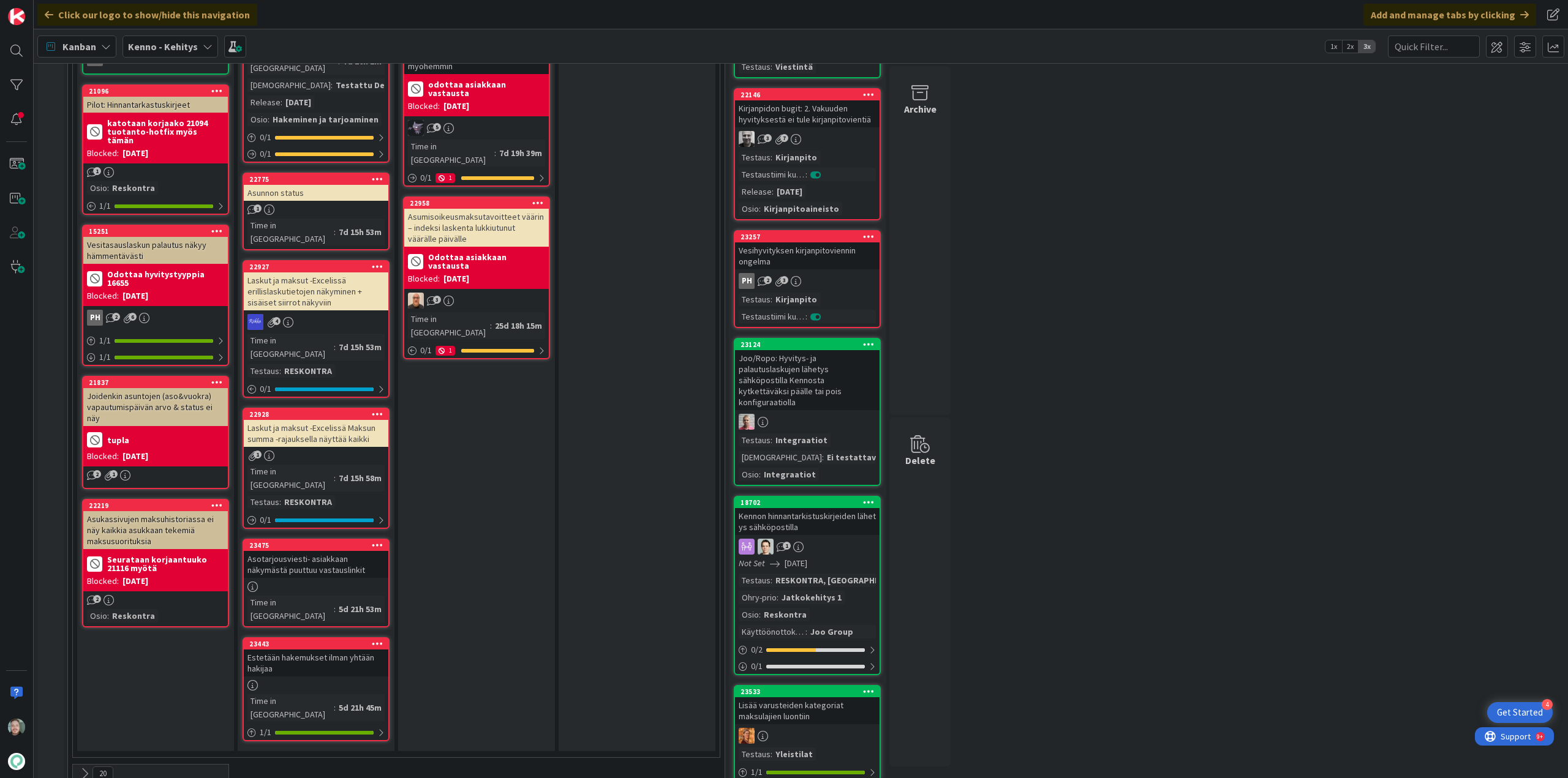
scroll to position [1225, 0]
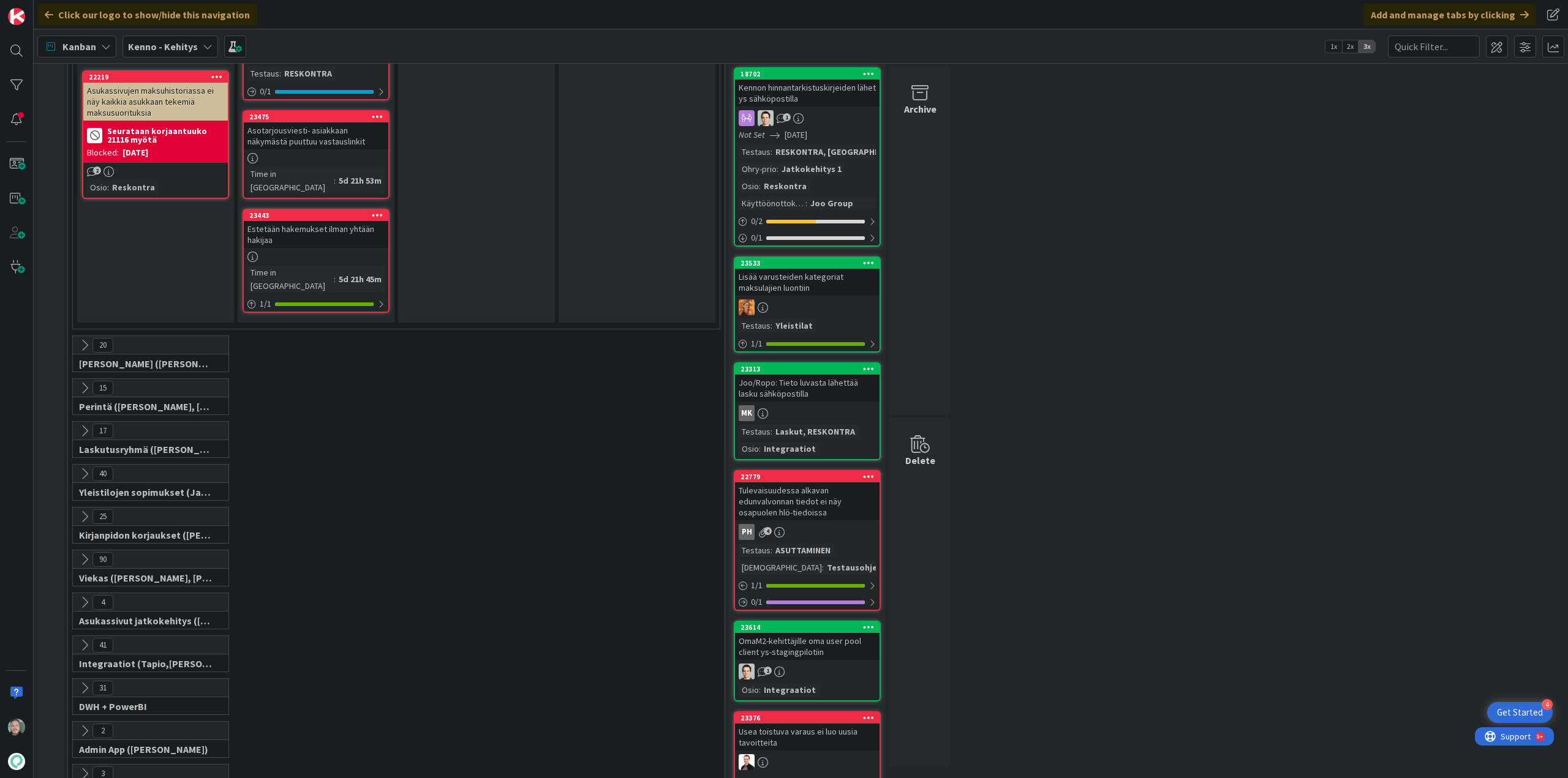
click at [85, 338] on icon at bounding box center [85, 345] width 14 height 14
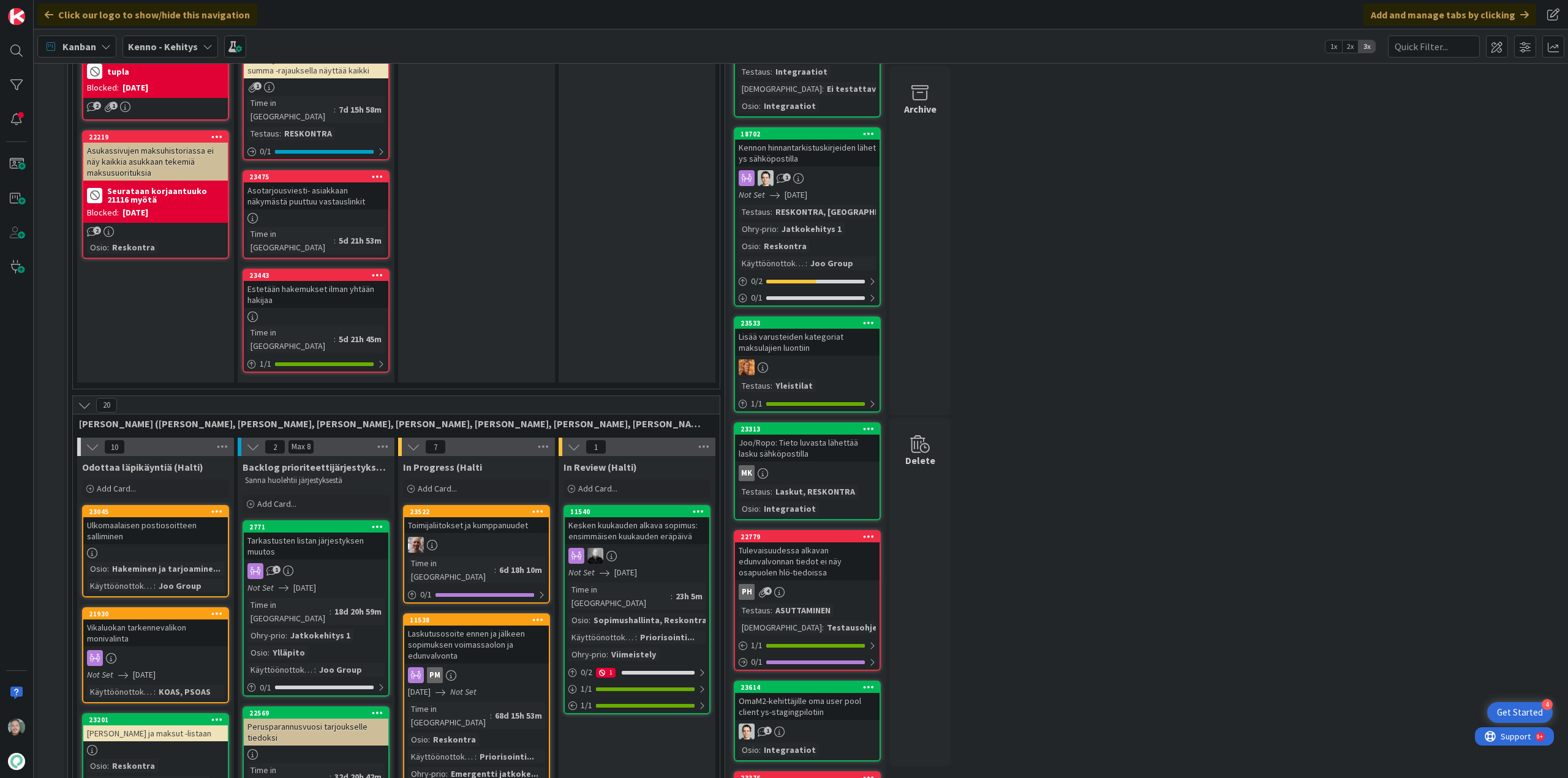
scroll to position [1163, 0]
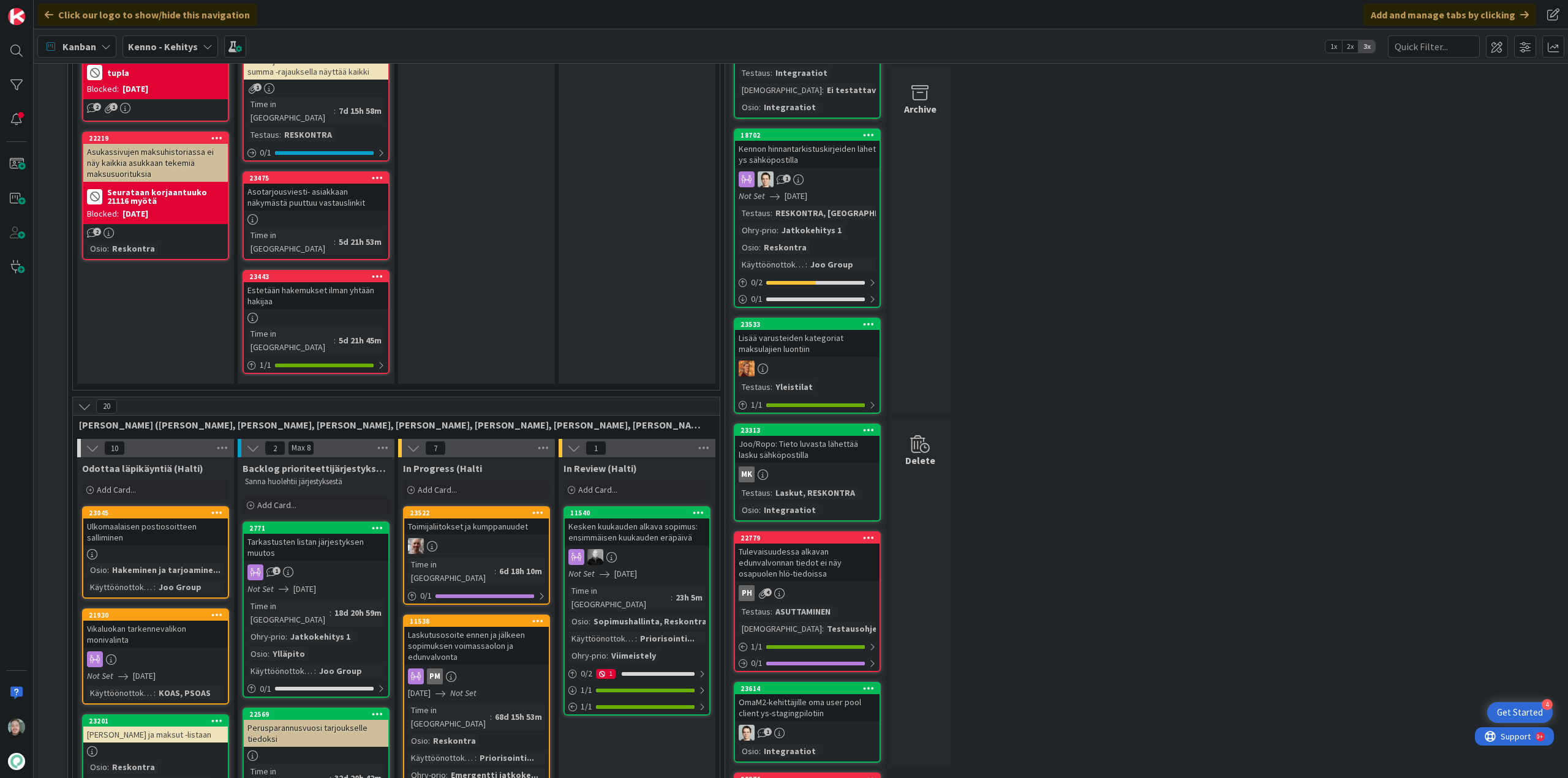
click at [85, 400] on icon at bounding box center [85, 407] width 14 height 14
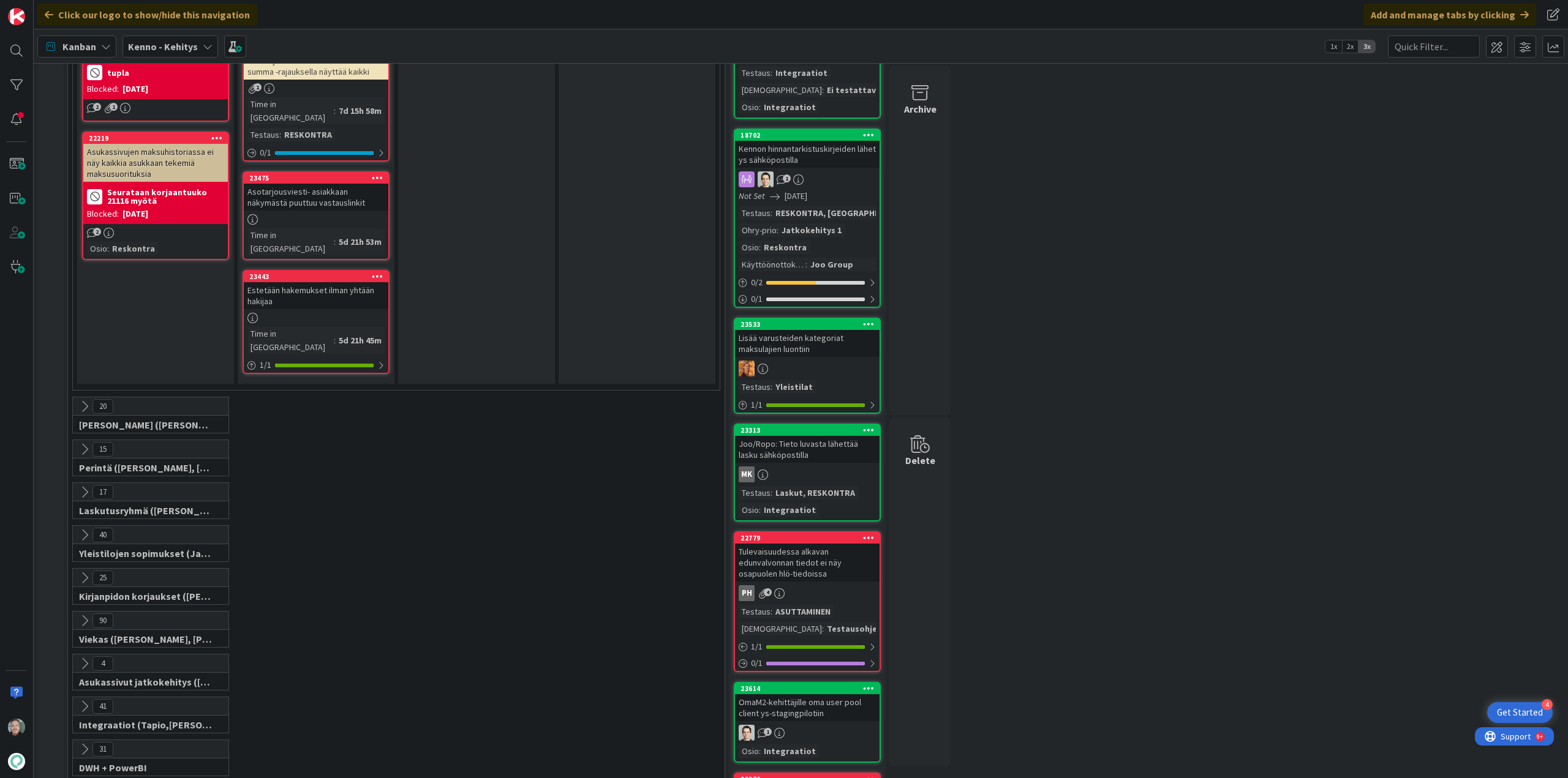
click at [85, 443] on icon at bounding box center [85, 450] width 14 height 14
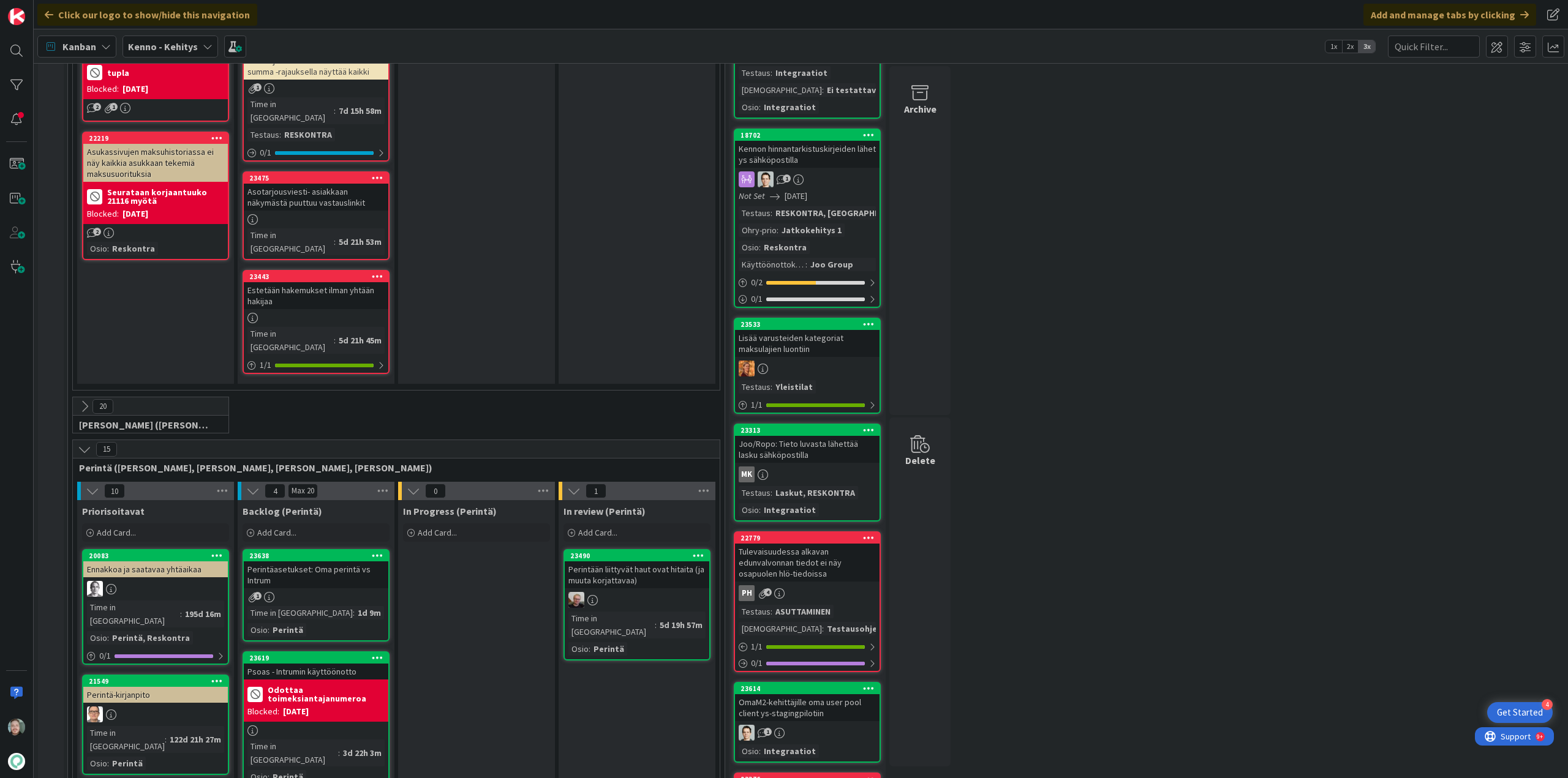
click at [85, 443] on icon at bounding box center [85, 450] width 14 height 14
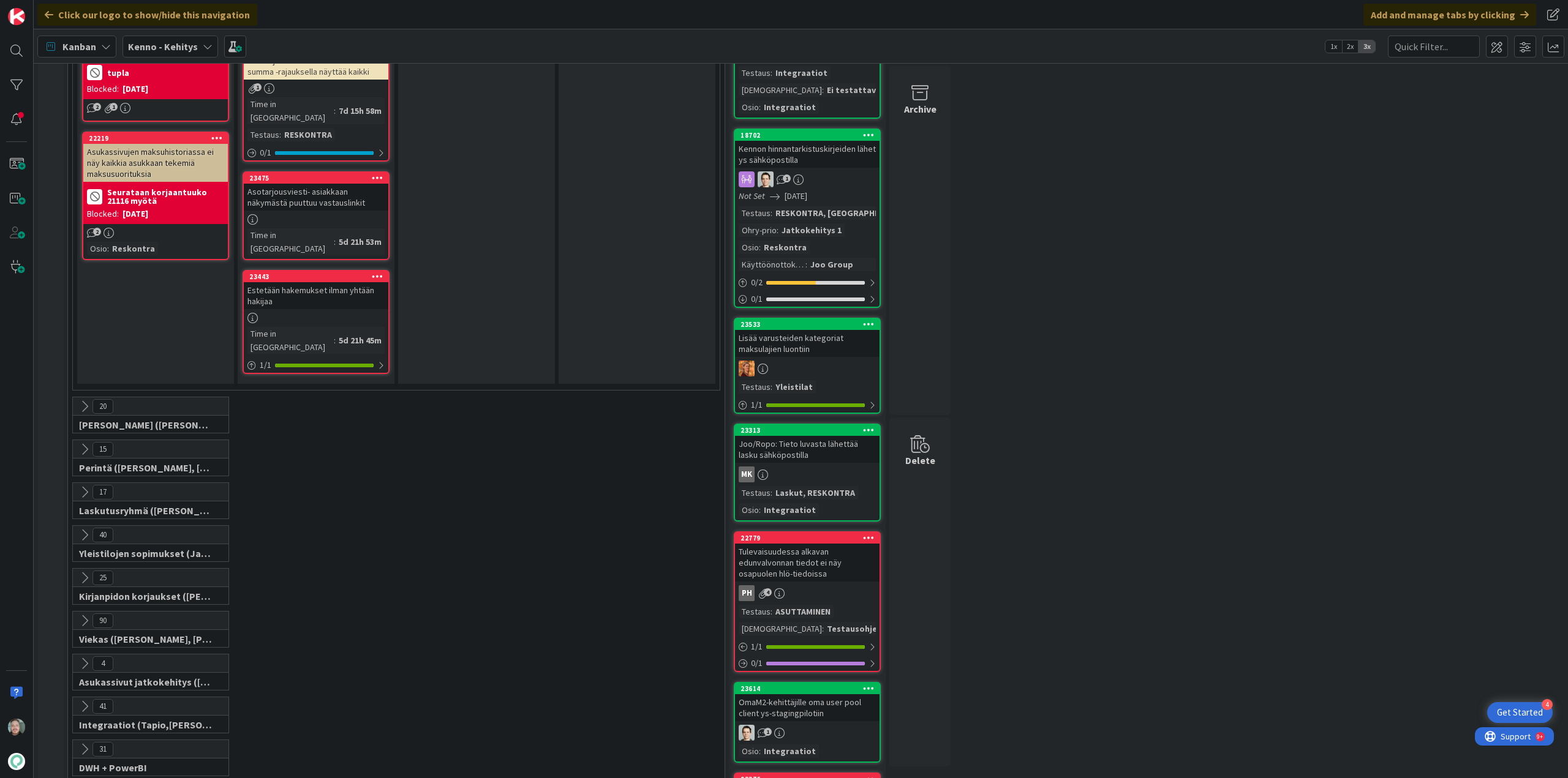
click at [86, 485] on icon at bounding box center [85, 492] width 14 height 14
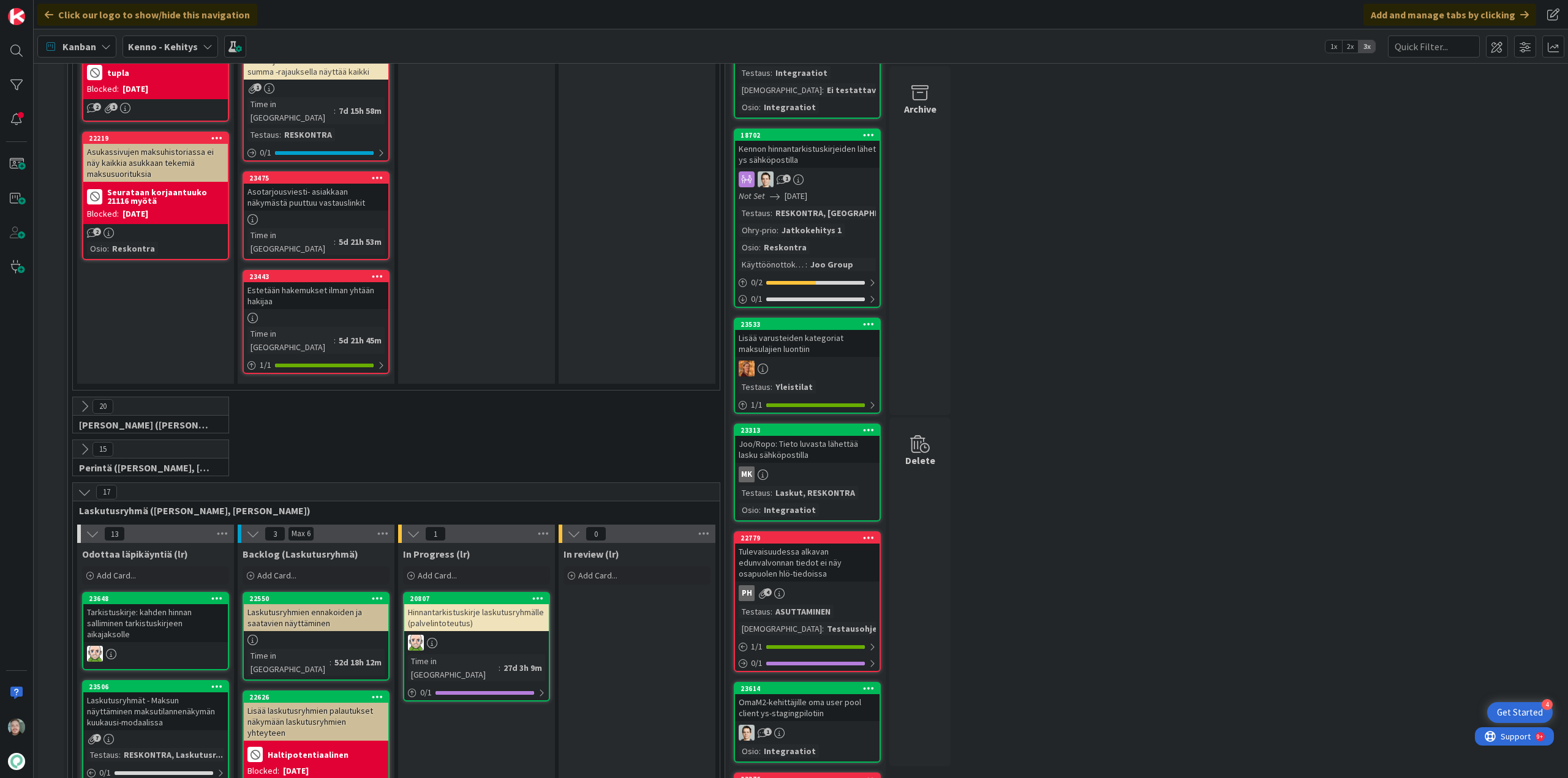
click at [86, 485] on icon at bounding box center [85, 492] width 14 height 14
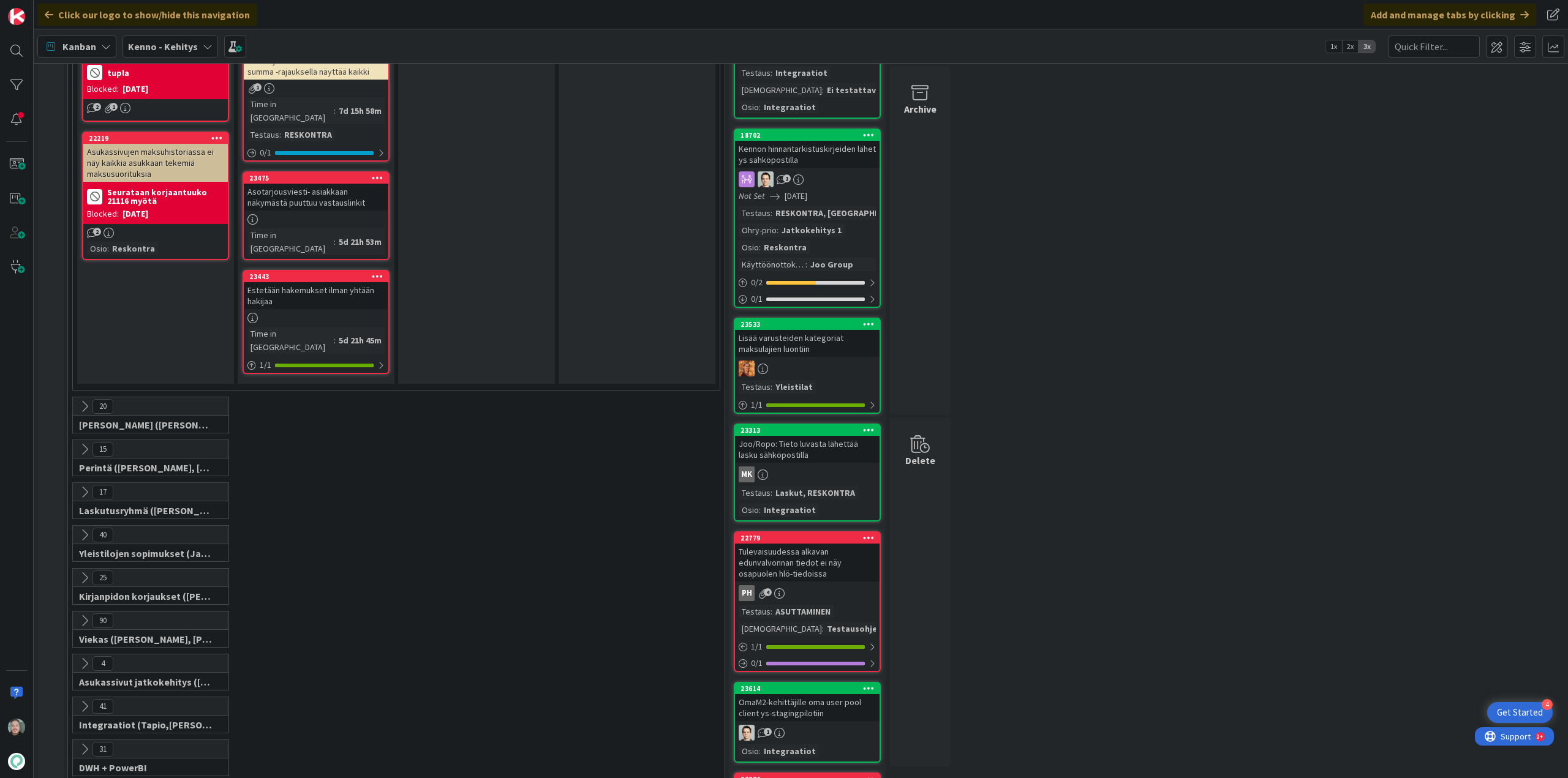
scroll to position [1225, 0]
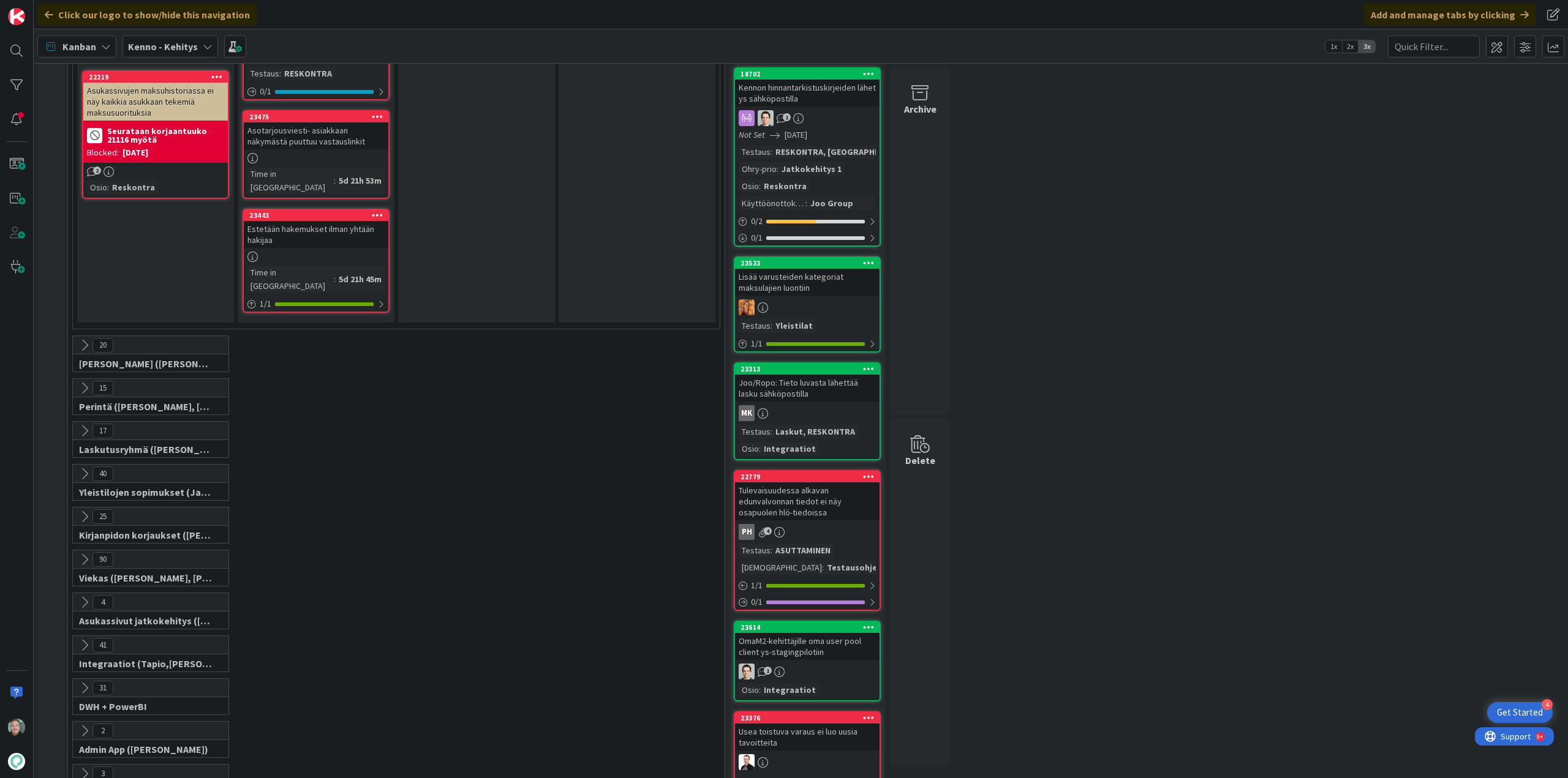
click at [80, 466] on button at bounding box center [84, 473] width 16 height 16
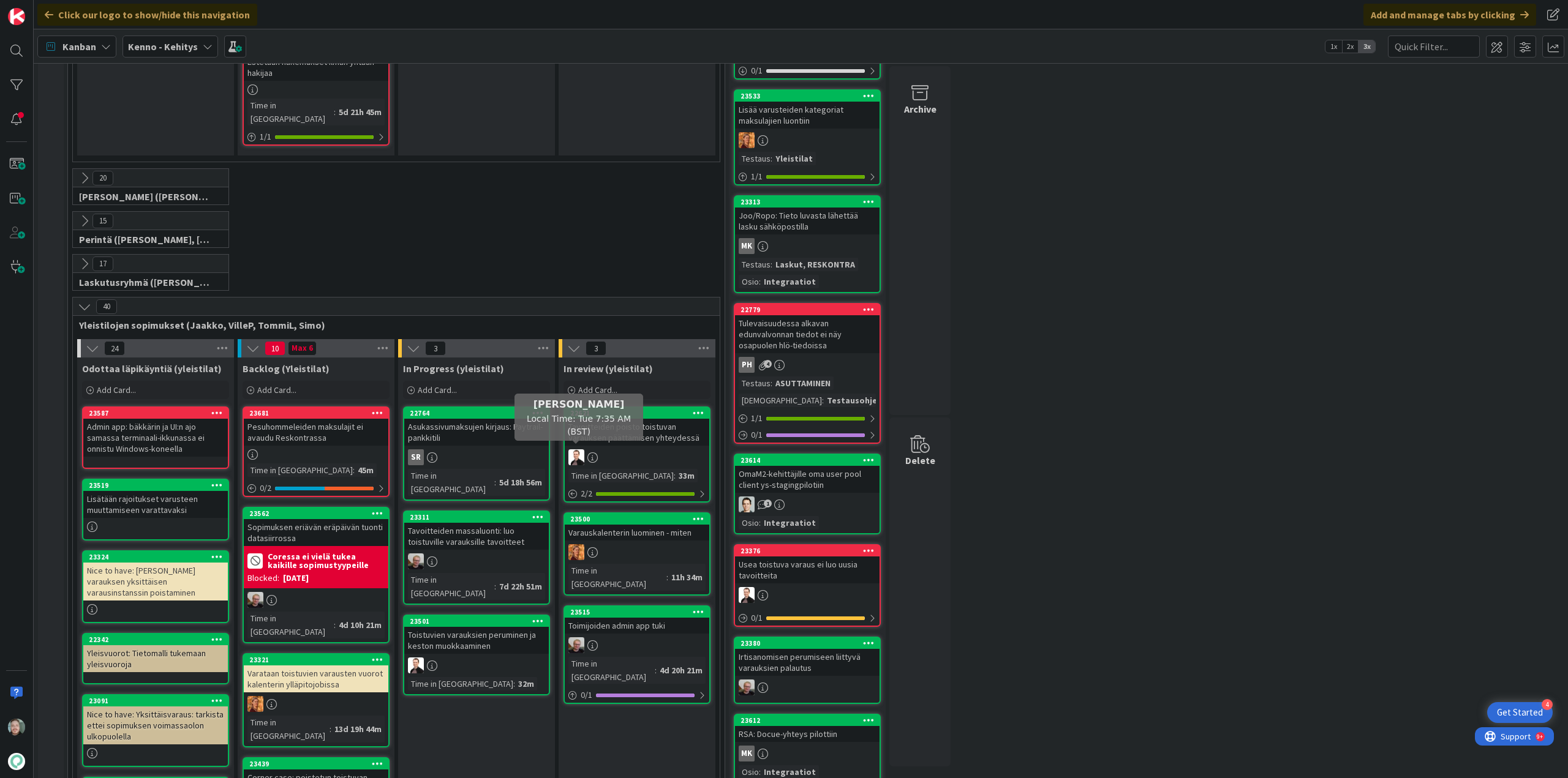
scroll to position [1408, 0]
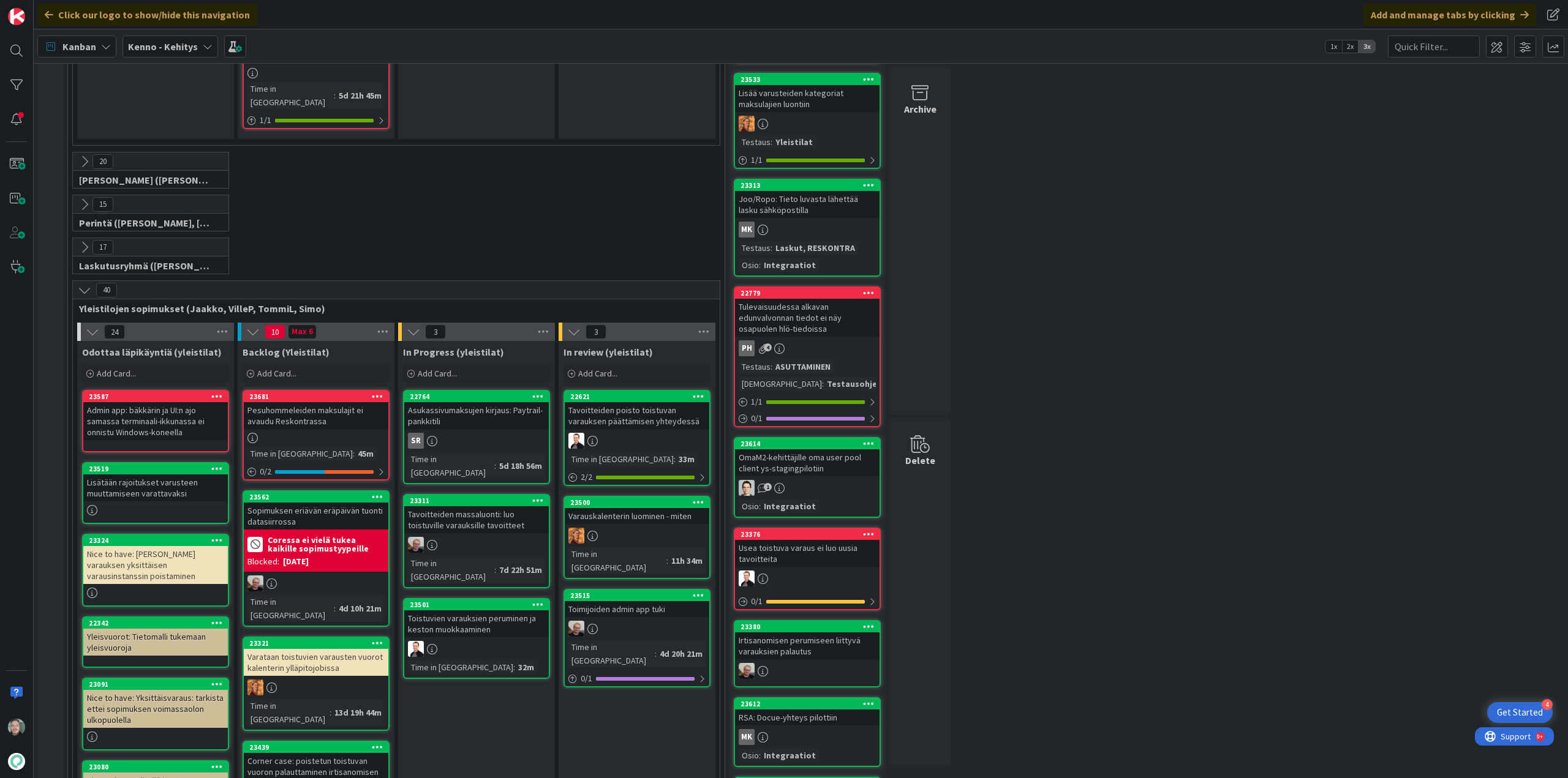
click at [91, 325] on icon at bounding box center [92, 332] width 14 height 14
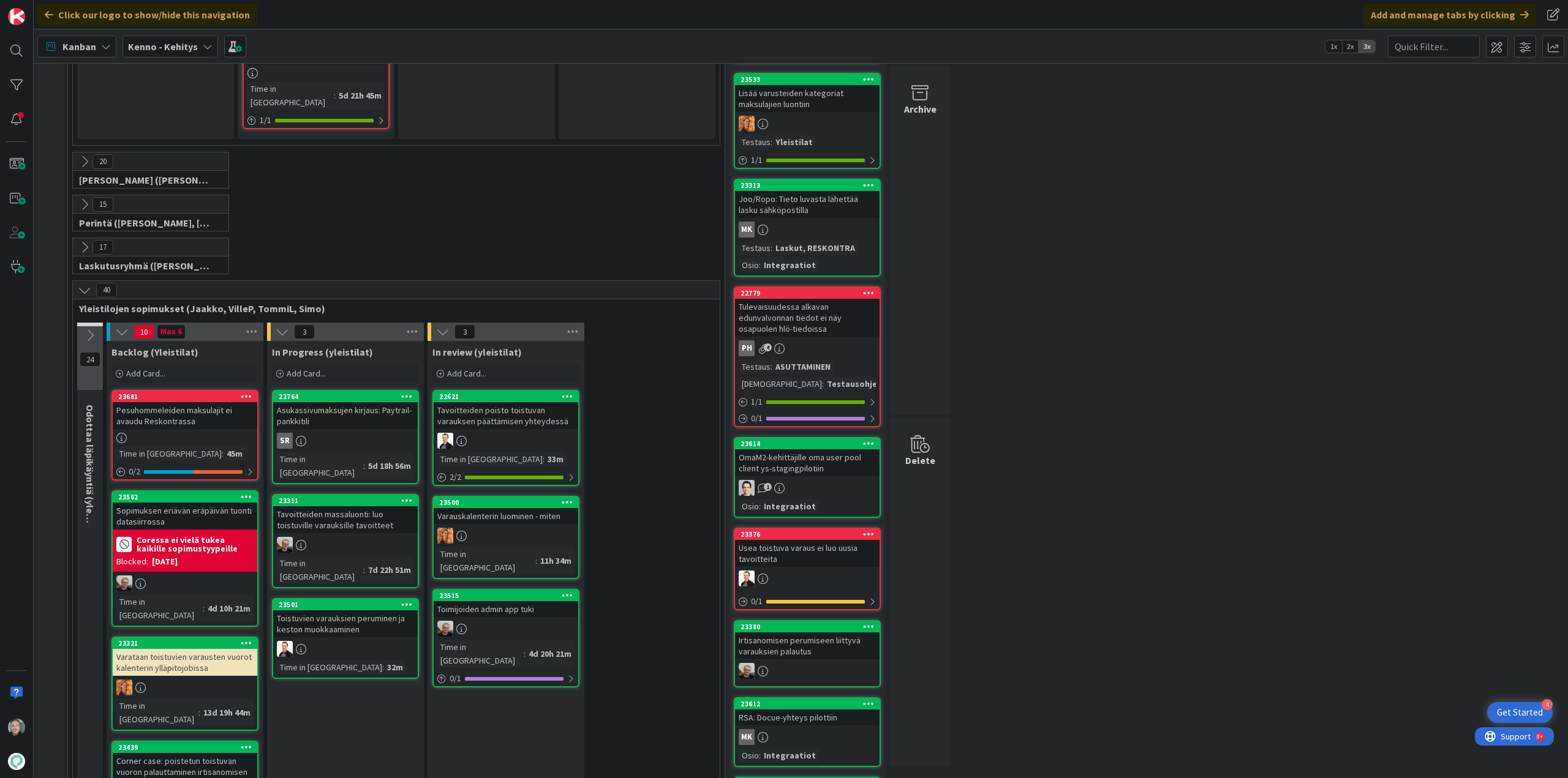
click at [117, 325] on icon at bounding box center [122, 332] width 14 height 14
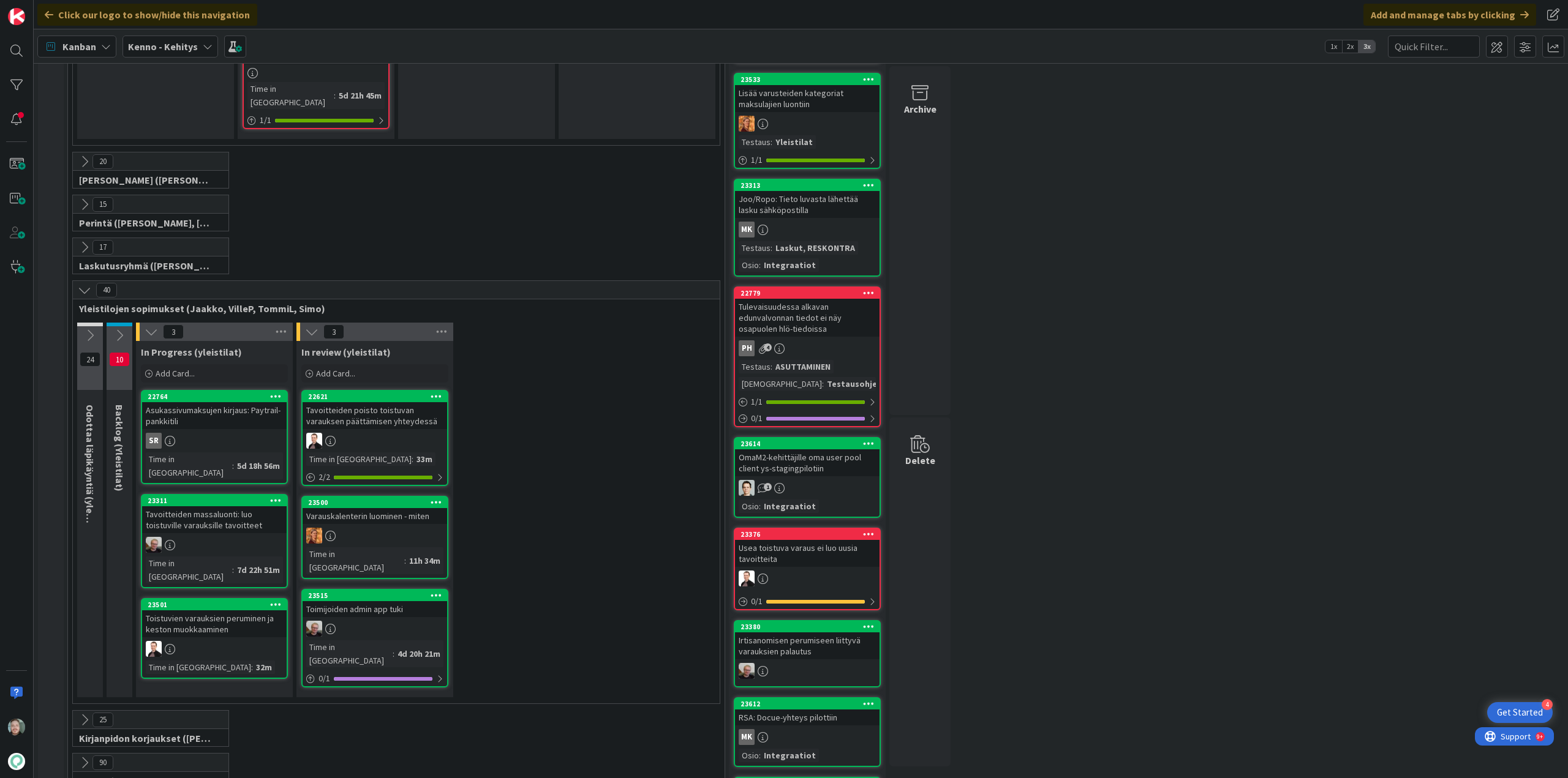
click at [117, 328] on icon at bounding box center [120, 335] width 14 height 14
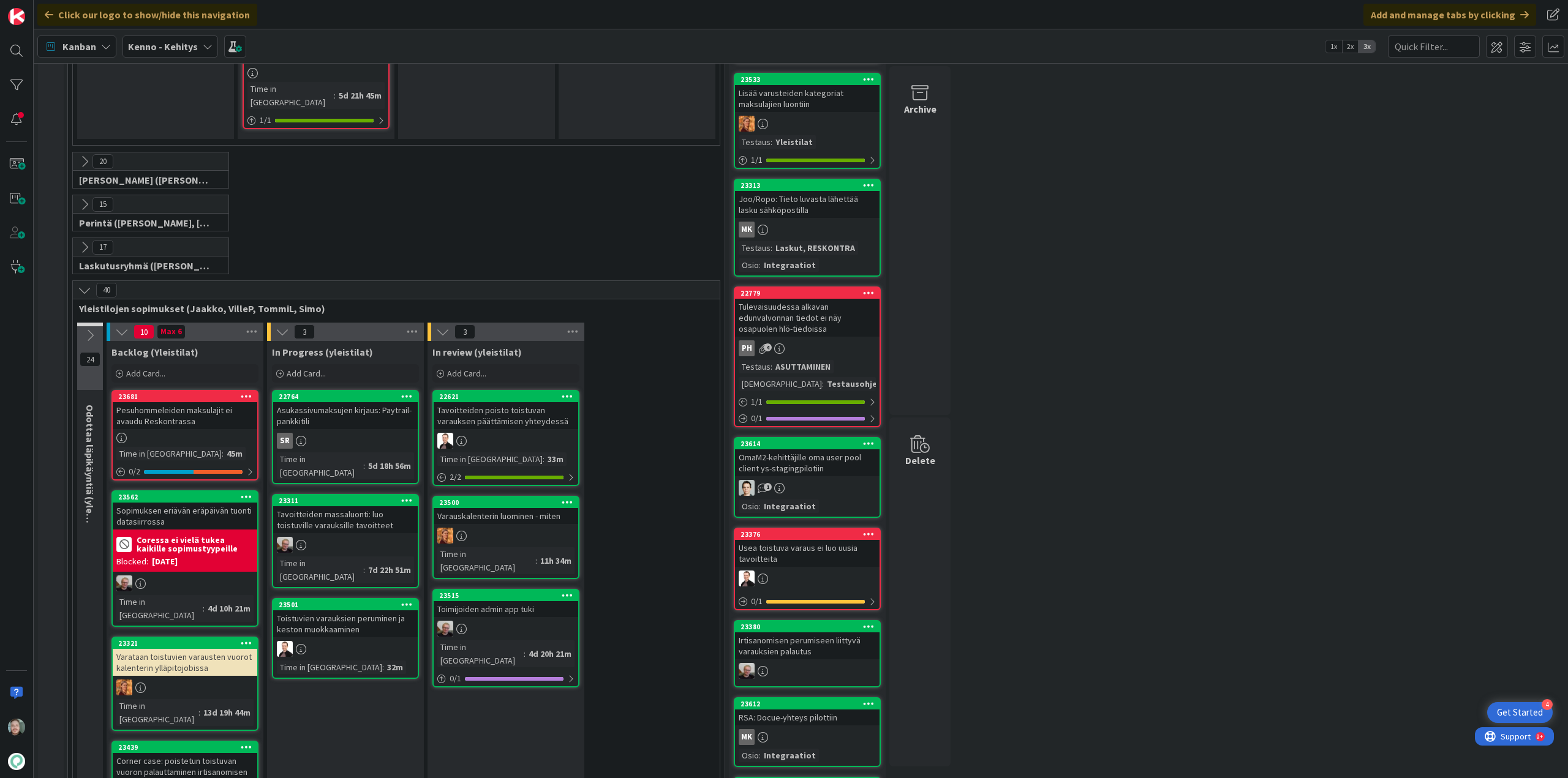
click at [89, 328] on icon at bounding box center [90, 335] width 14 height 14
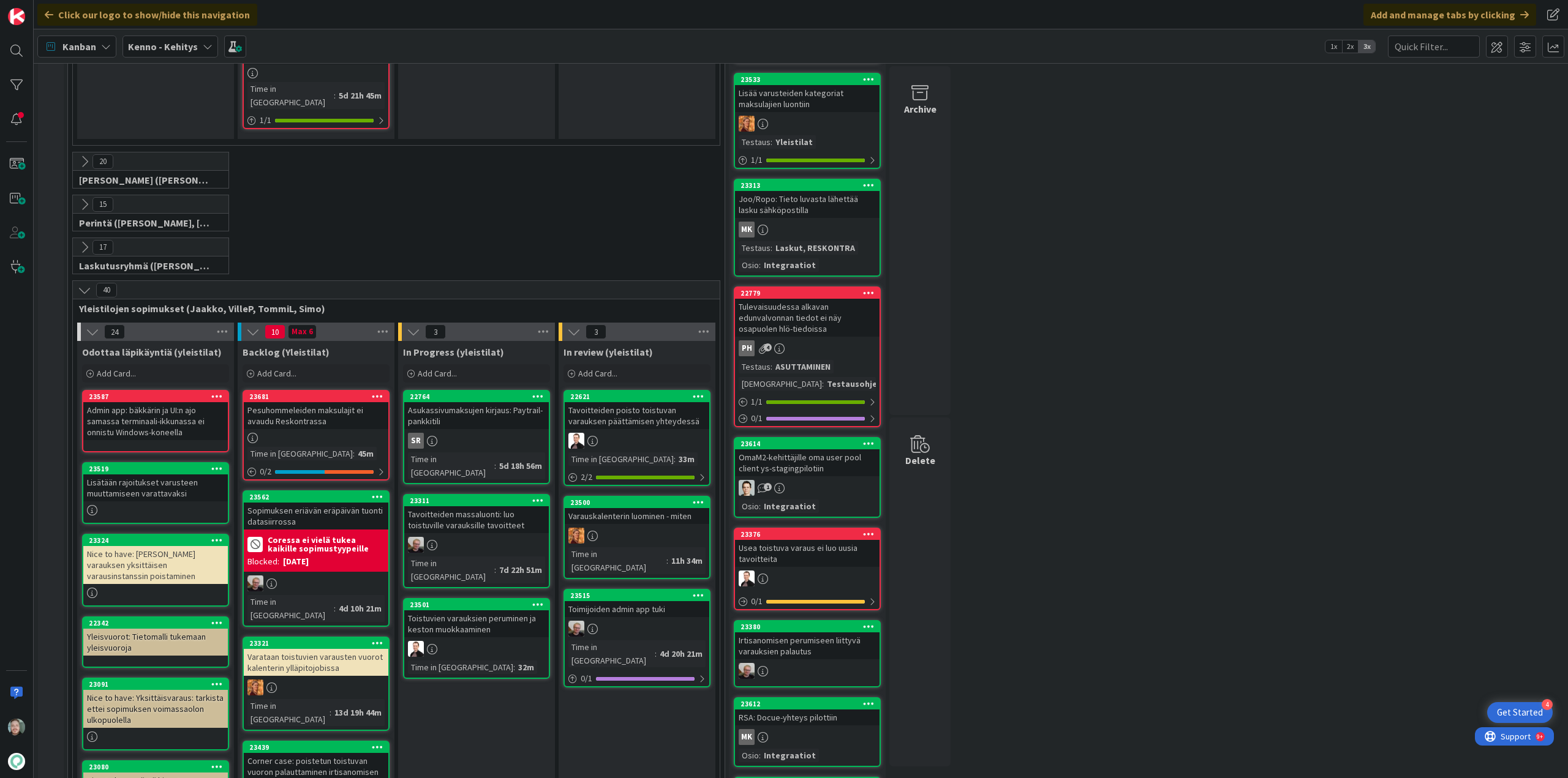
click at [82, 283] on icon at bounding box center [85, 290] width 14 height 14
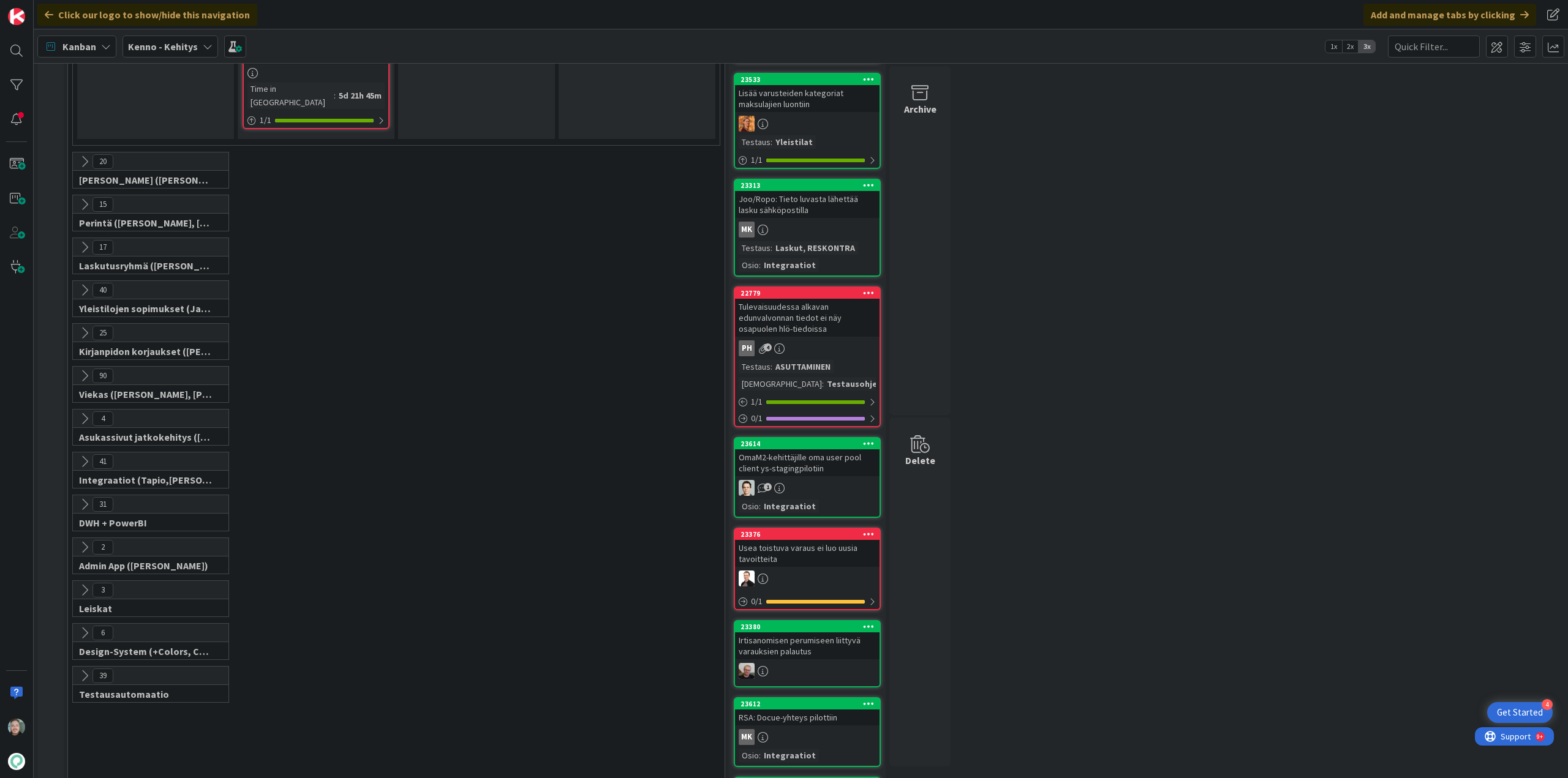
click at [86, 369] on icon at bounding box center [85, 376] width 14 height 14
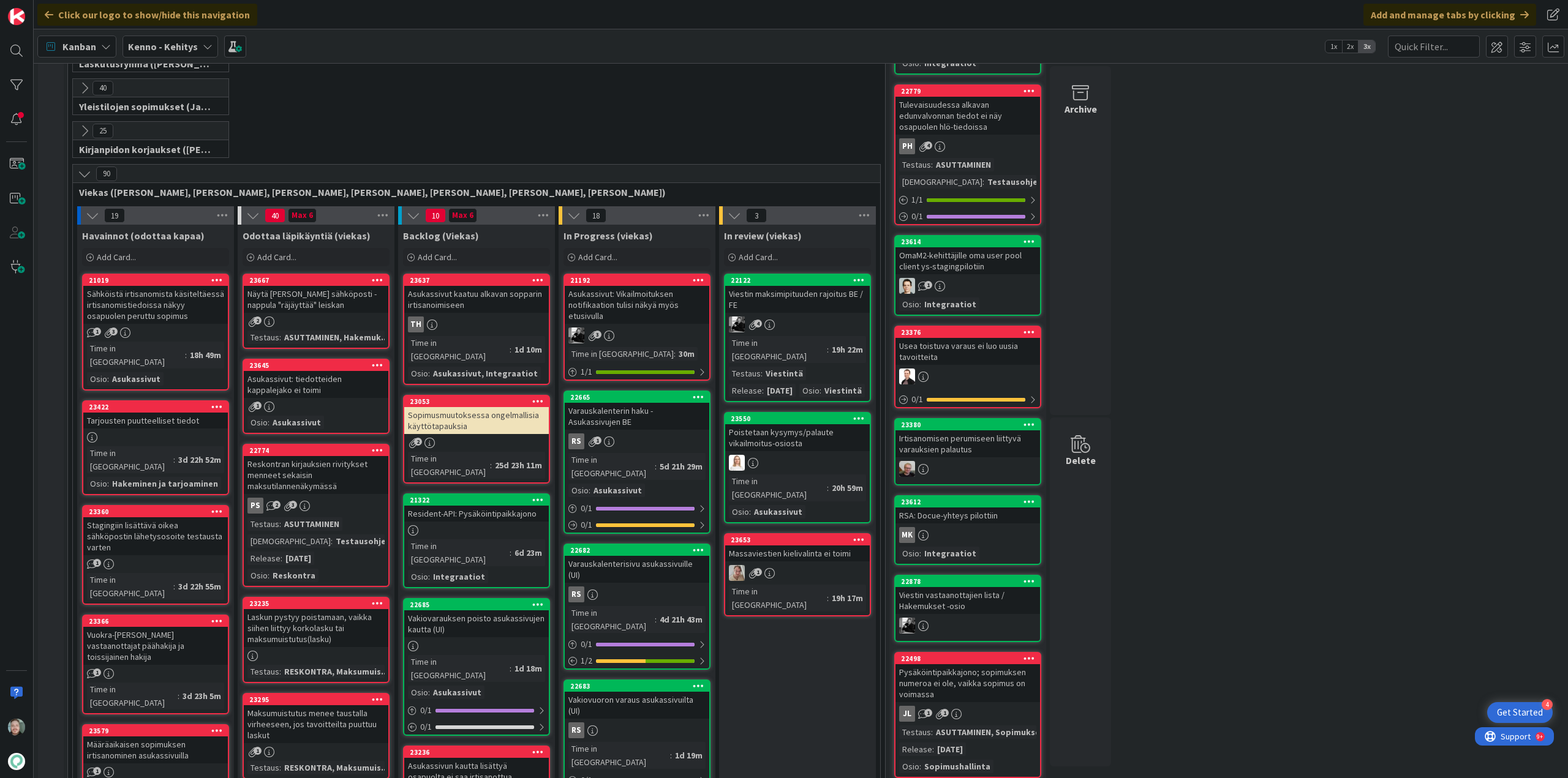
scroll to position [1469, 0]
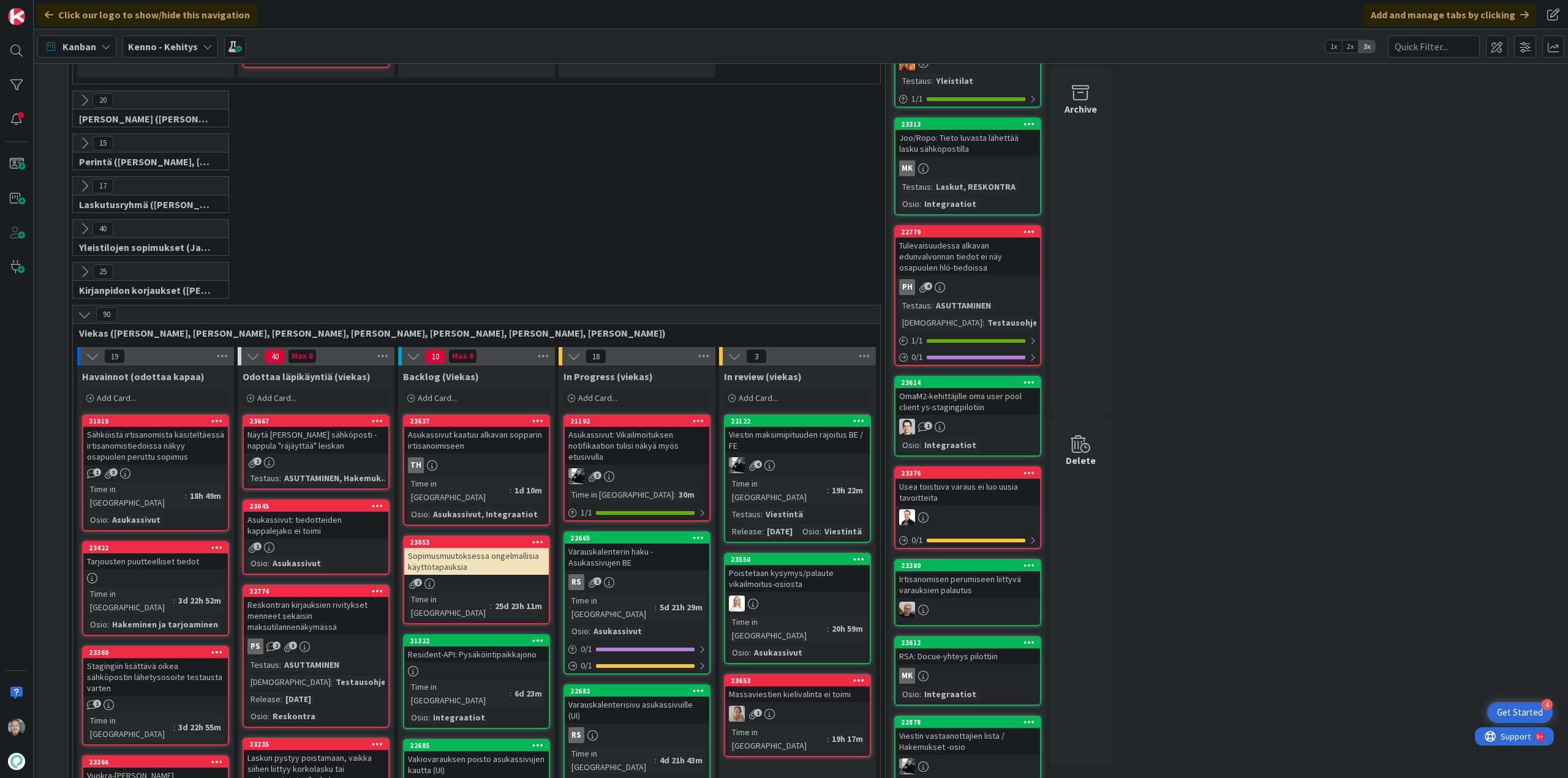
click at [86, 308] on icon at bounding box center [85, 315] width 14 height 14
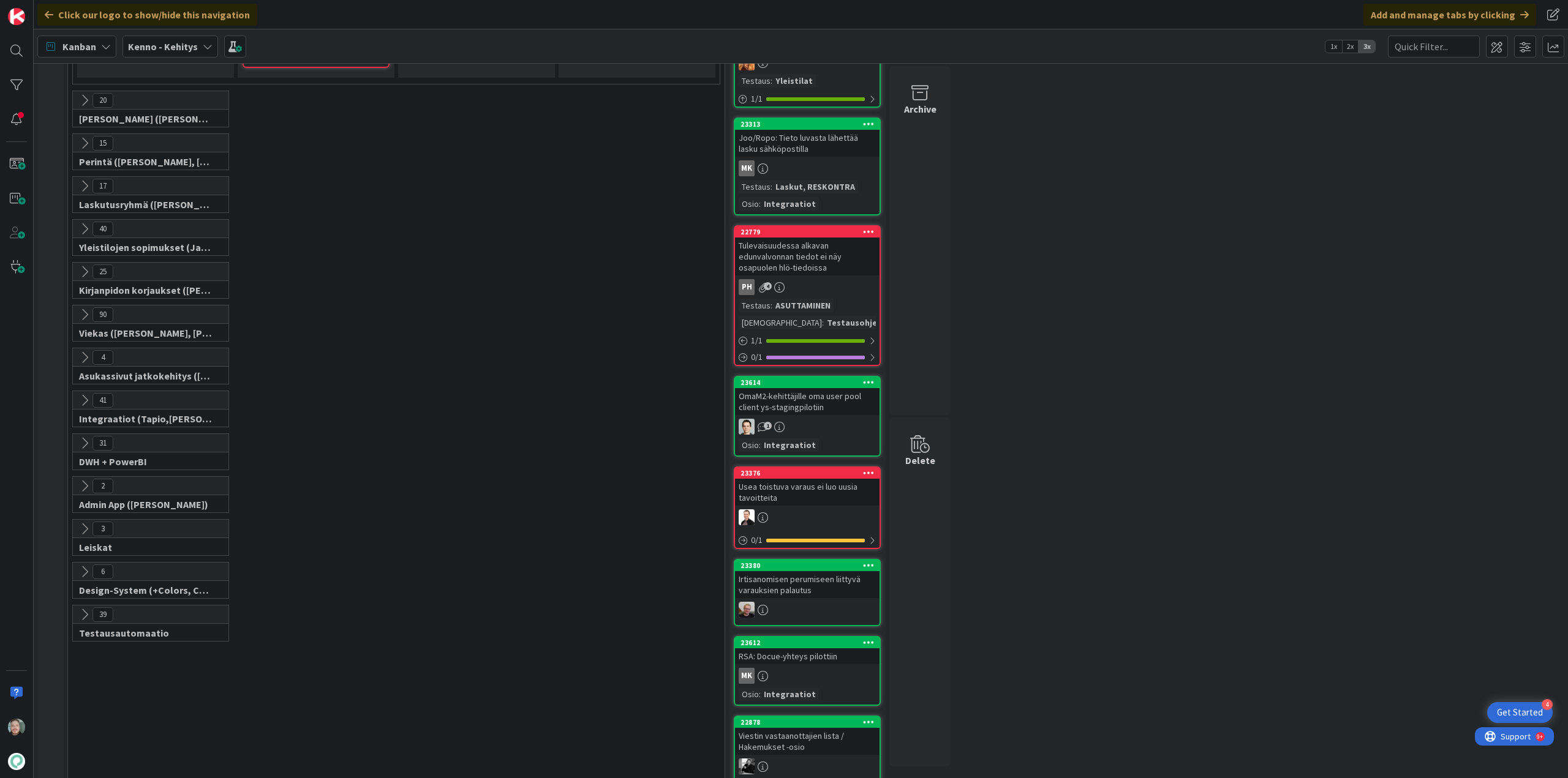
click at [83, 351] on icon at bounding box center [85, 357] width 14 height 14
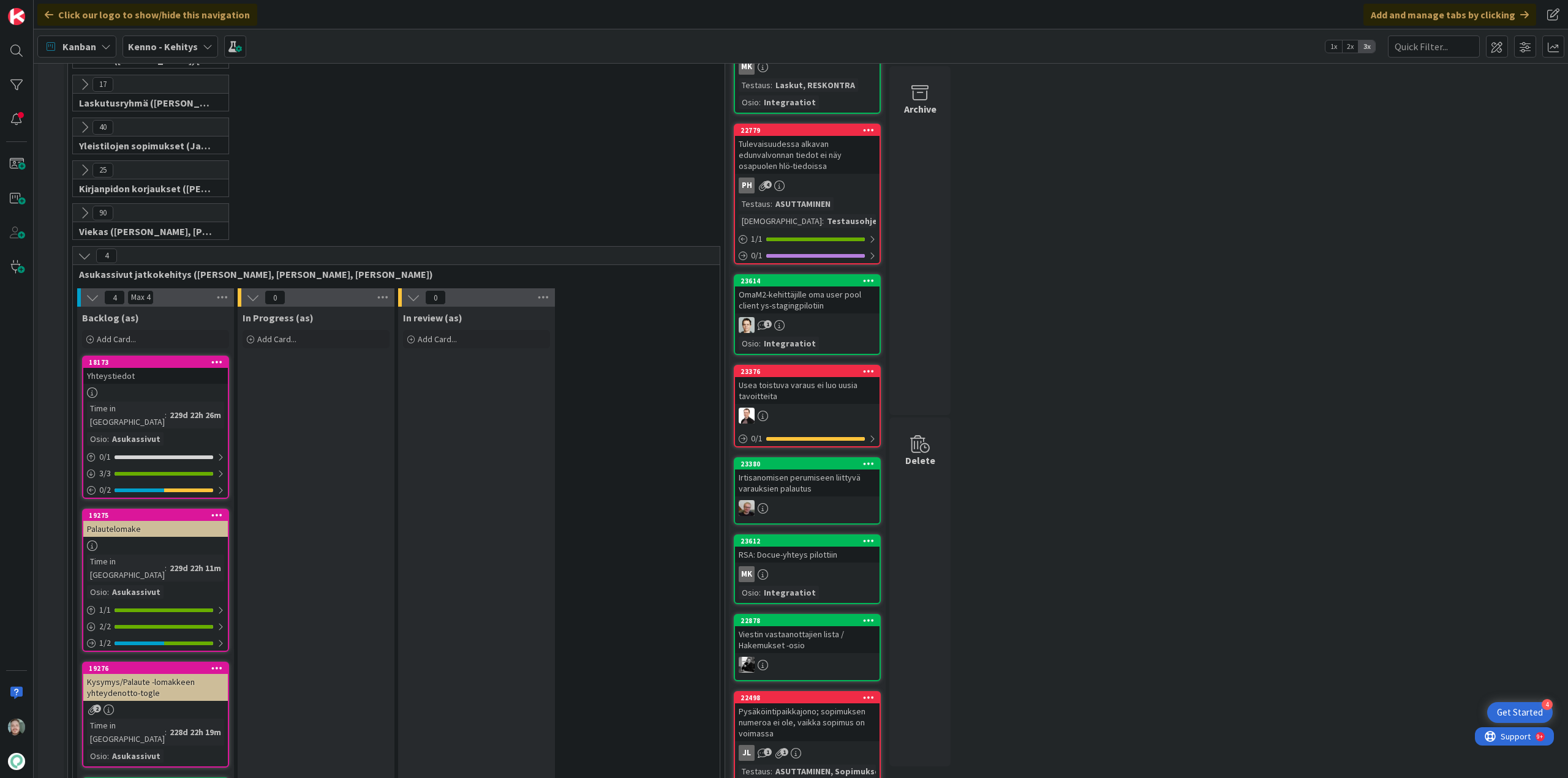
scroll to position [1530, 0]
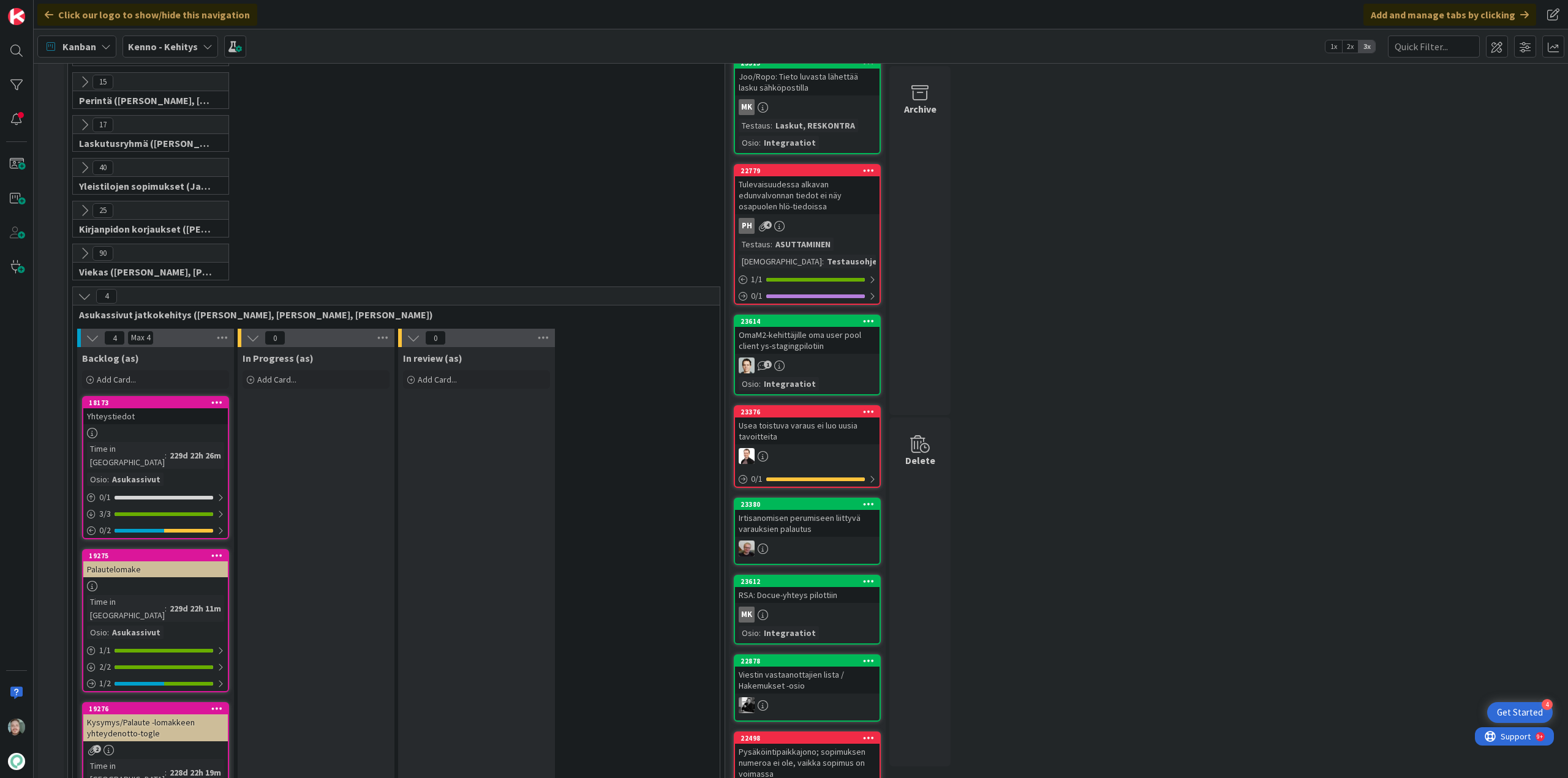
click at [82, 287] on div "4 Asukassivut jatkokehitys ([PERSON_NAME], [PERSON_NAME], [PERSON_NAME])" at bounding box center [396, 305] width 646 height 36
click at [82, 288] on button at bounding box center [84, 296] width 16 height 16
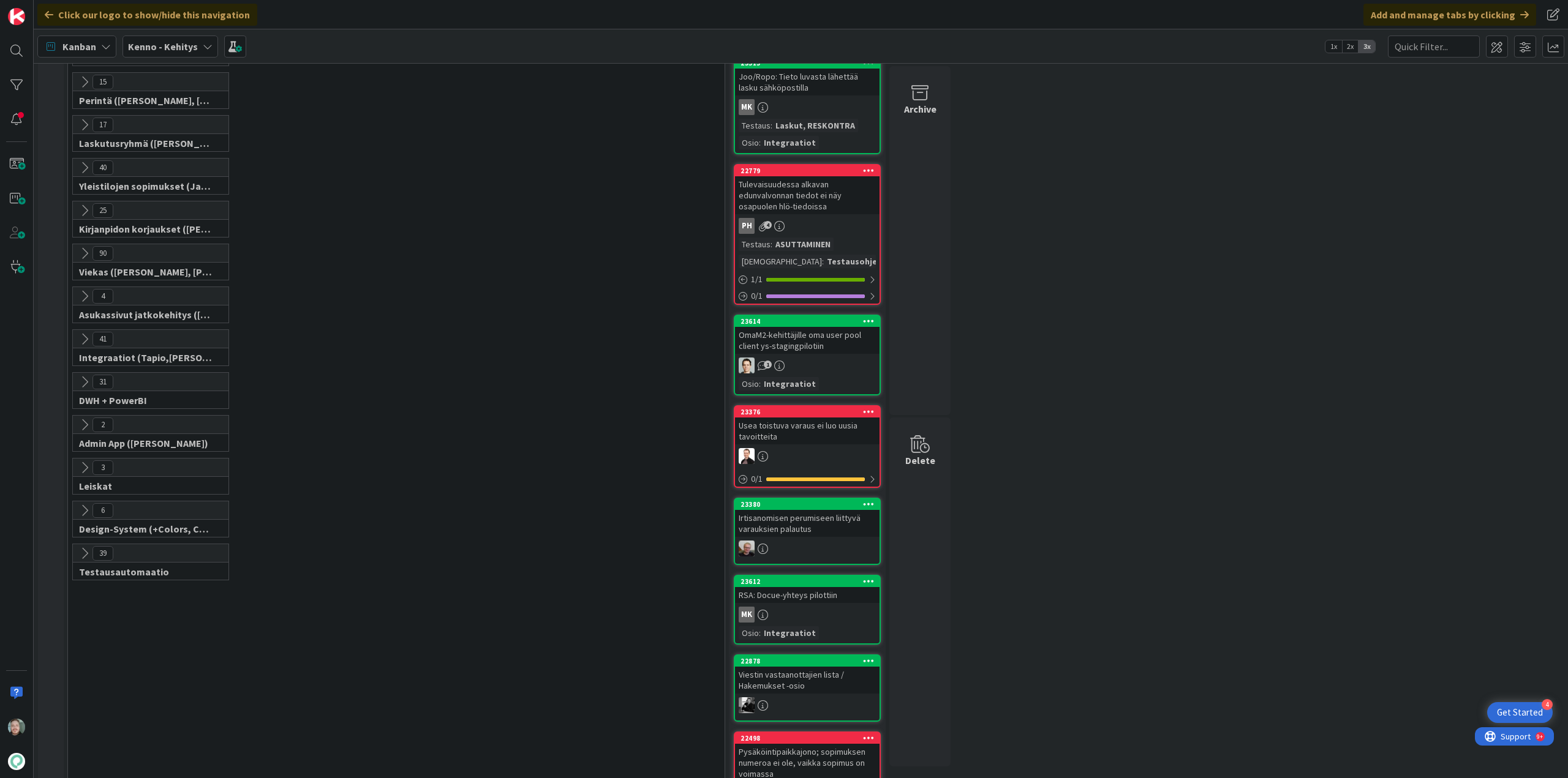
click at [83, 332] on icon at bounding box center [85, 339] width 14 height 14
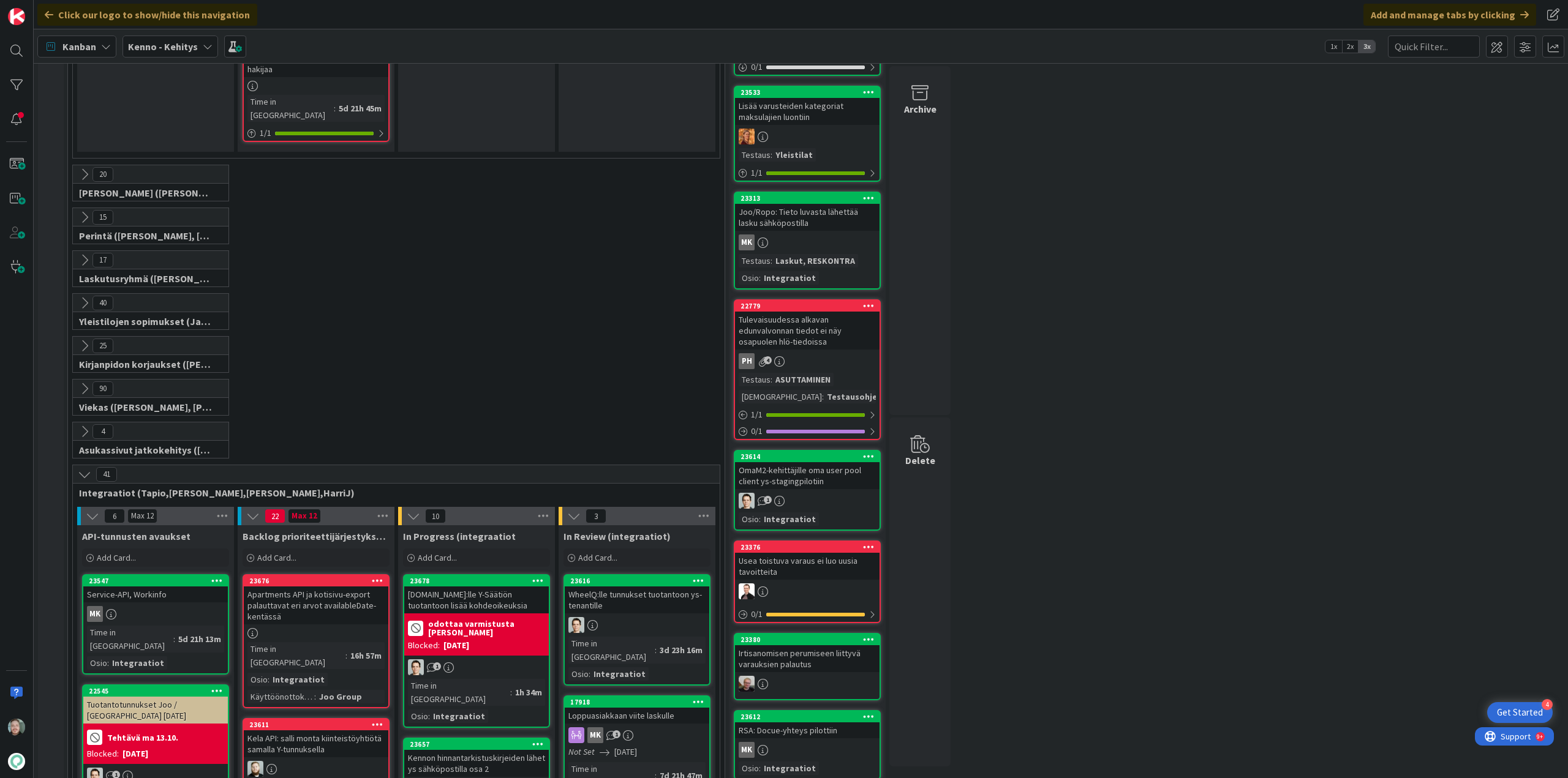
scroll to position [1225, 0]
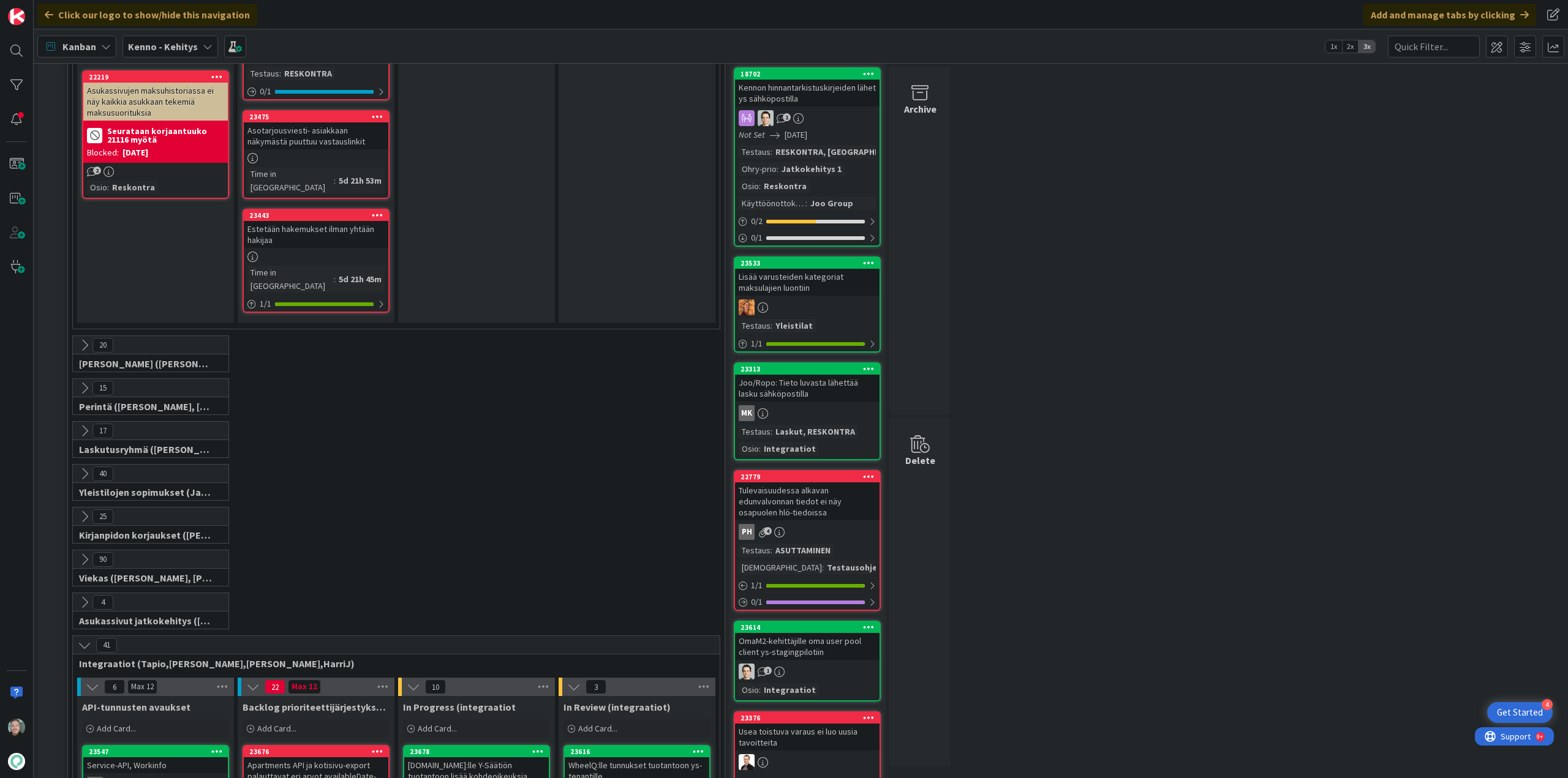
click at [79, 639] on icon at bounding box center [85, 645] width 14 height 14
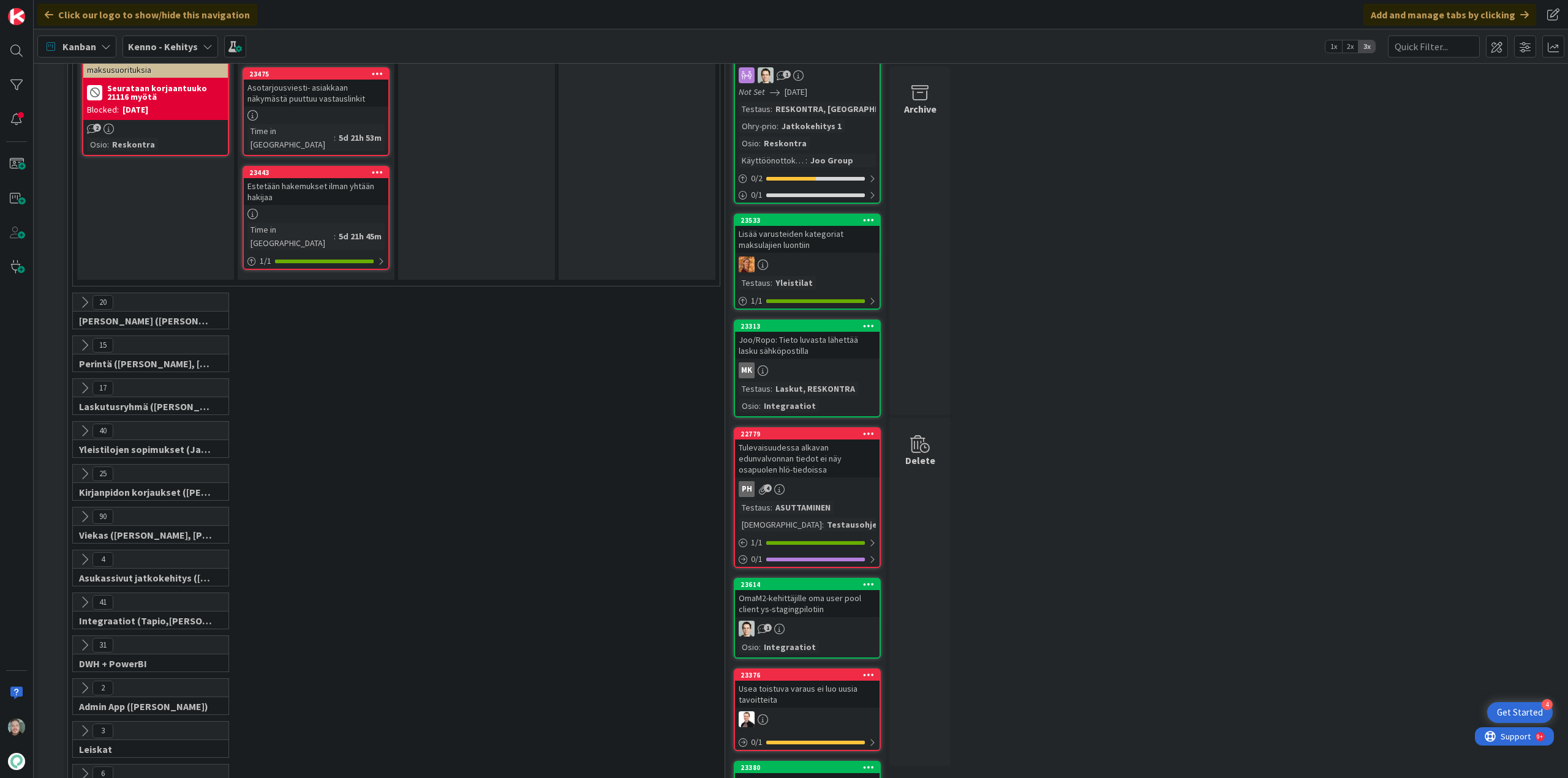
scroll to position [1285, 0]
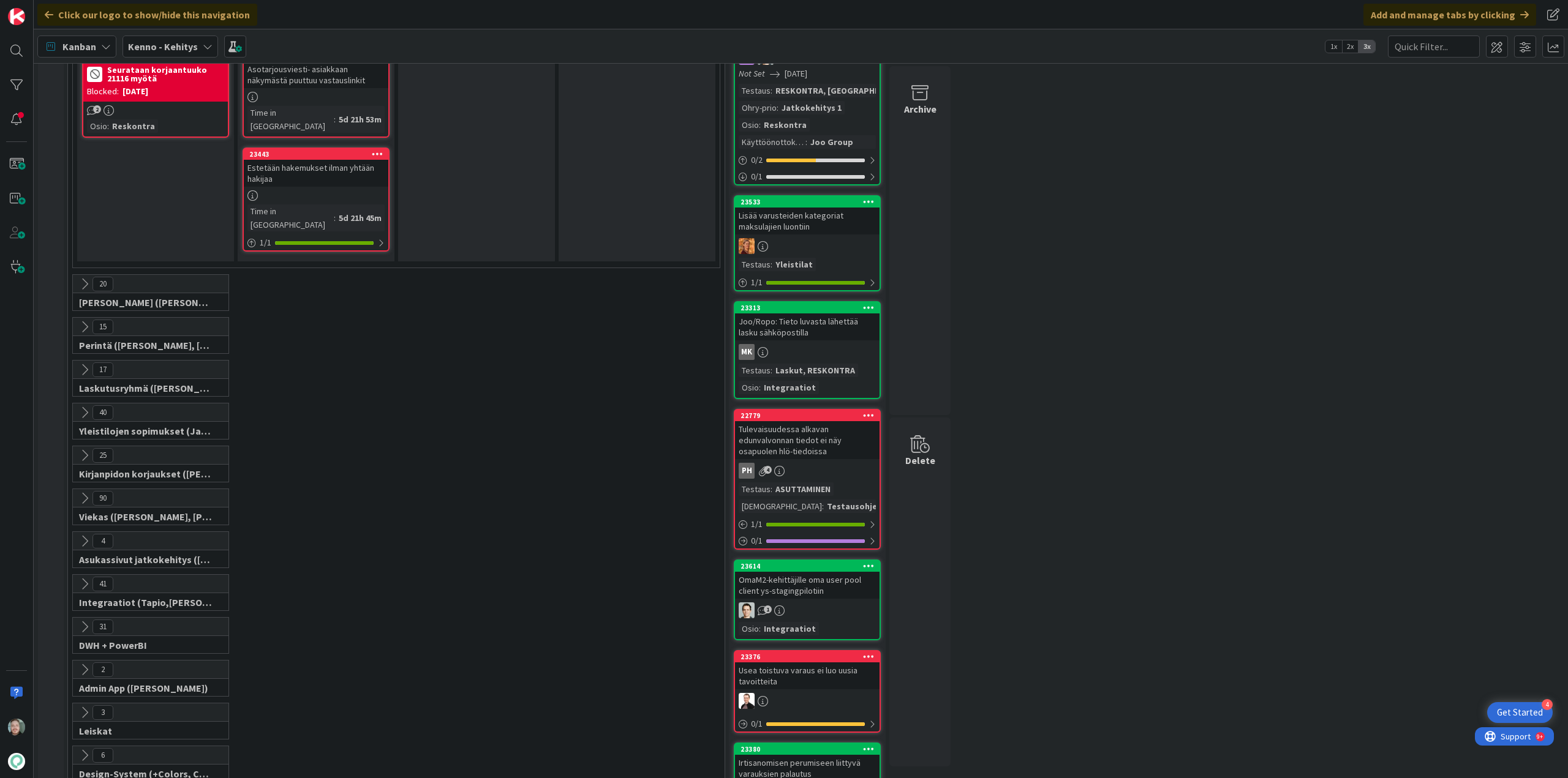
click at [82, 620] on icon at bounding box center [85, 627] width 14 height 14
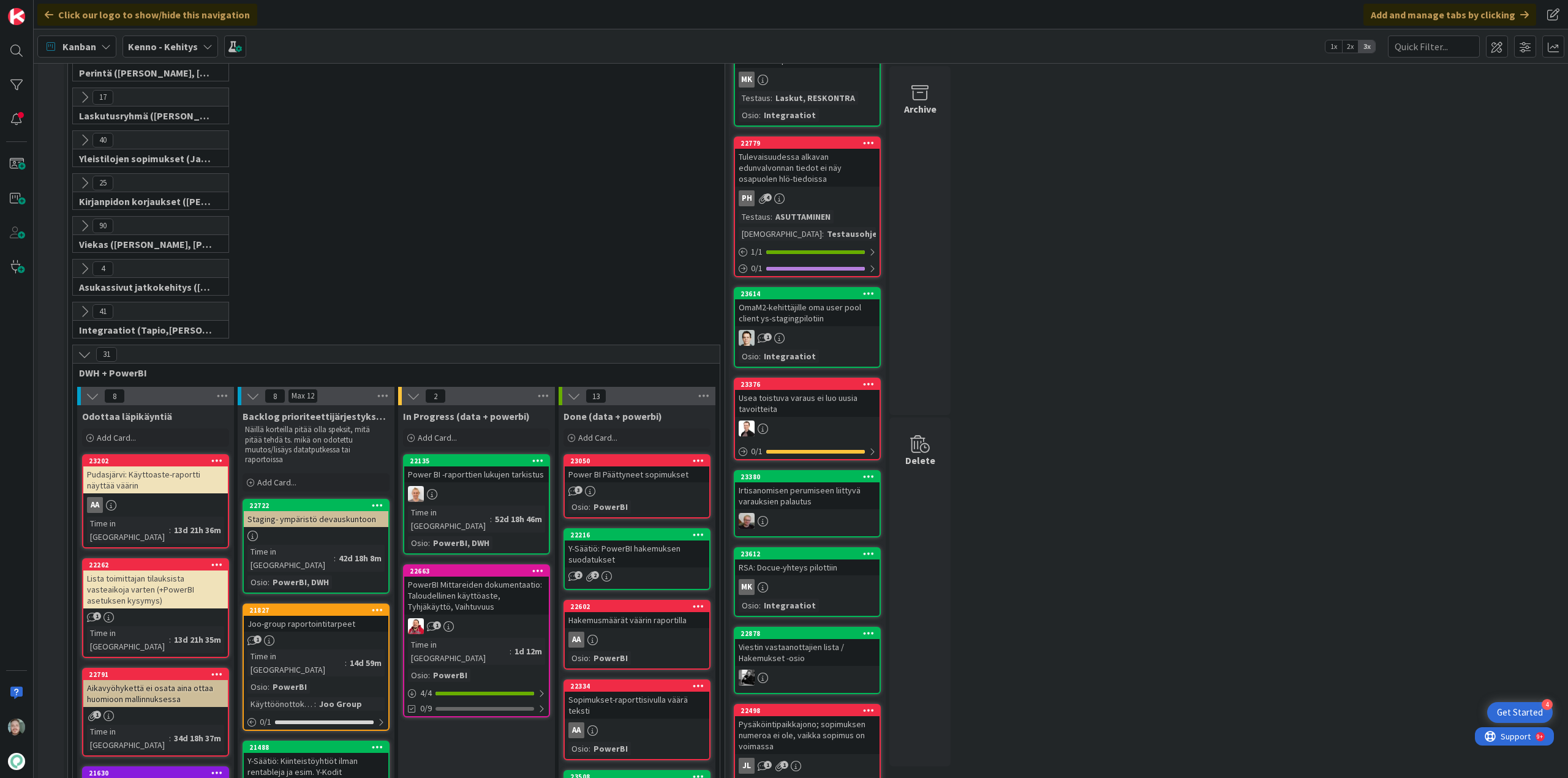
scroll to position [1592, 0]
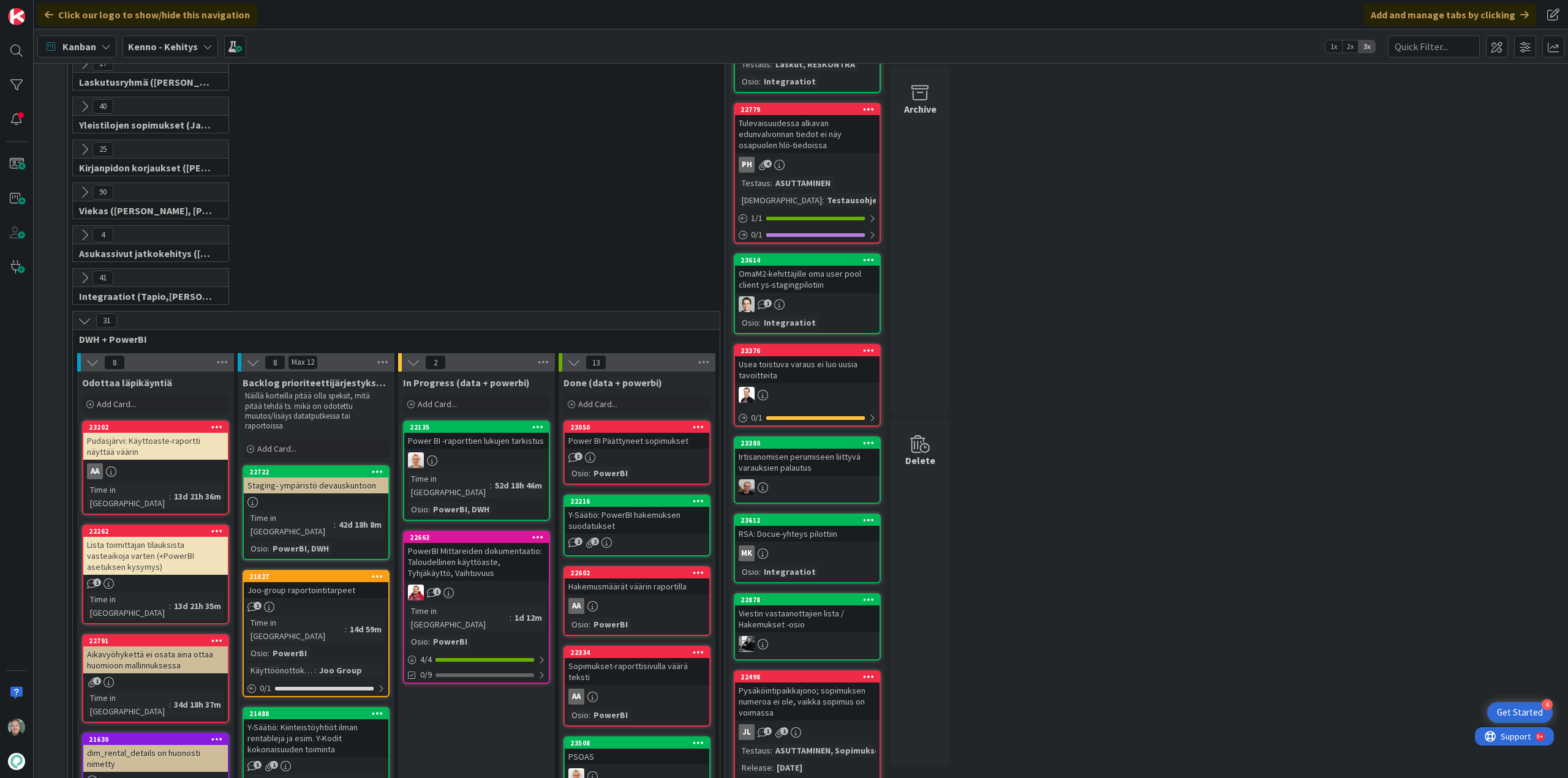
click at [82, 314] on icon at bounding box center [85, 321] width 14 height 14
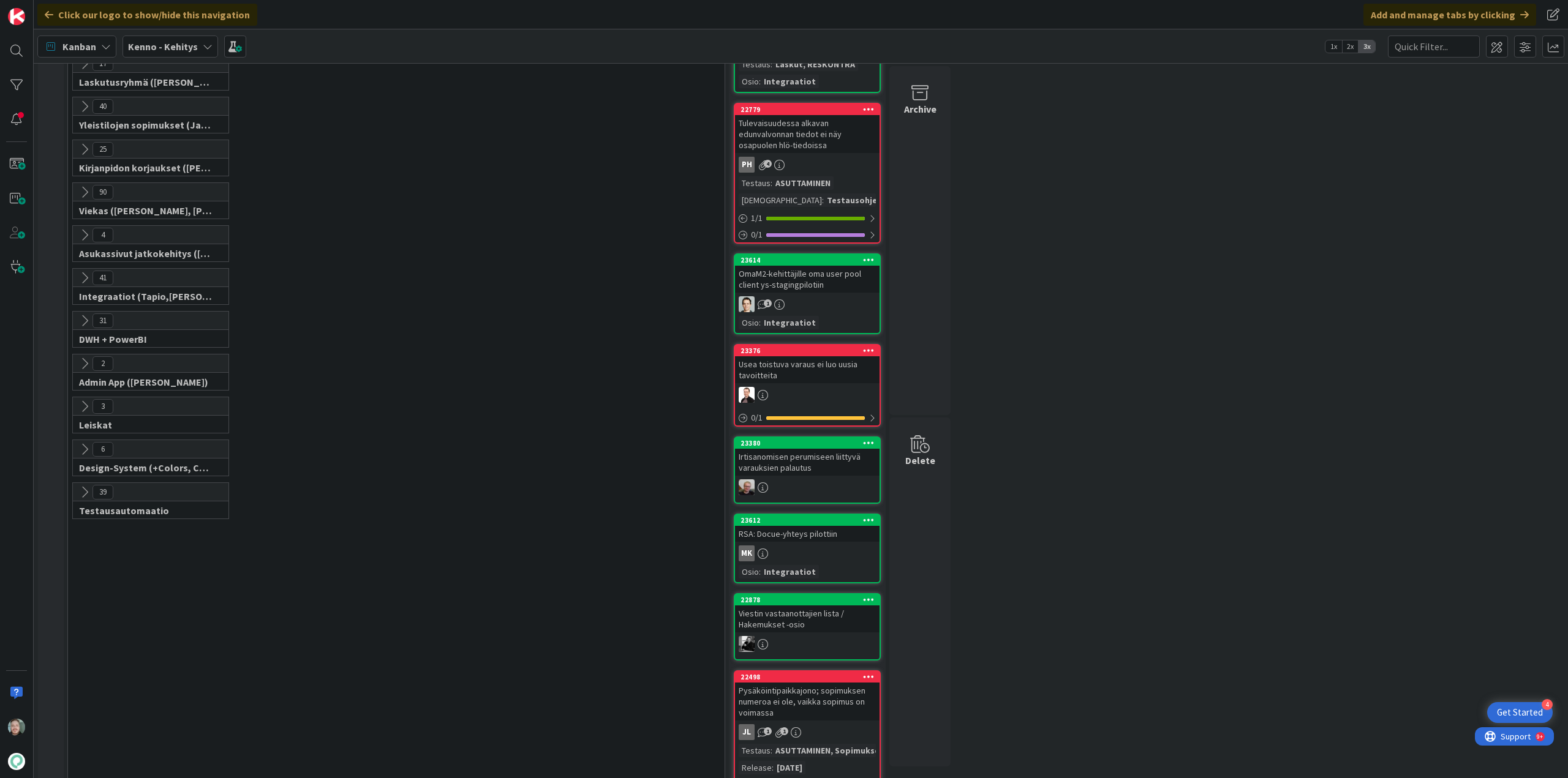
click at [84, 357] on icon at bounding box center [85, 363] width 14 height 14
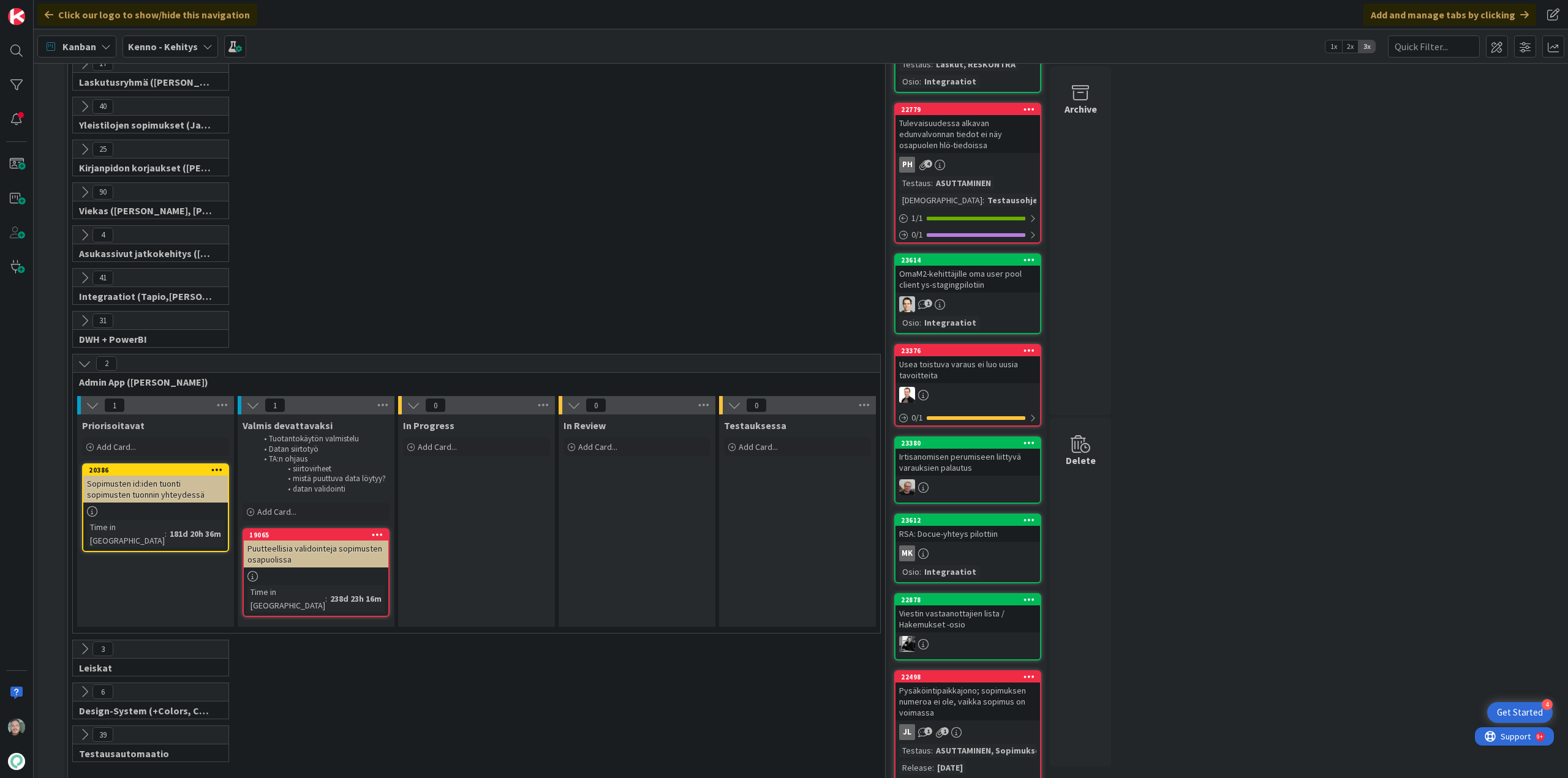
click at [84, 357] on icon at bounding box center [85, 363] width 14 height 14
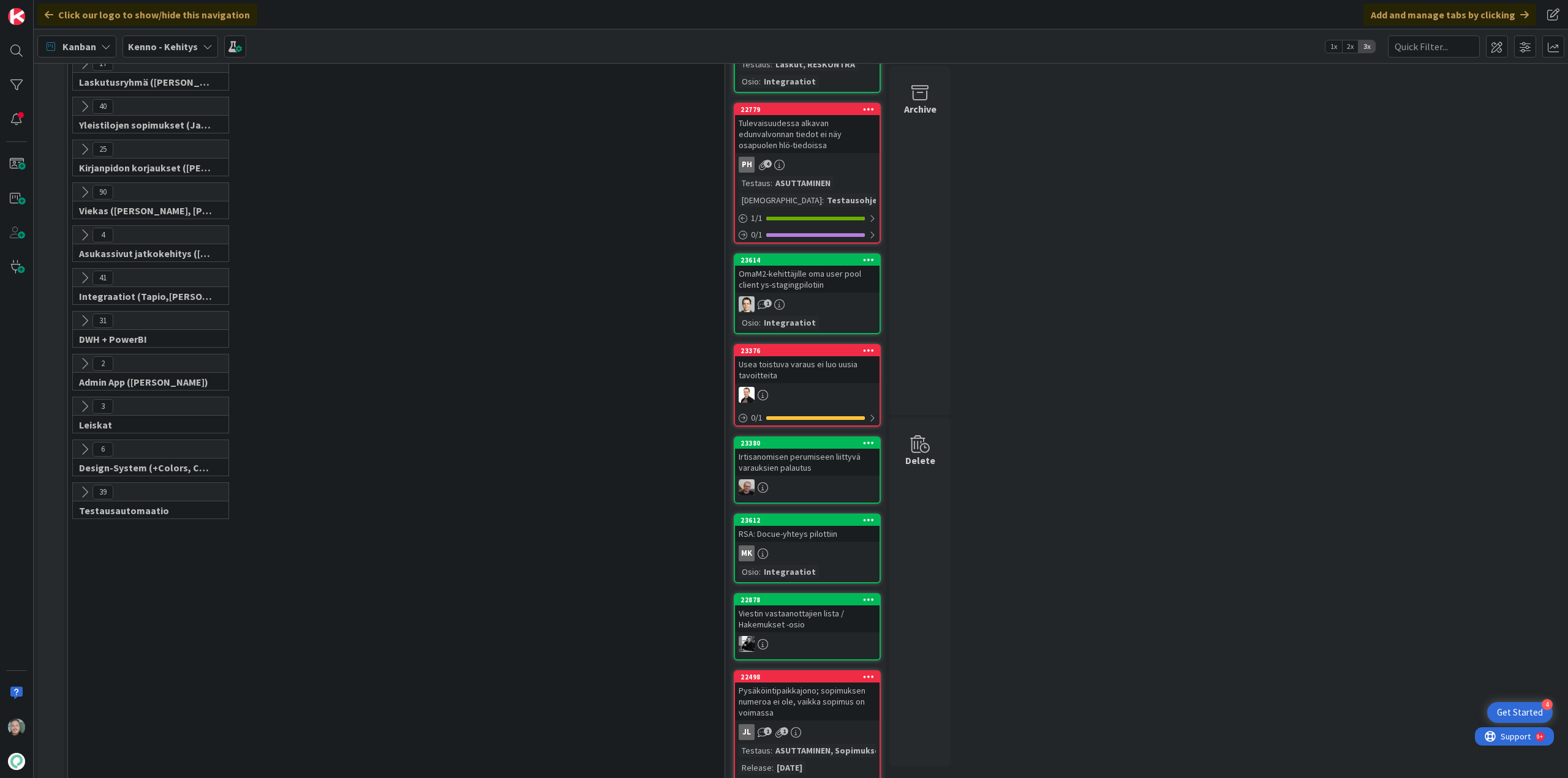
click at [82, 400] on icon at bounding box center [85, 407] width 14 height 14
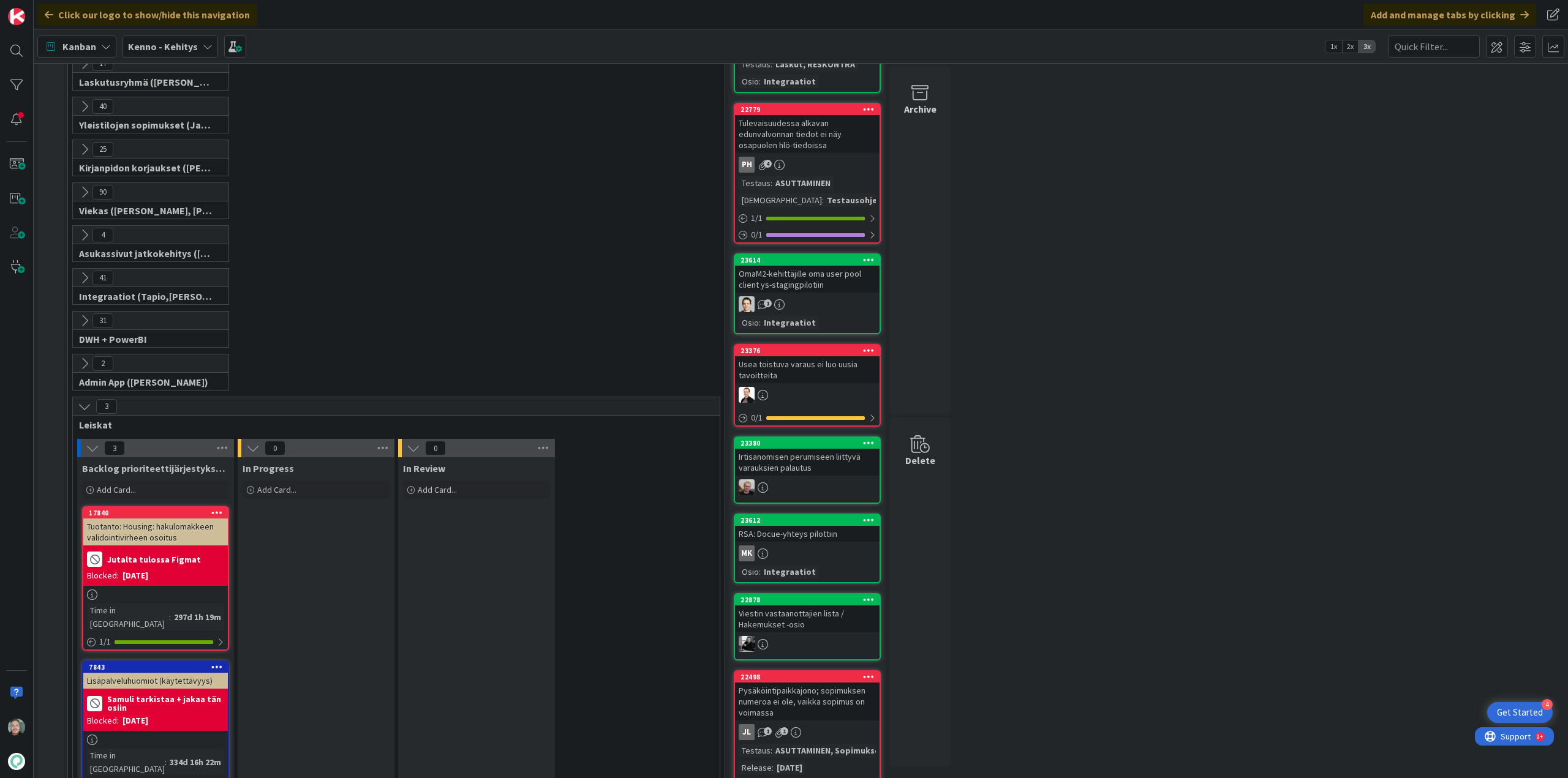
click at [82, 400] on icon at bounding box center [85, 407] width 14 height 14
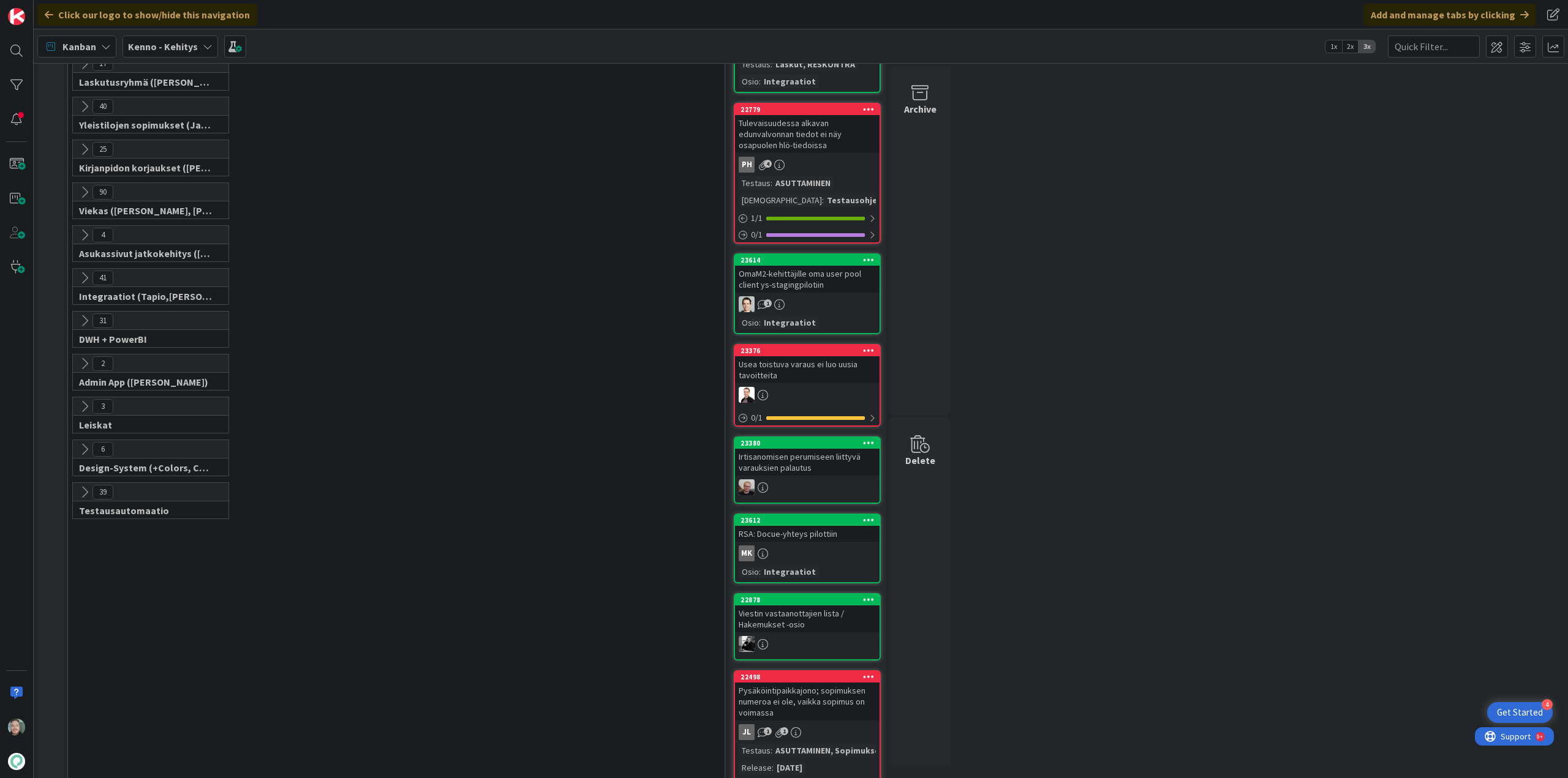
click at [87, 443] on icon at bounding box center [85, 450] width 14 height 14
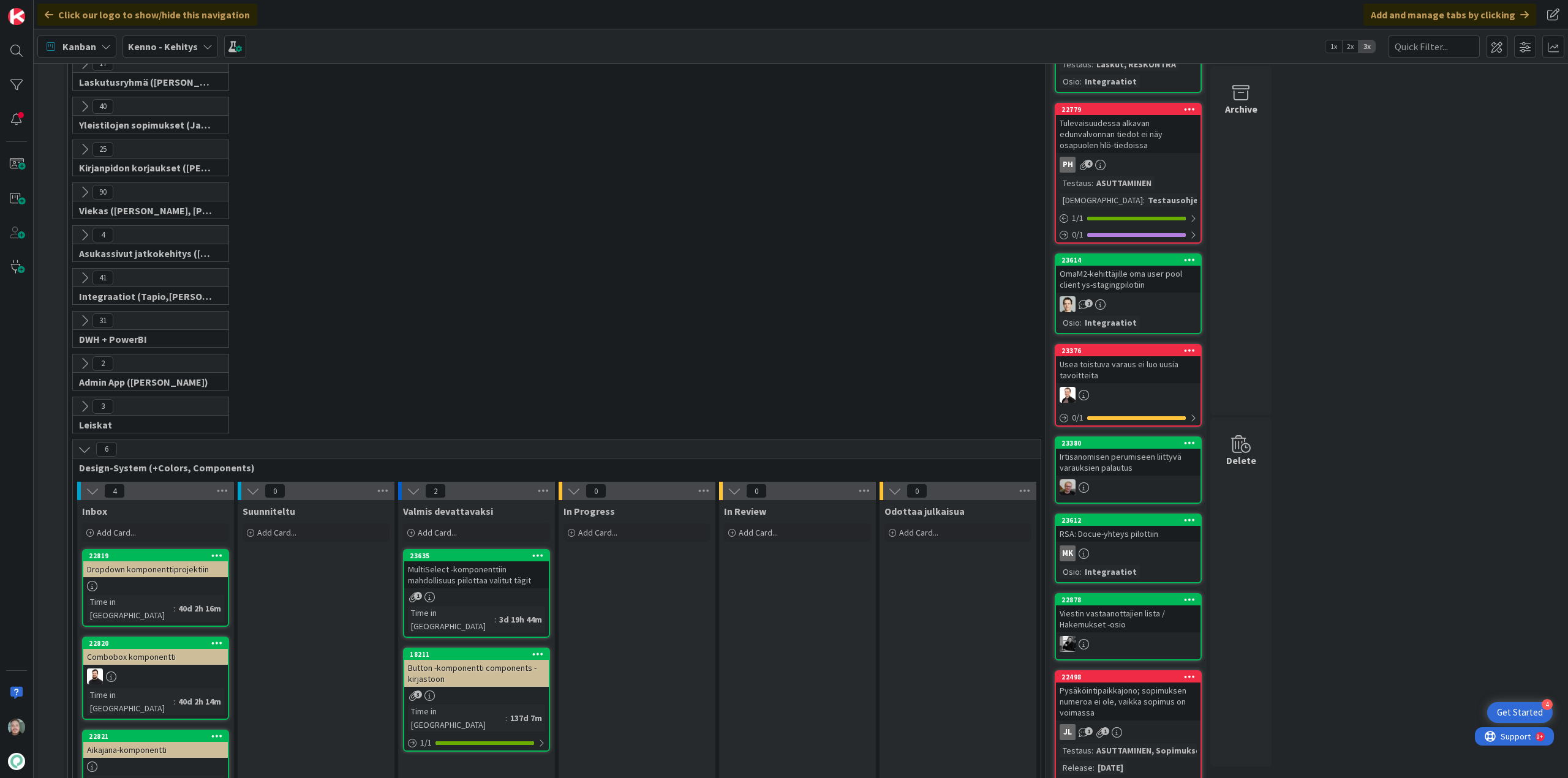
click at [87, 443] on icon at bounding box center [85, 450] width 14 height 14
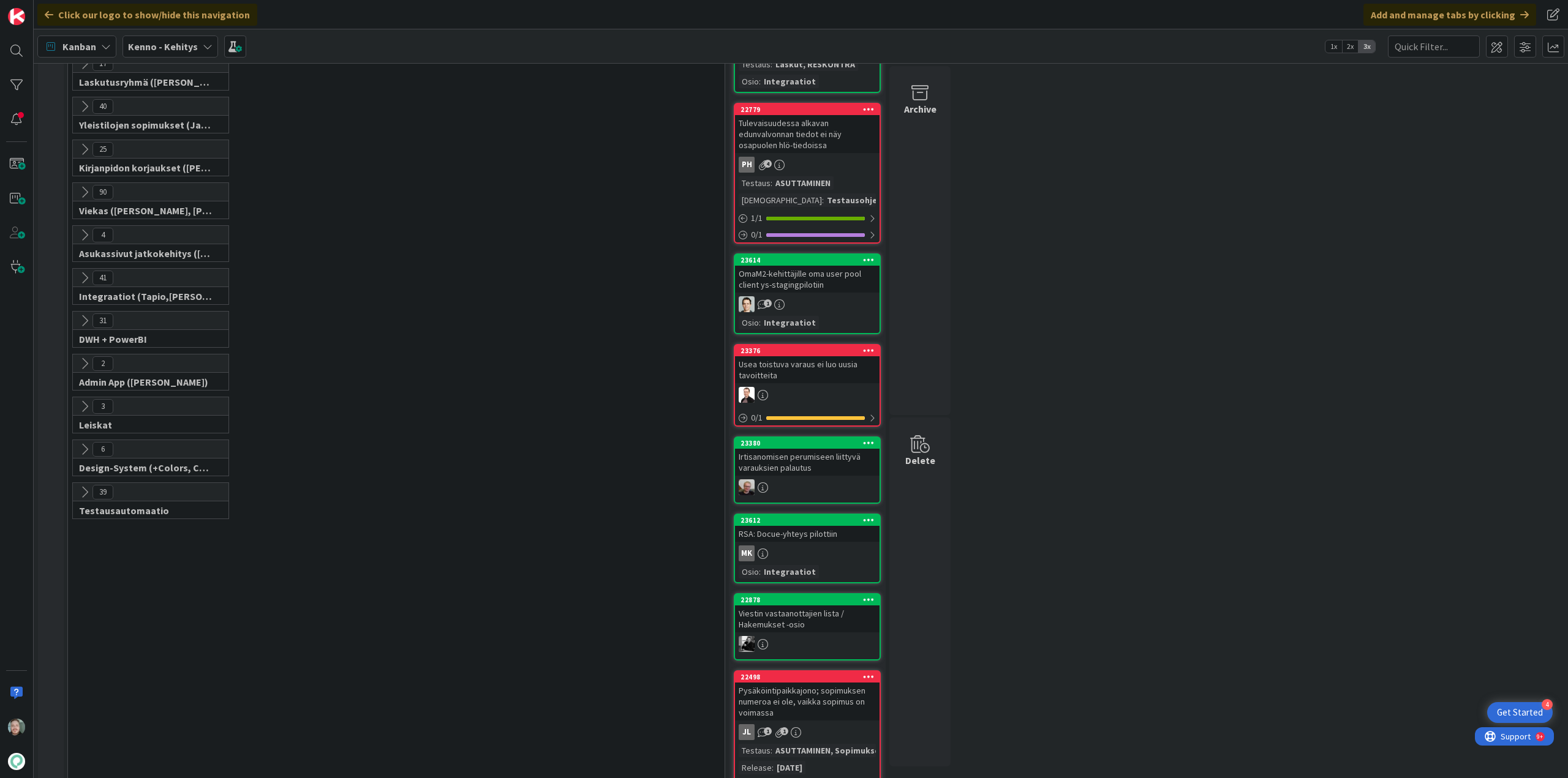
click at [84, 485] on icon at bounding box center [85, 492] width 14 height 14
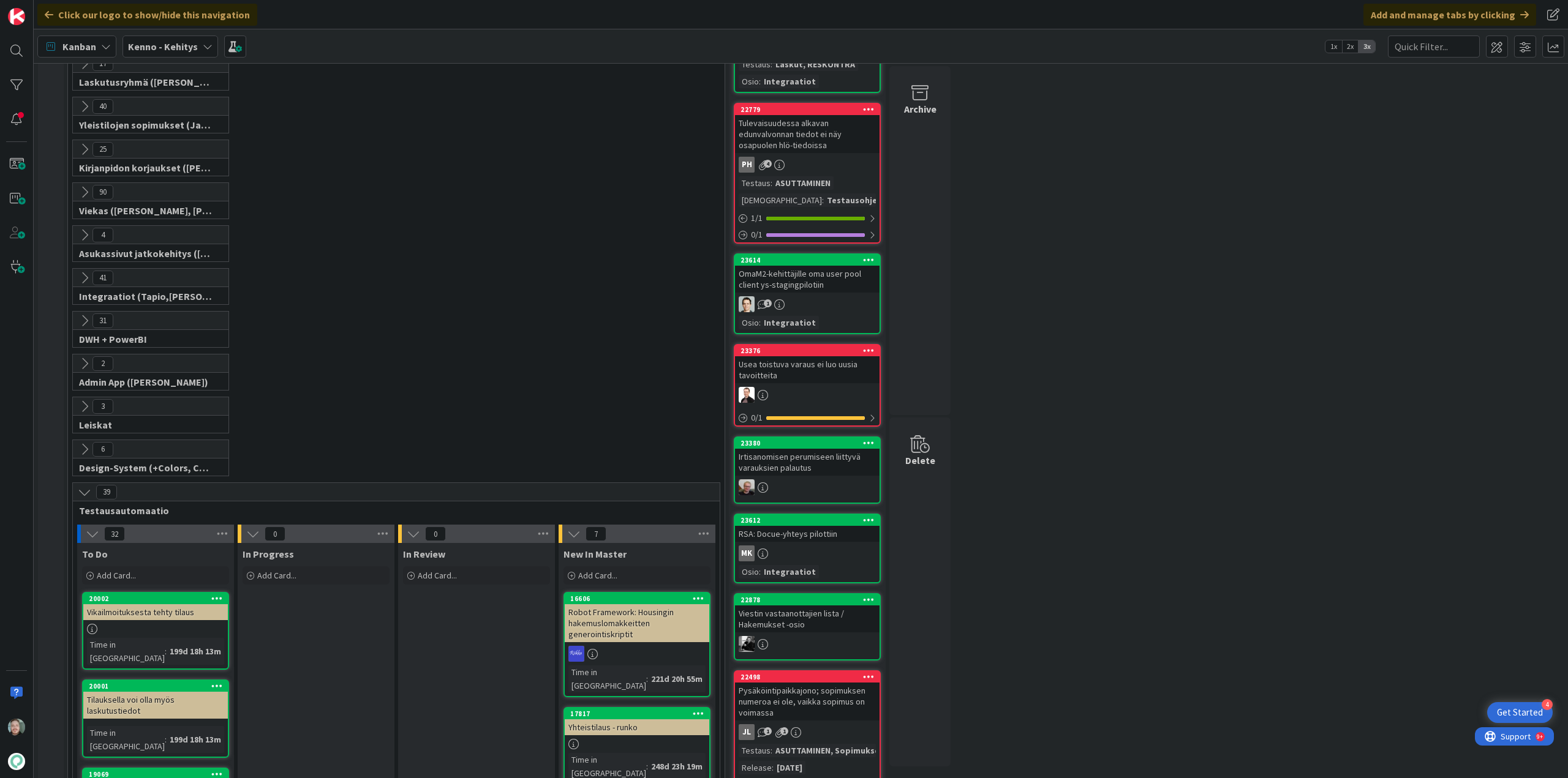
click at [84, 485] on icon at bounding box center [85, 492] width 14 height 14
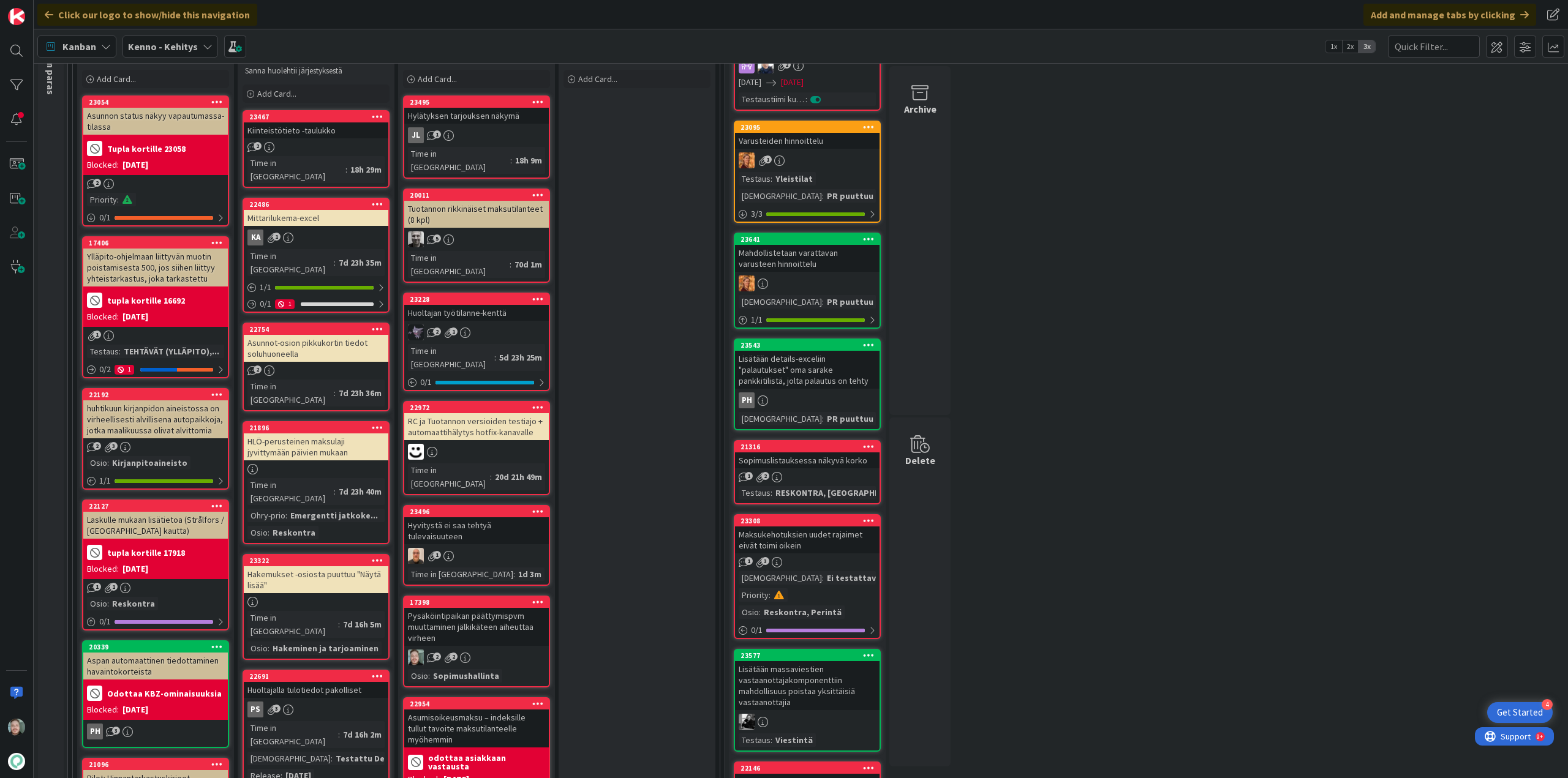
scroll to position [0, 0]
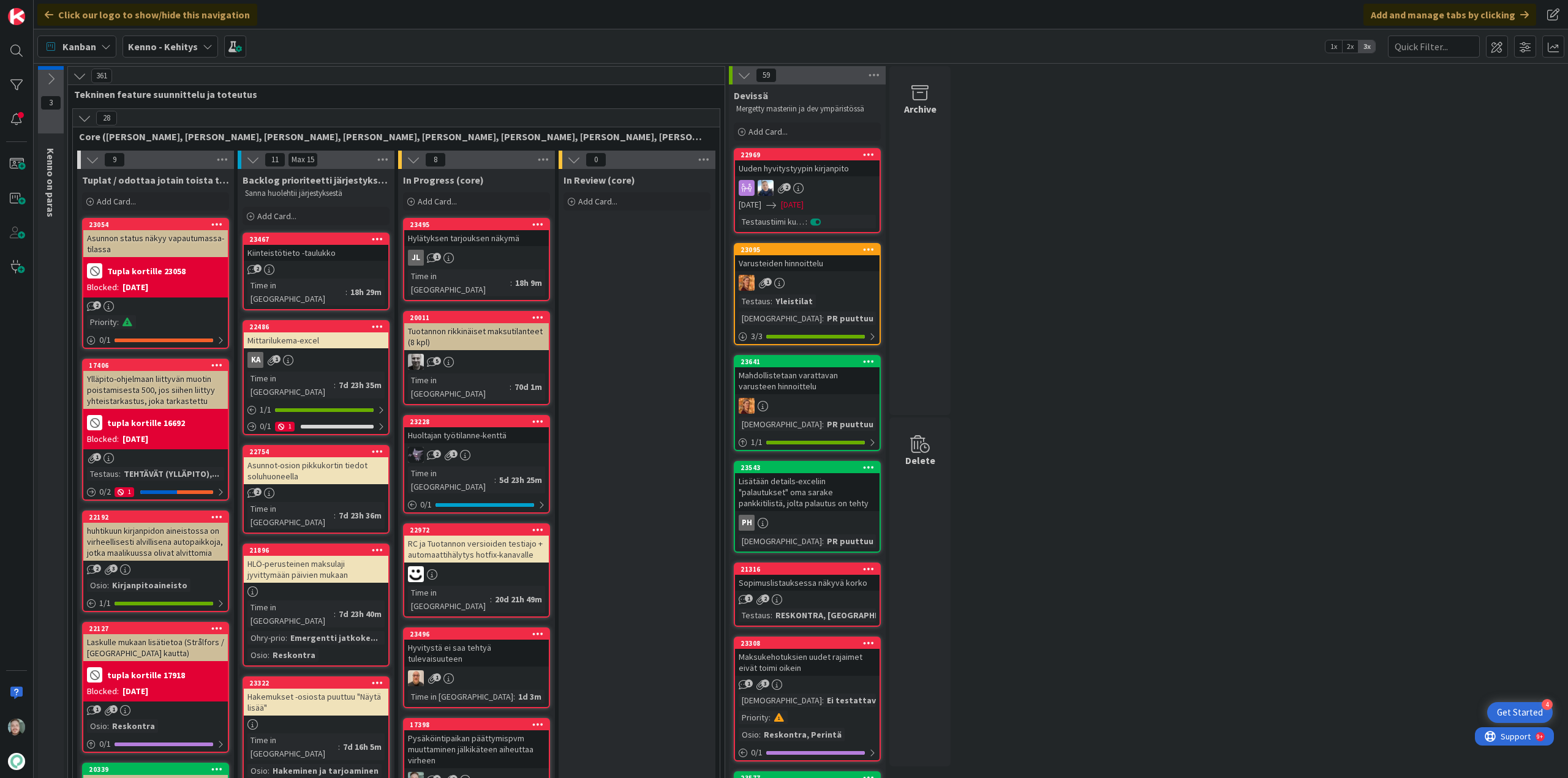
click at [49, 83] on icon at bounding box center [51, 79] width 14 height 14
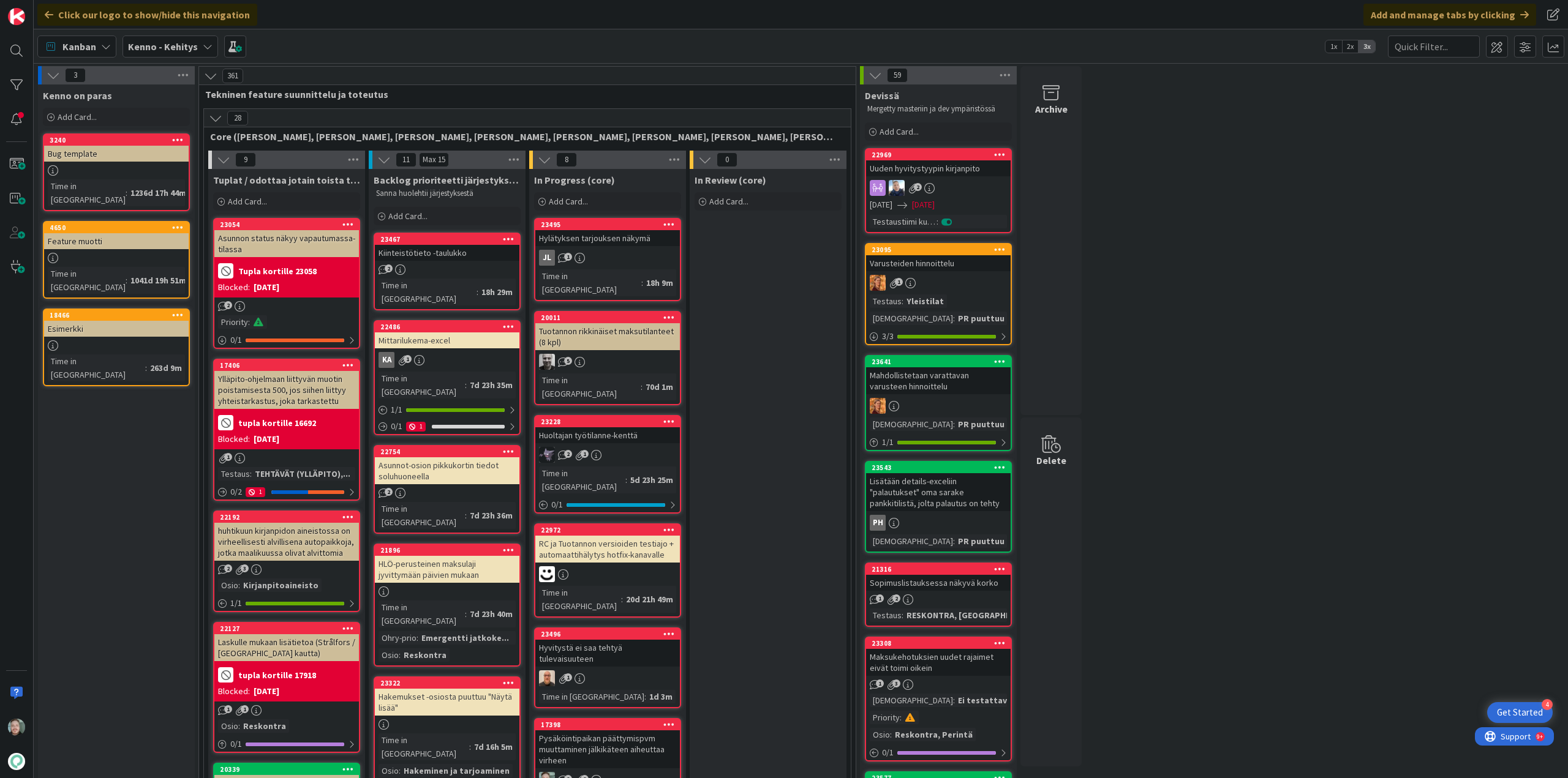
click at [49, 77] on icon at bounding box center [53, 75] width 14 height 14
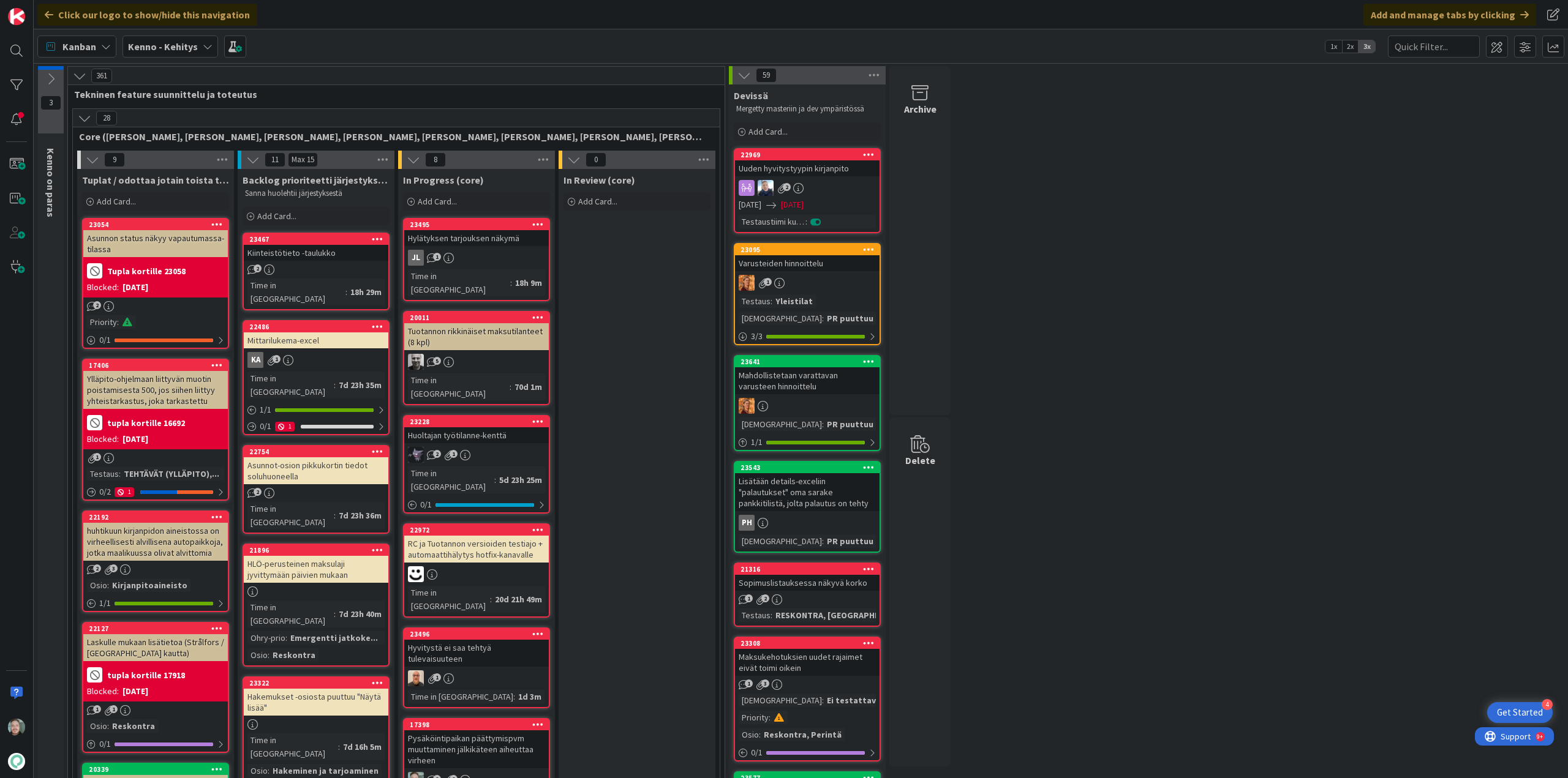
click at [84, 79] on icon at bounding box center [80, 76] width 14 height 14
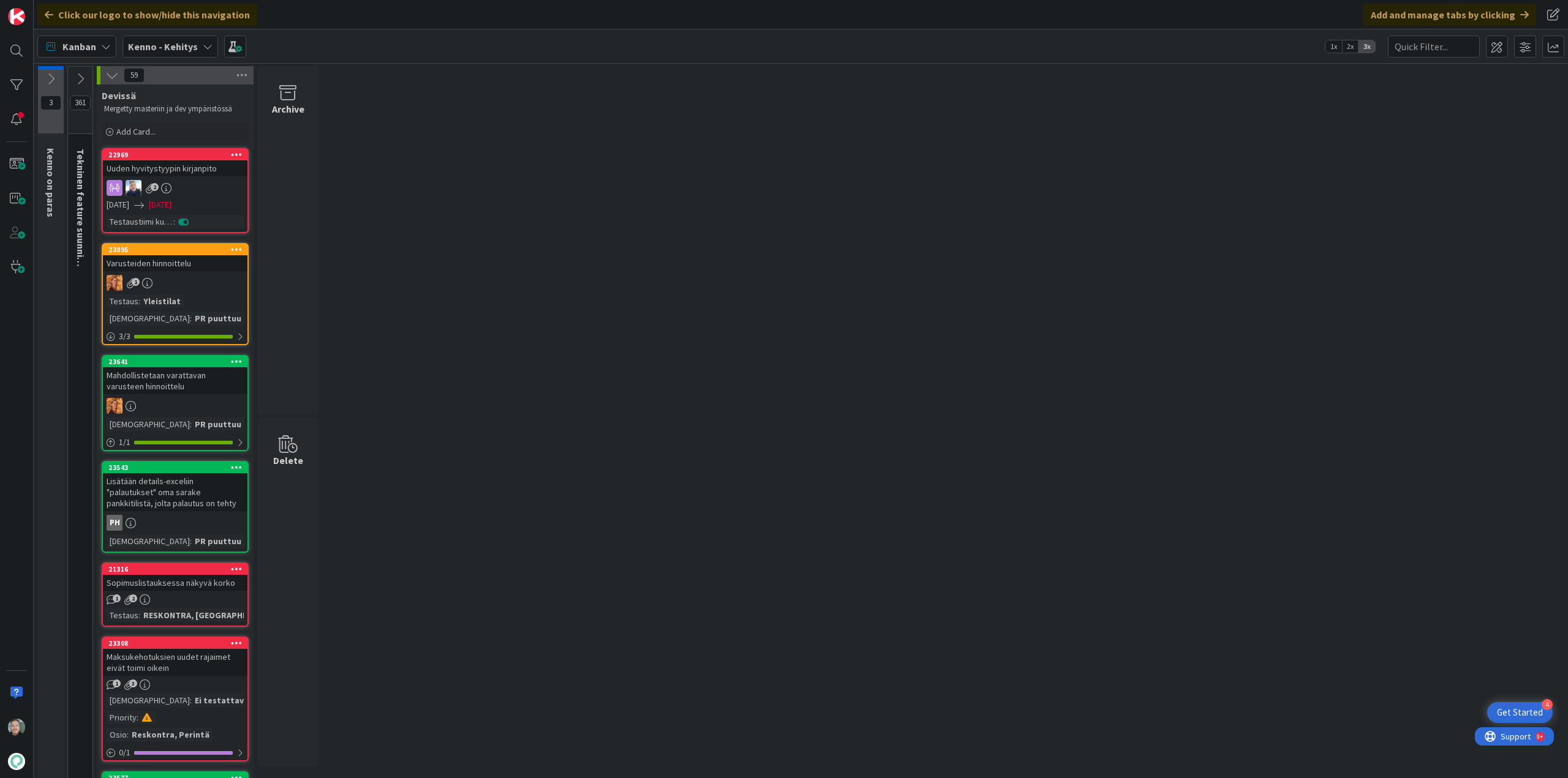
click at [82, 79] on icon at bounding box center [80, 79] width 14 height 14
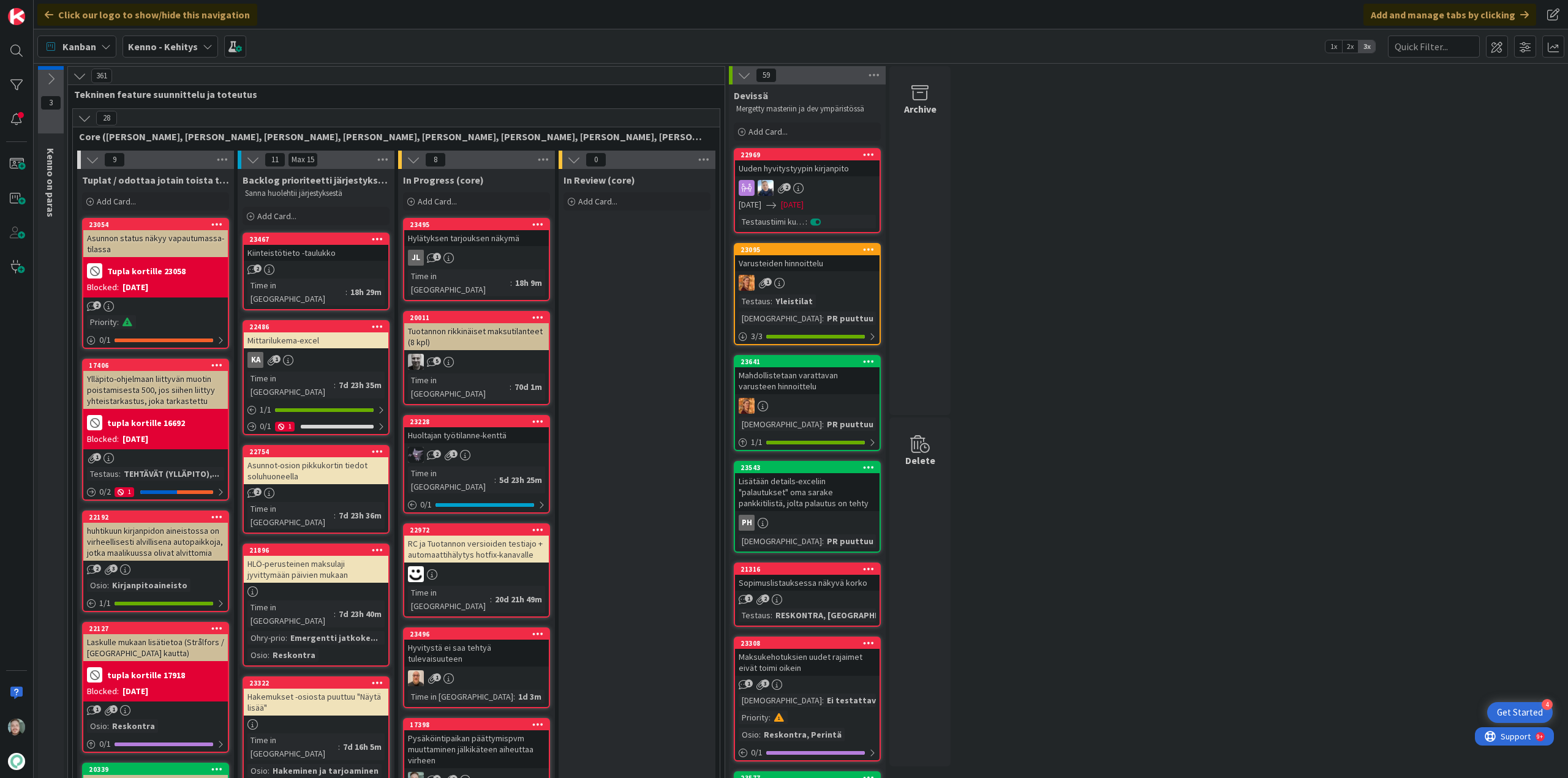
click at [176, 46] on b "Kenno - Kehitys" at bounding box center [163, 46] width 70 height 12
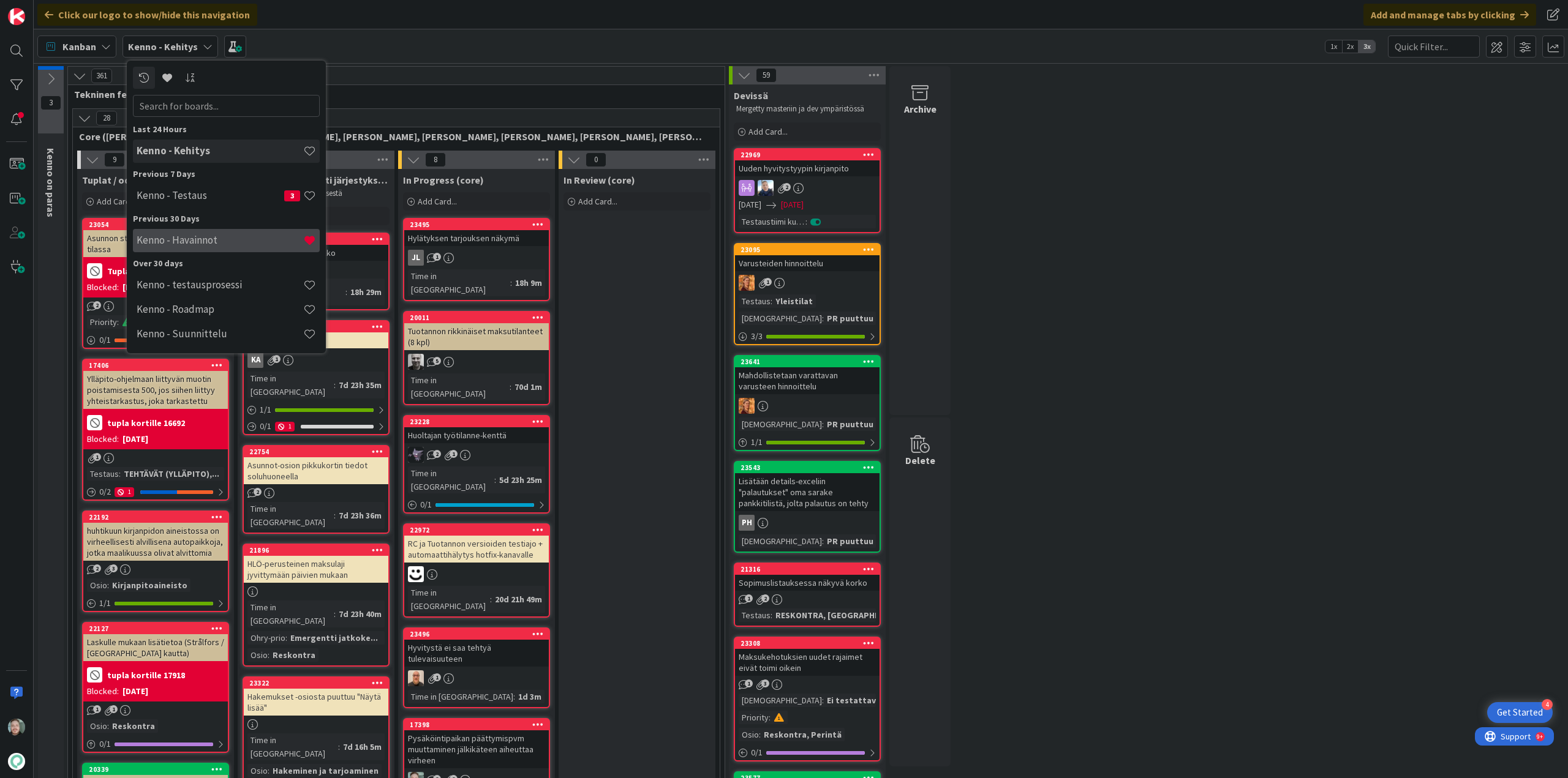
click at [216, 238] on h4 "Kenno - Havainnot" at bounding box center [220, 240] width 167 height 12
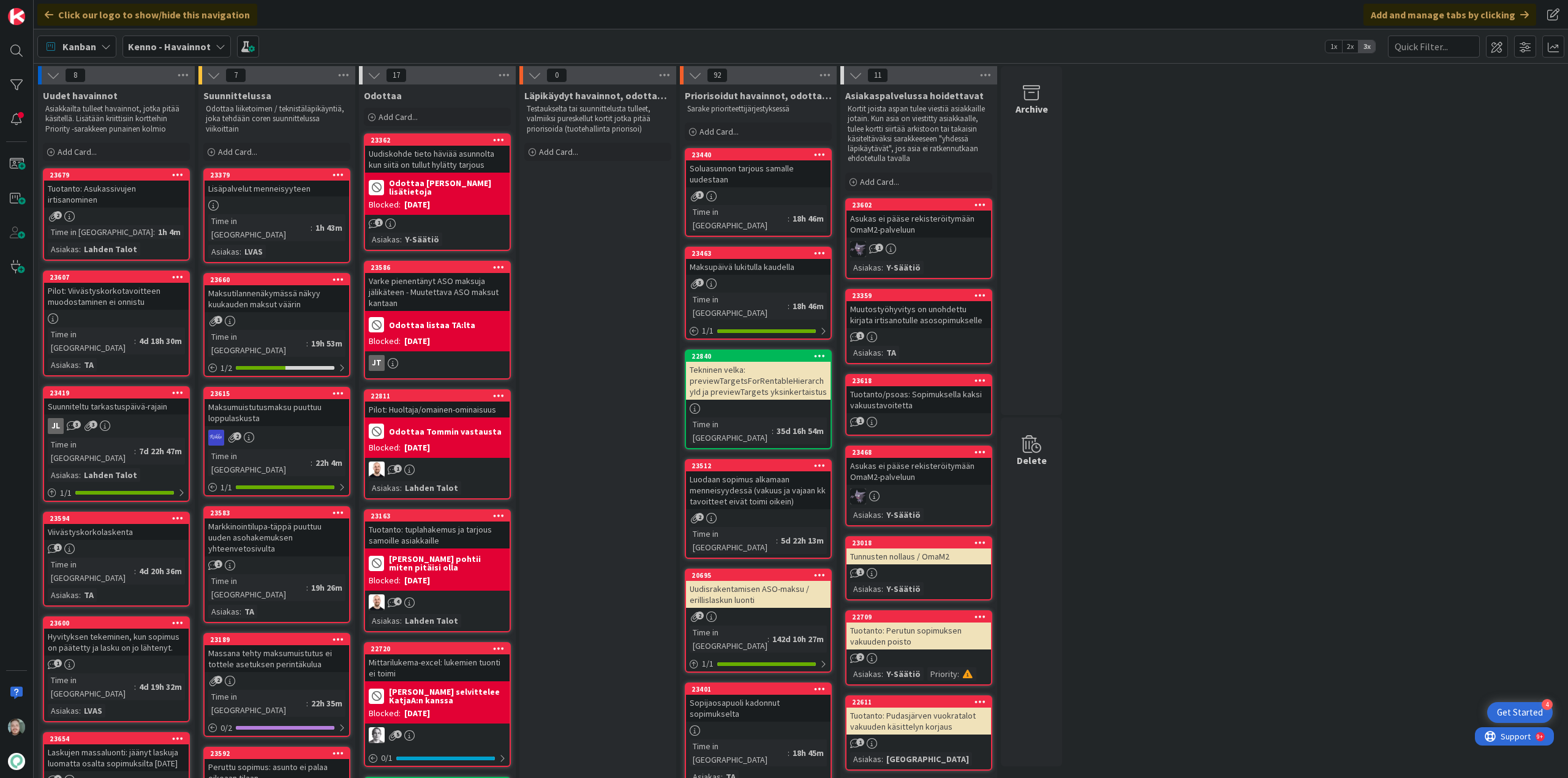
click at [117, 190] on div "Tuotanto: Asukassivujen irtisanominen" at bounding box center [117, 194] width 145 height 27
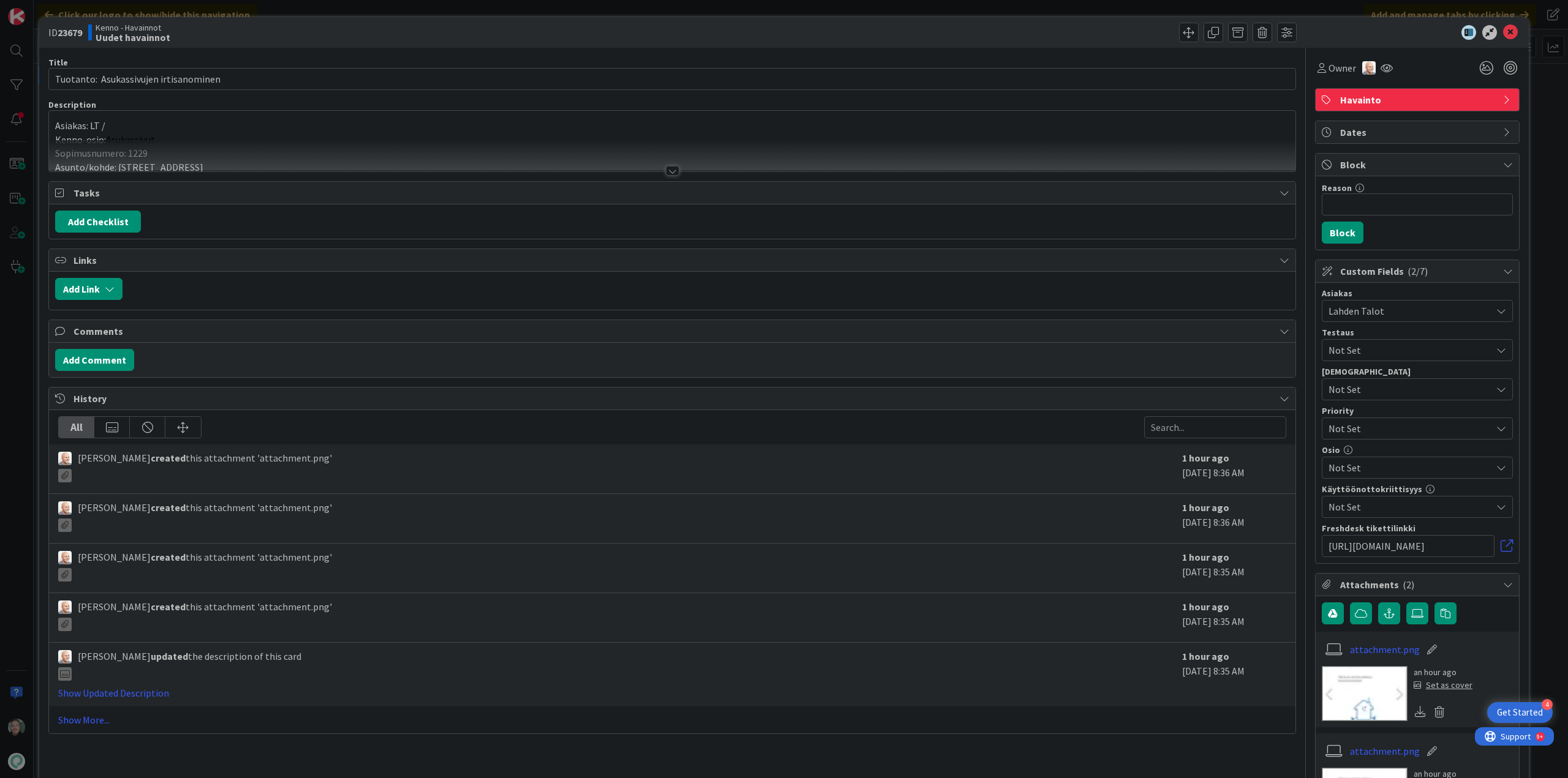
click at [671, 163] on div at bounding box center [672, 155] width 1246 height 31
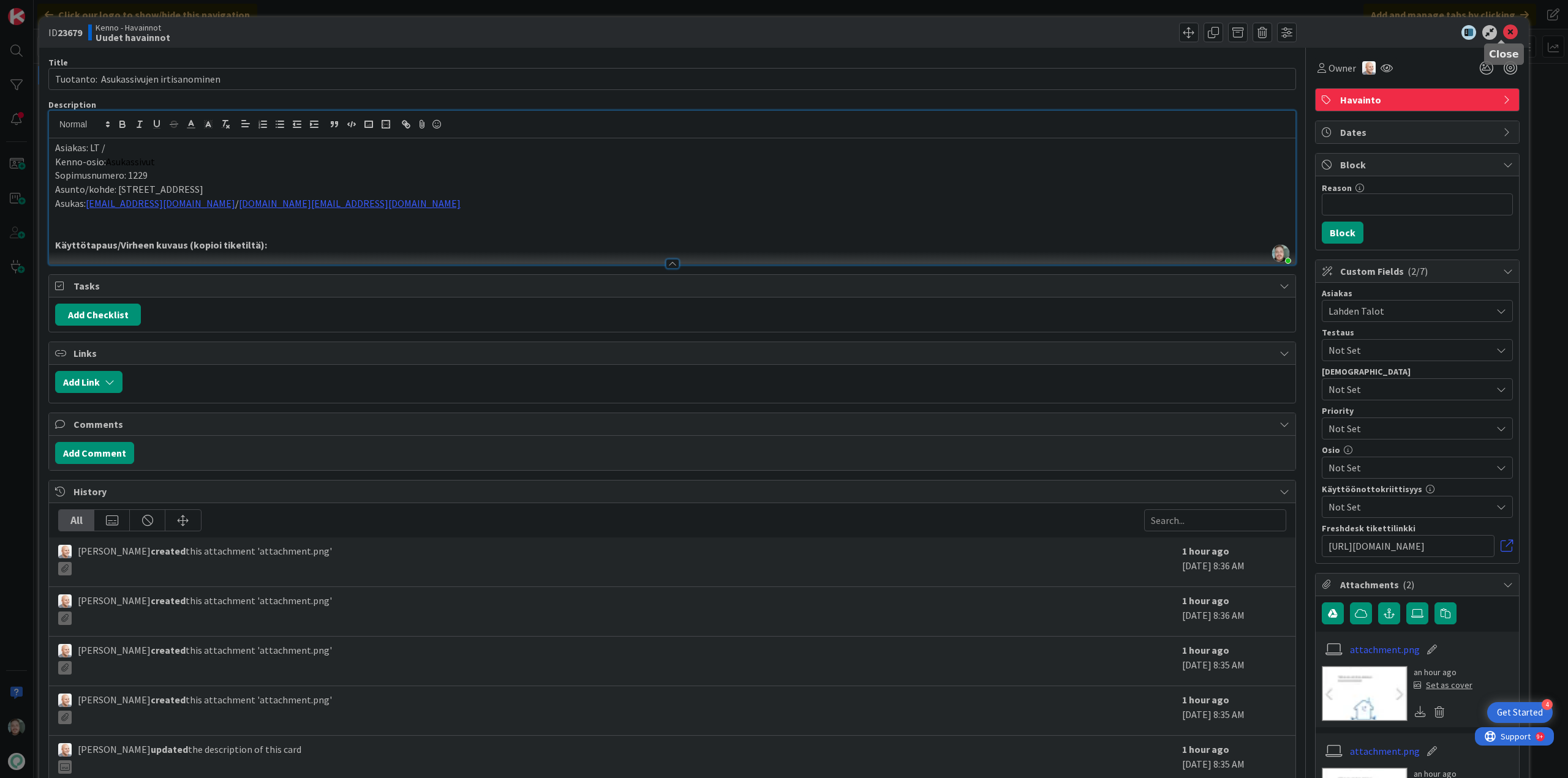
click at [1502, 33] on icon at bounding box center [1509, 32] width 14 height 14
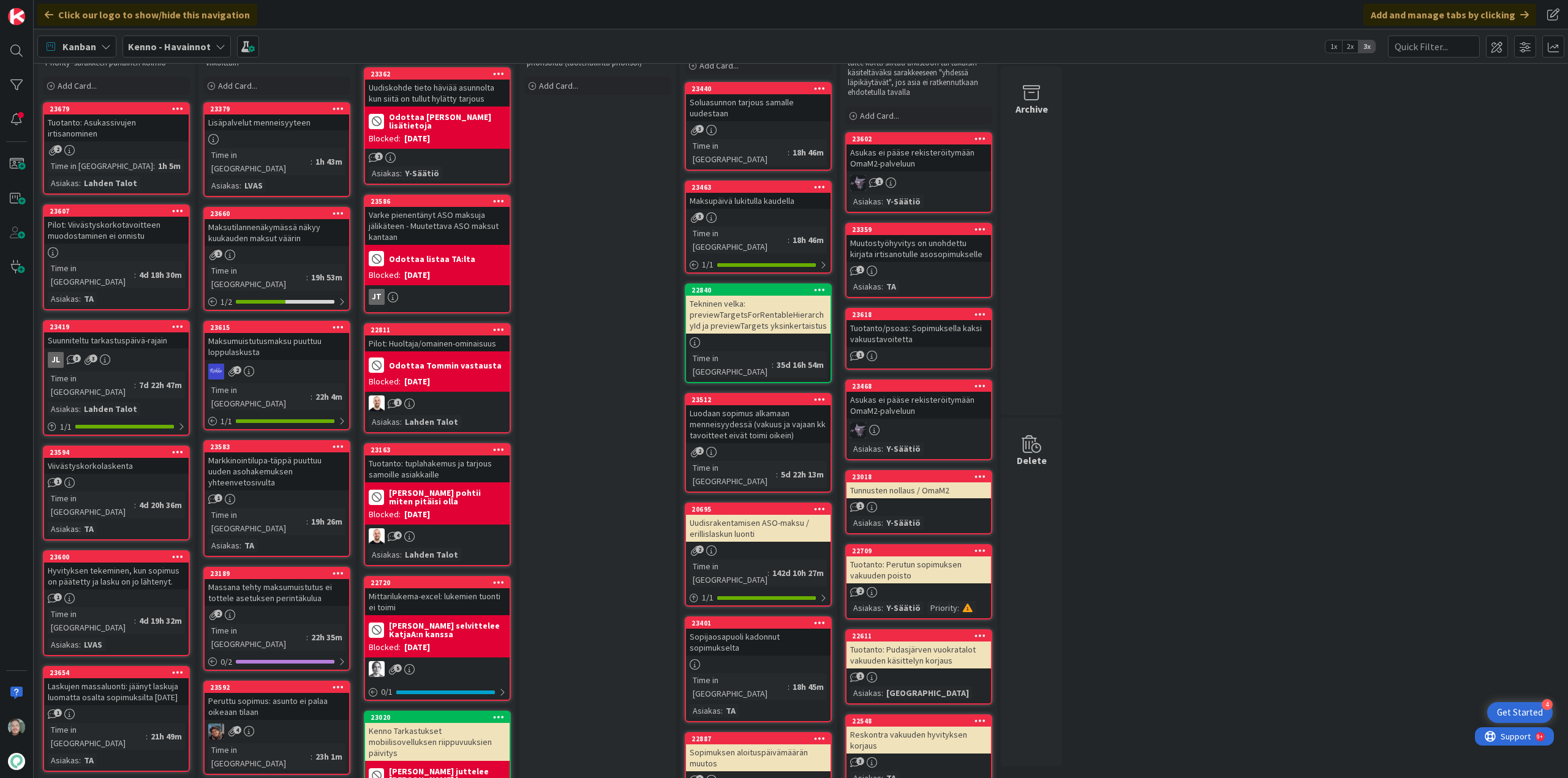
scroll to position [61, 0]
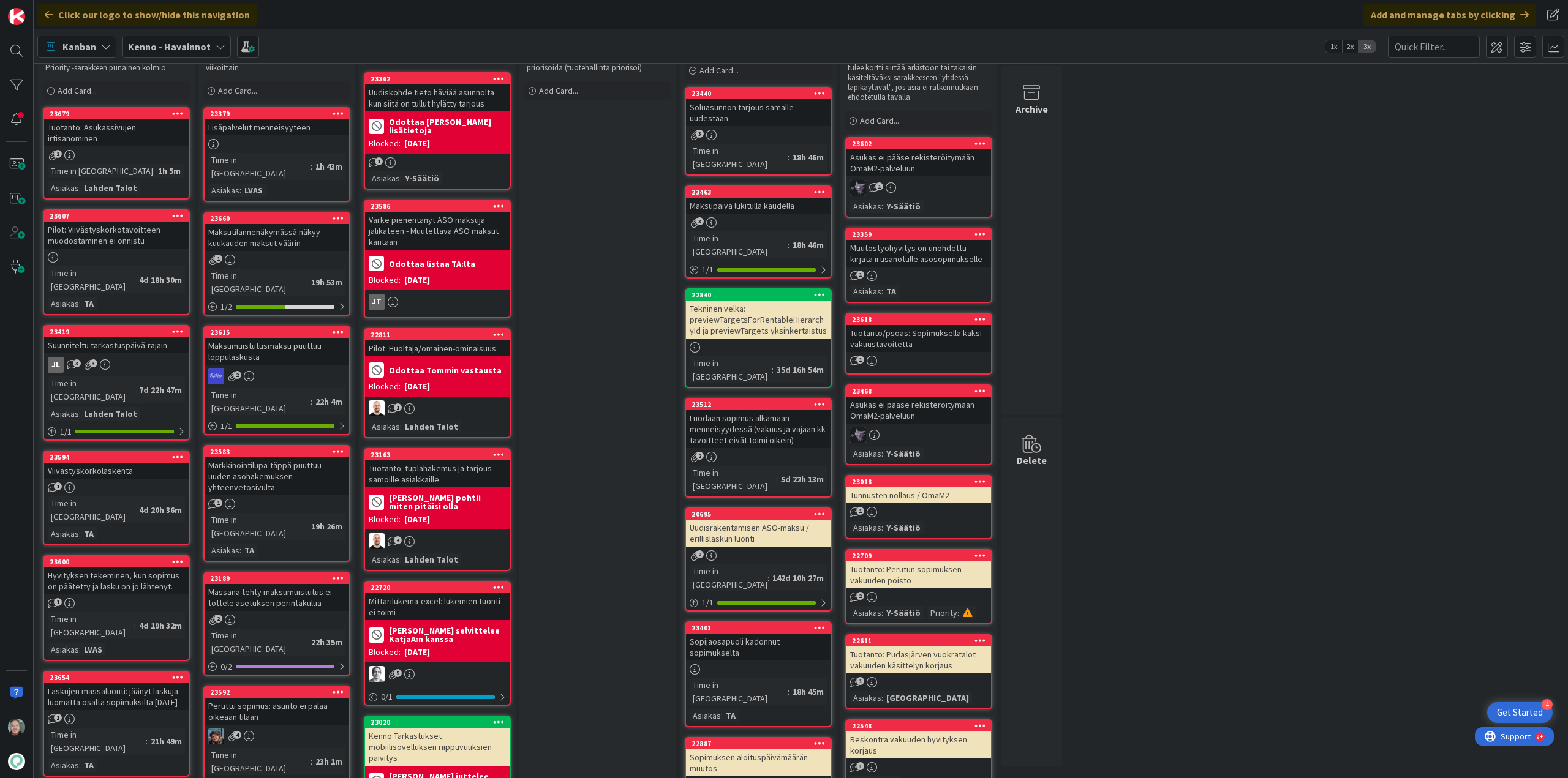
click at [266, 134] on div "Lisäpalvelut menneisyyteen" at bounding box center [277, 127] width 145 height 16
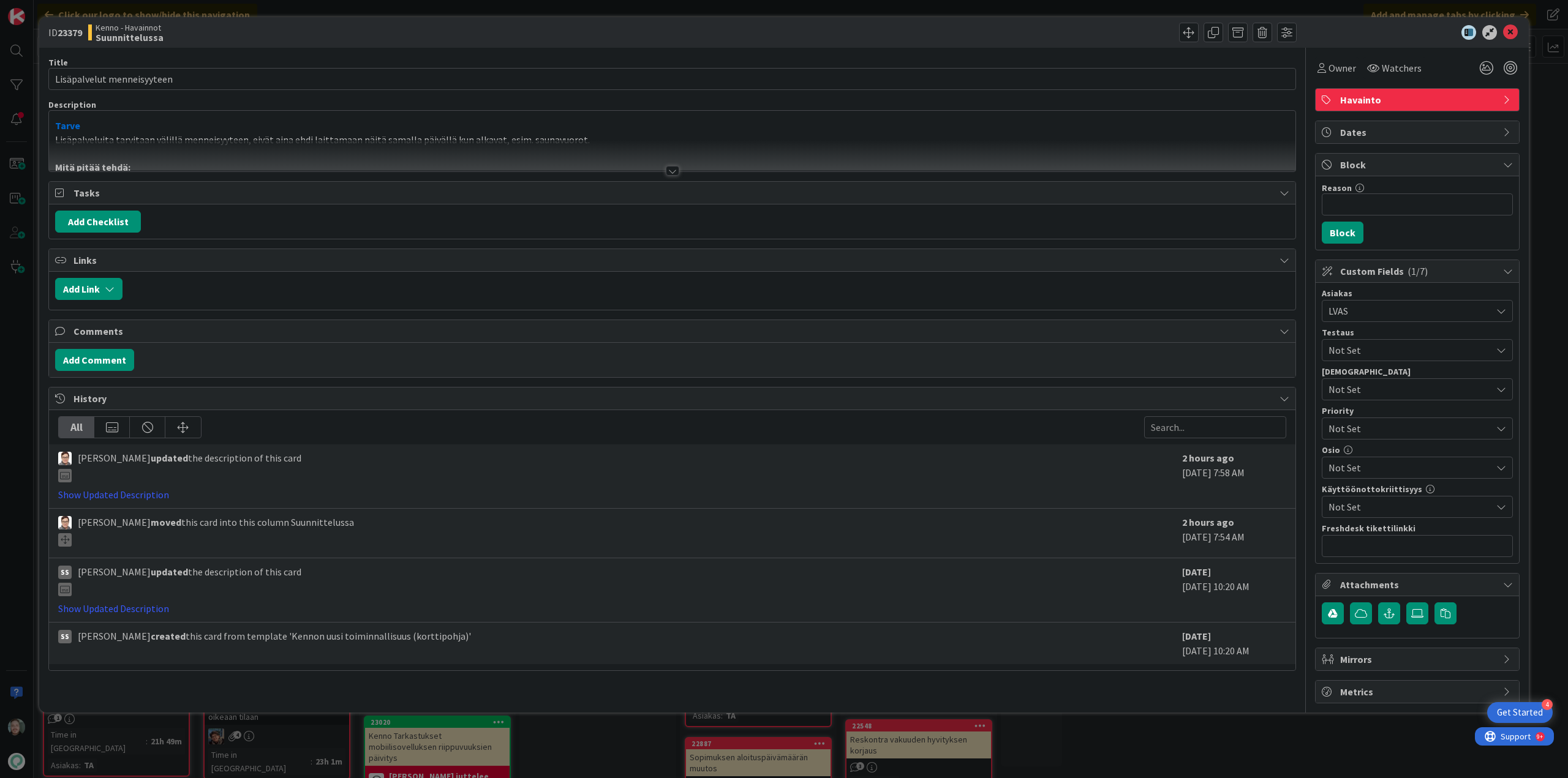
click at [669, 167] on div at bounding box center [672, 171] width 14 height 10
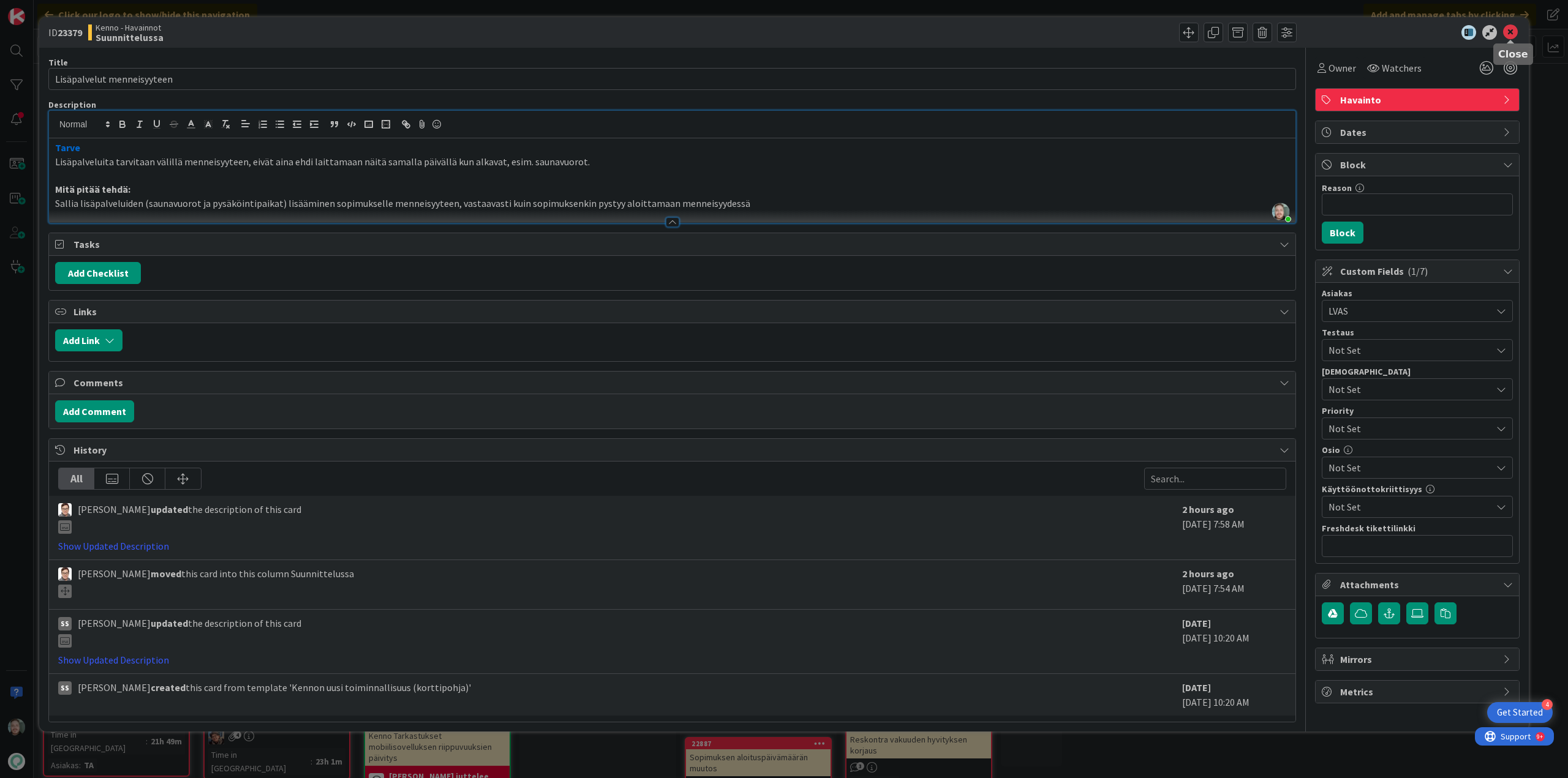
click at [1510, 33] on icon at bounding box center [1509, 32] width 14 height 14
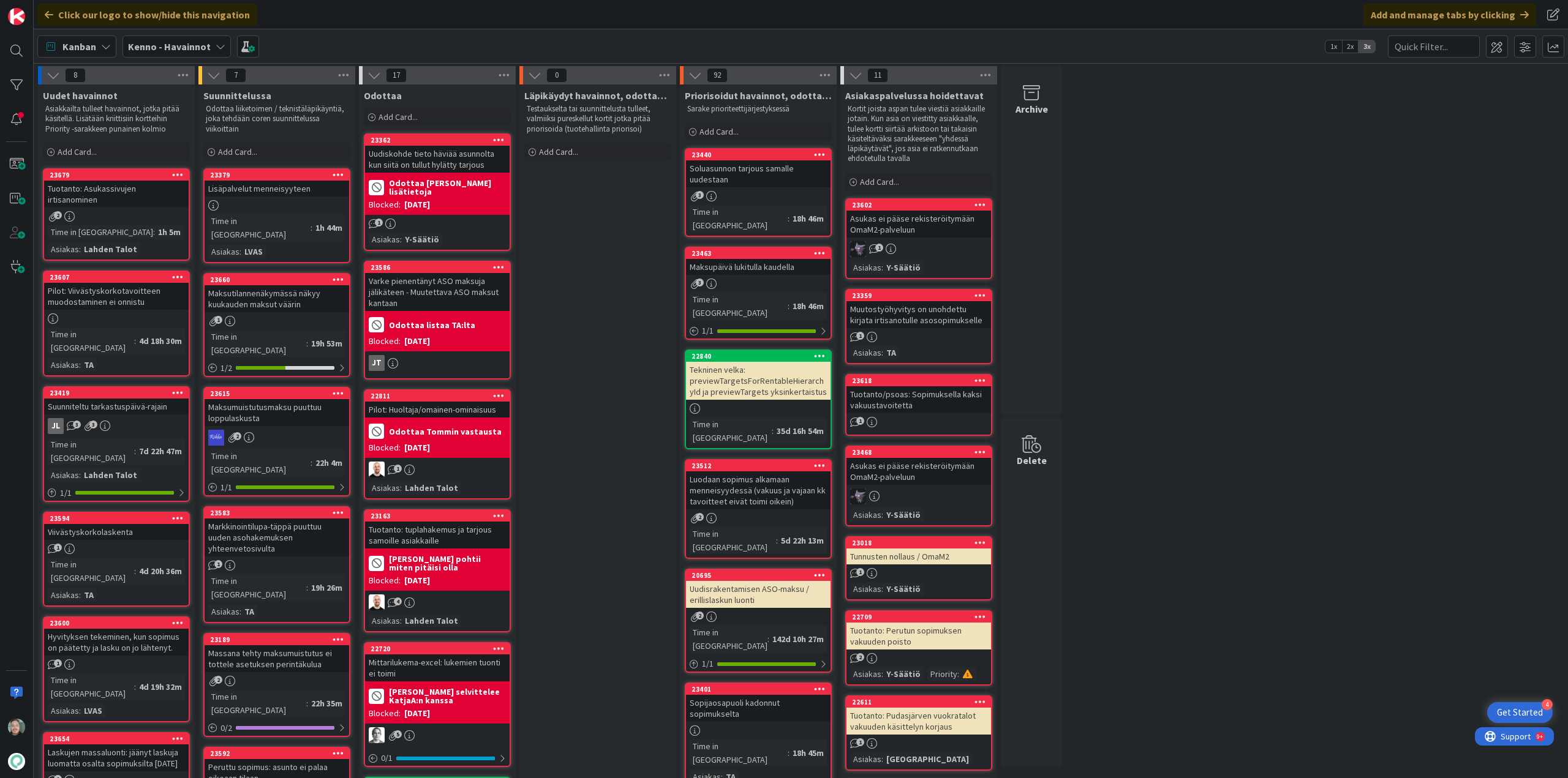
click at [182, 45] on b "Kenno - Havainnot" at bounding box center [169, 46] width 82 height 12
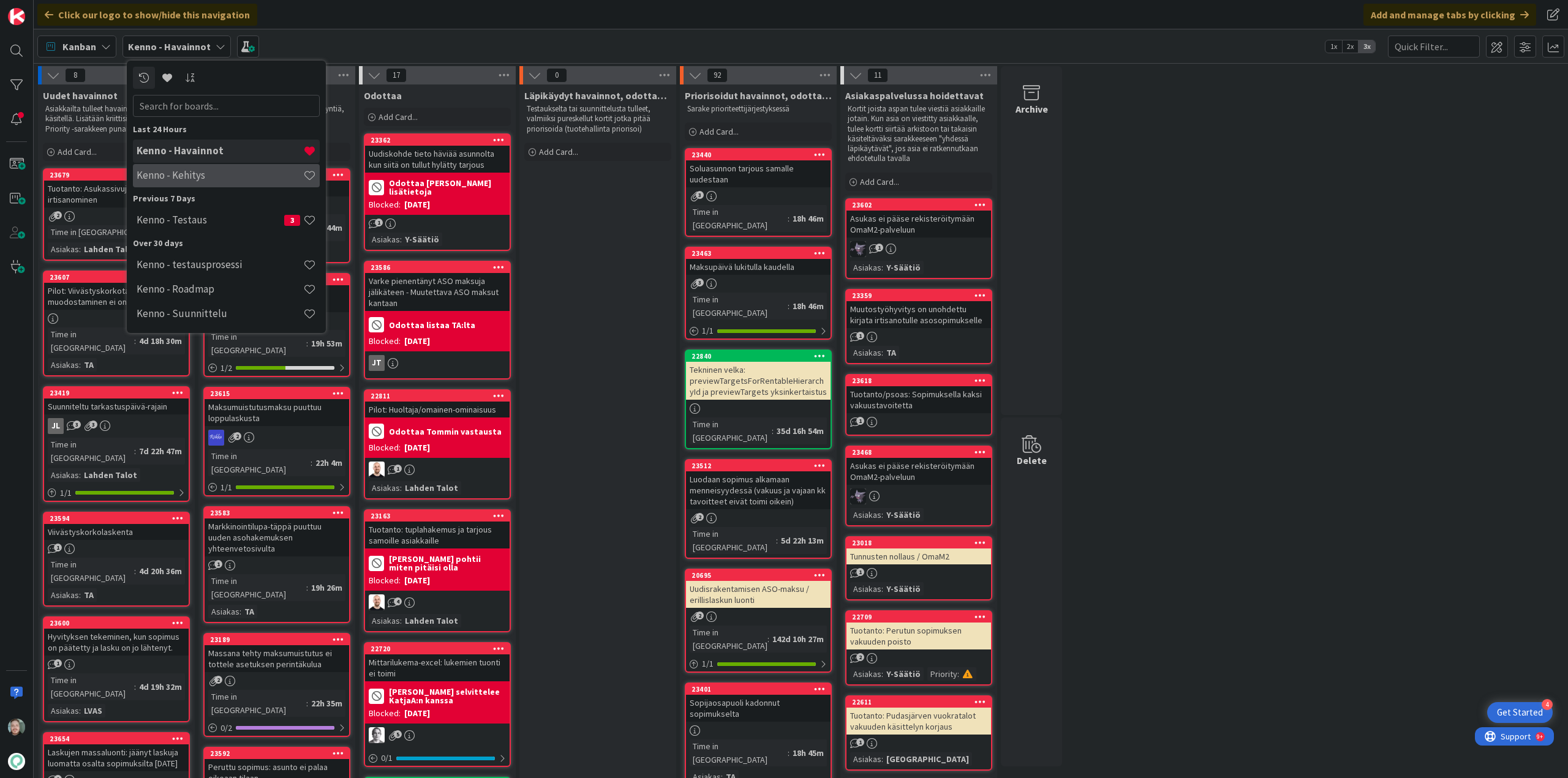
click at [194, 174] on h4 "Kenno - Kehitys" at bounding box center [220, 175] width 167 height 12
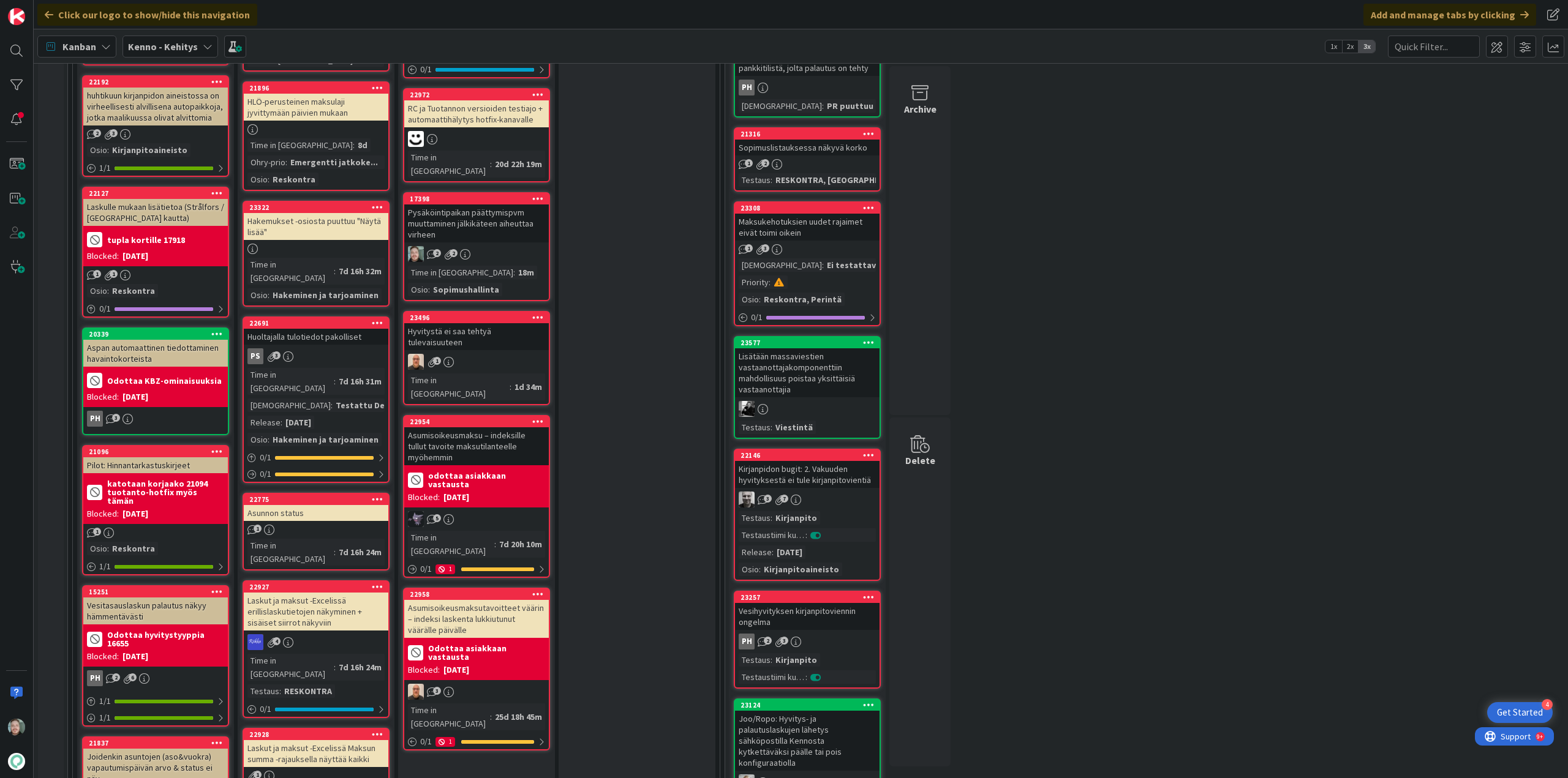
scroll to position [428, 0]
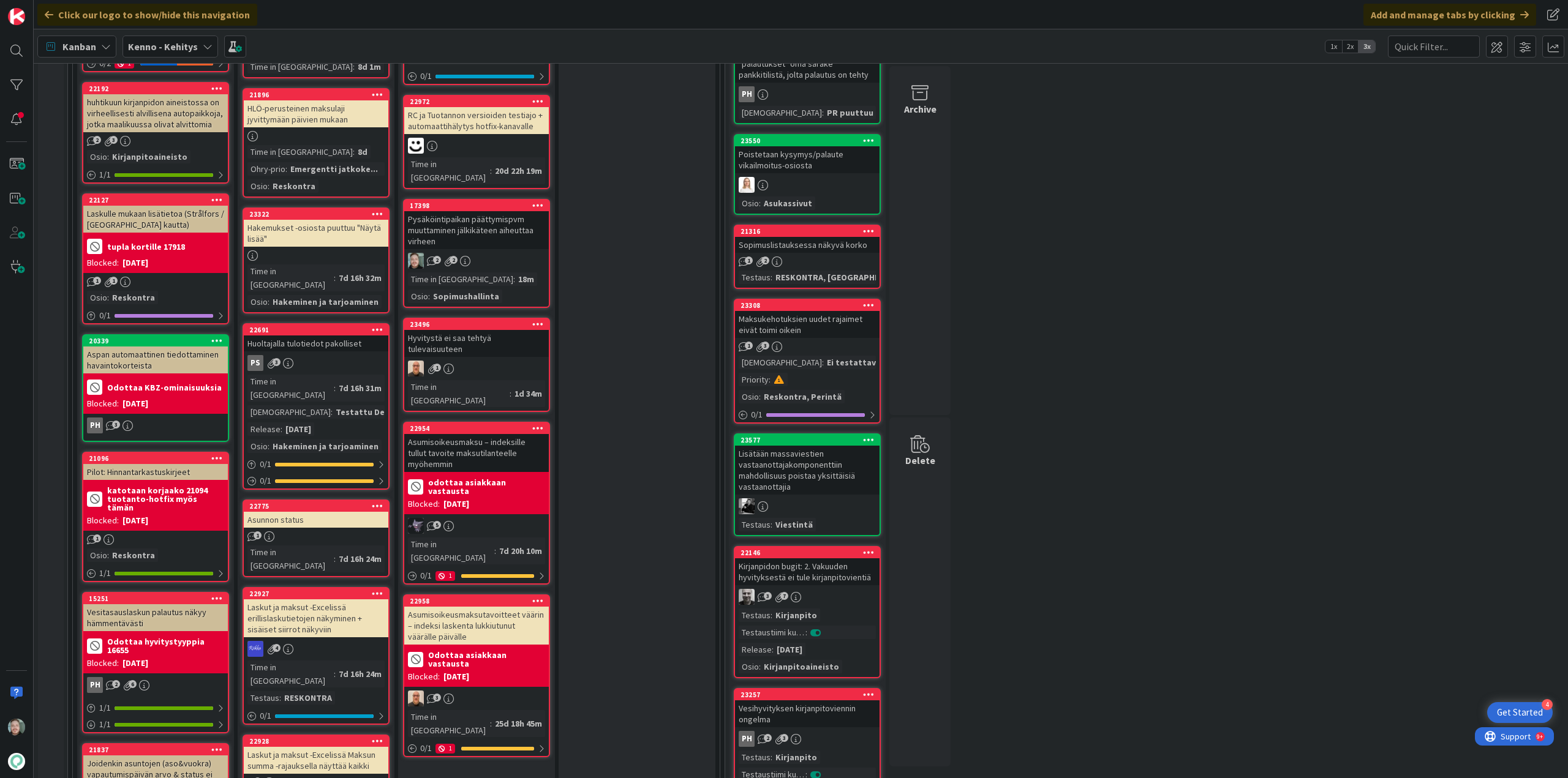
click at [457, 211] on div "Pysäköintipaikan päättymispvm muuttaminen jälkikäteen aiheuttaa virheen" at bounding box center [476, 230] width 145 height 38
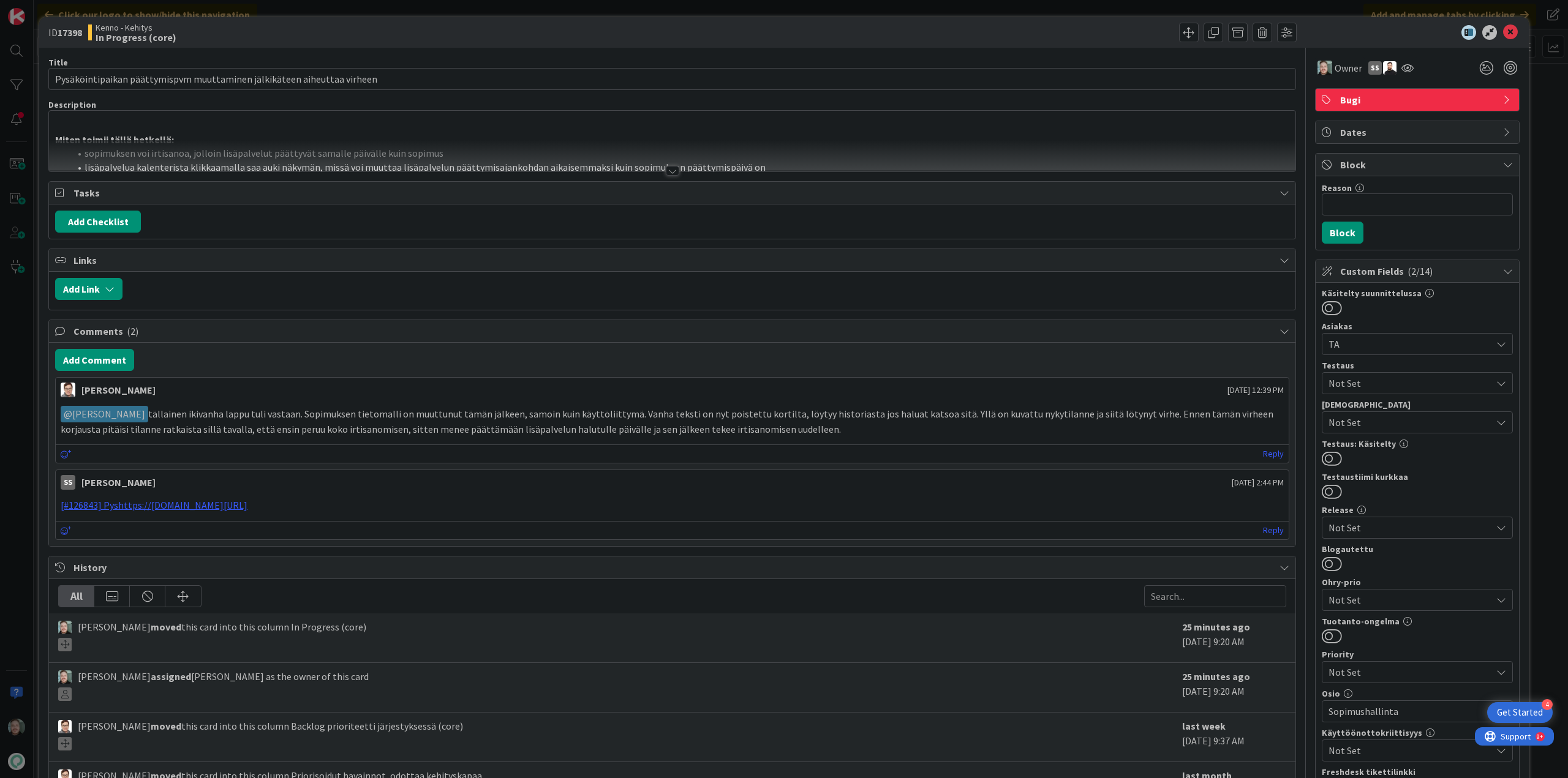
click at [665, 169] on div at bounding box center [672, 171] width 14 height 10
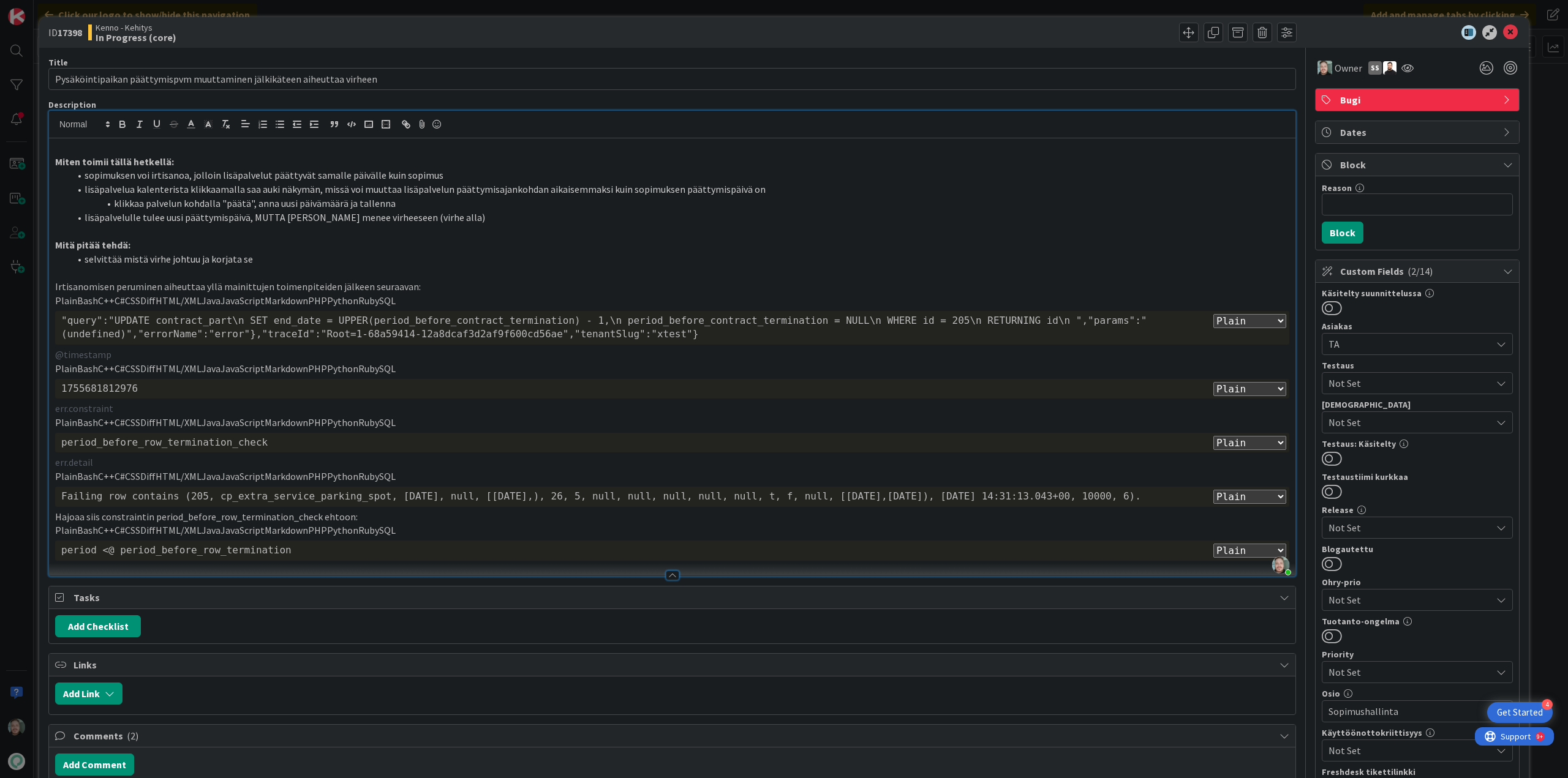
click at [920, 35] on div at bounding box center [986, 33] width 621 height 20
